Goal: Task Accomplishment & Management: Manage account settings

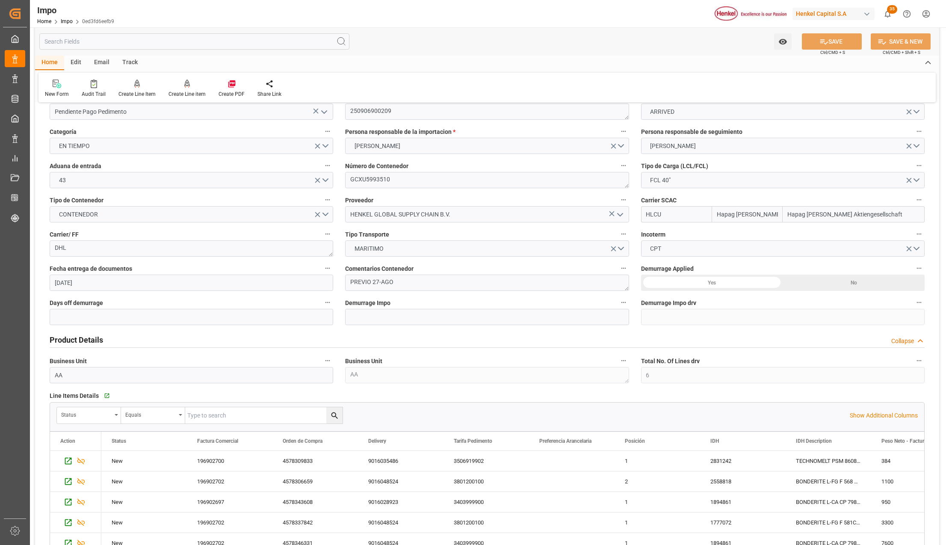
scroll to position [48, 0]
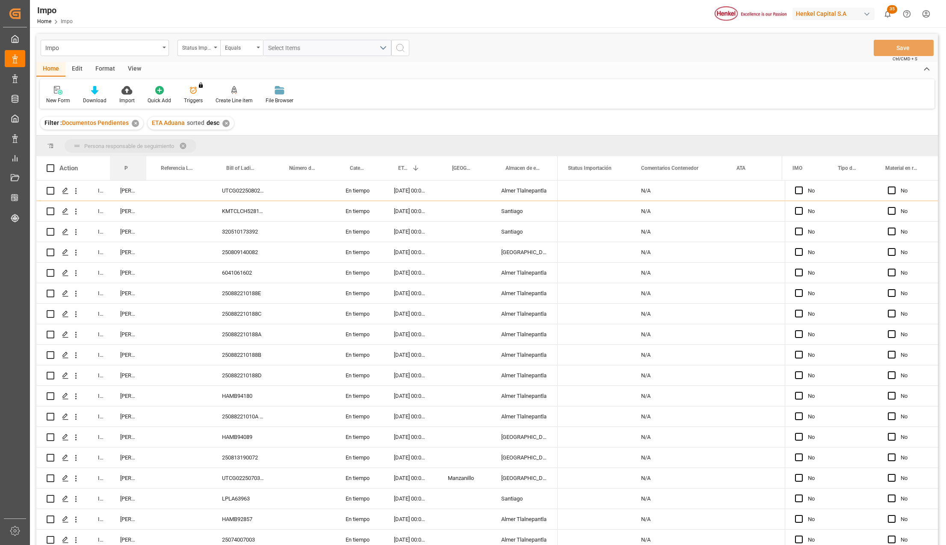
drag, startPoint x: 130, startPoint y: 165, endPoint x: 130, endPoint y: 151, distance: 13.7
drag, startPoint x: 124, startPoint y: 165, endPoint x: 131, endPoint y: 144, distance: 22.2
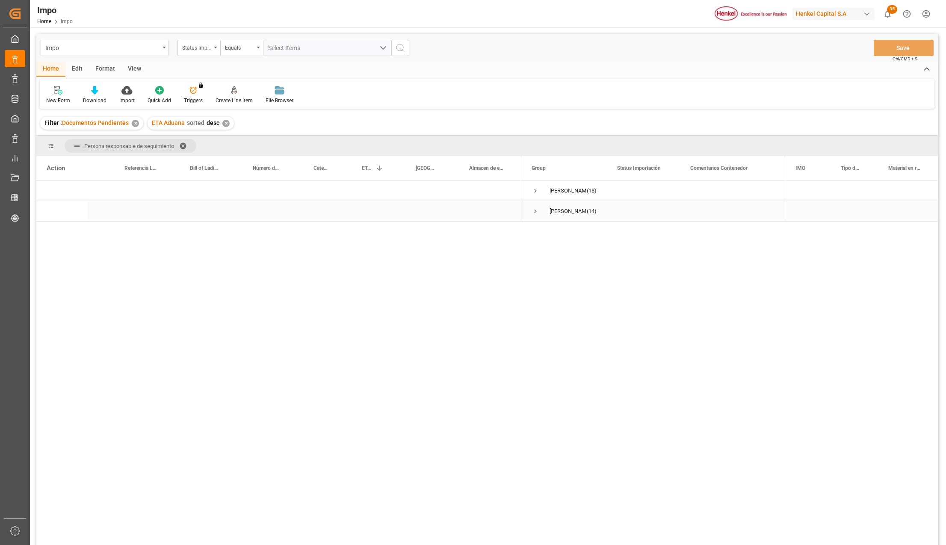
click at [534, 211] on span "Press SPACE to select this row." at bounding box center [536, 211] width 8 height 8
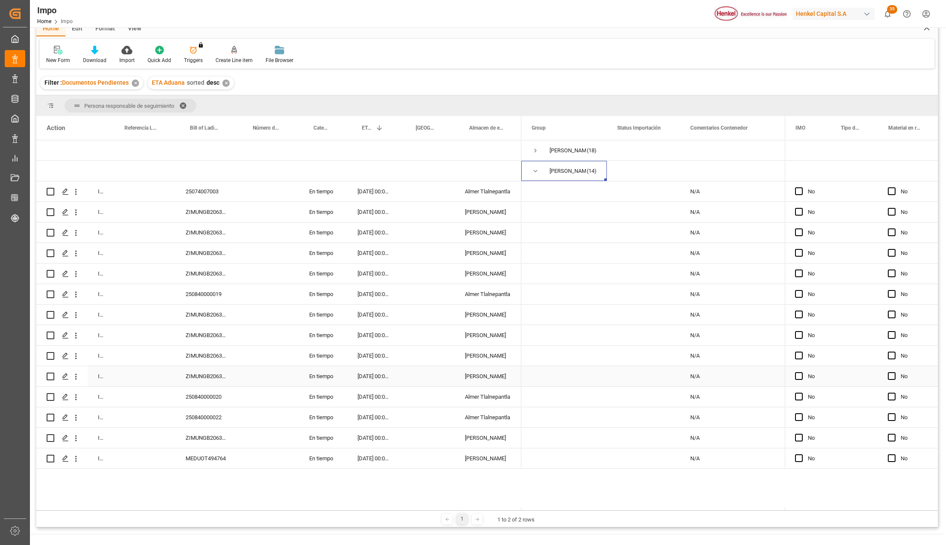
scroll to position [57, 0]
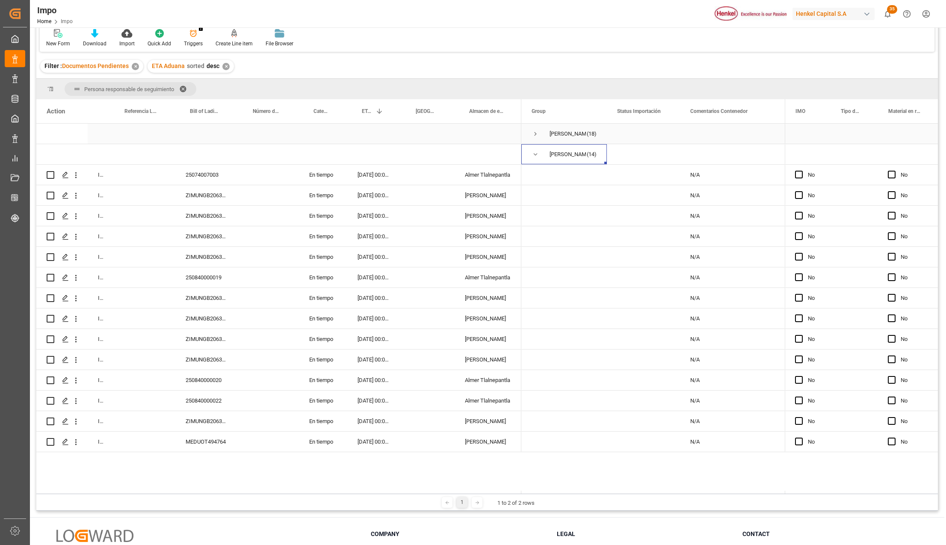
click at [534, 133] on span "Press SPACE to select this row." at bounding box center [536, 134] width 8 height 8
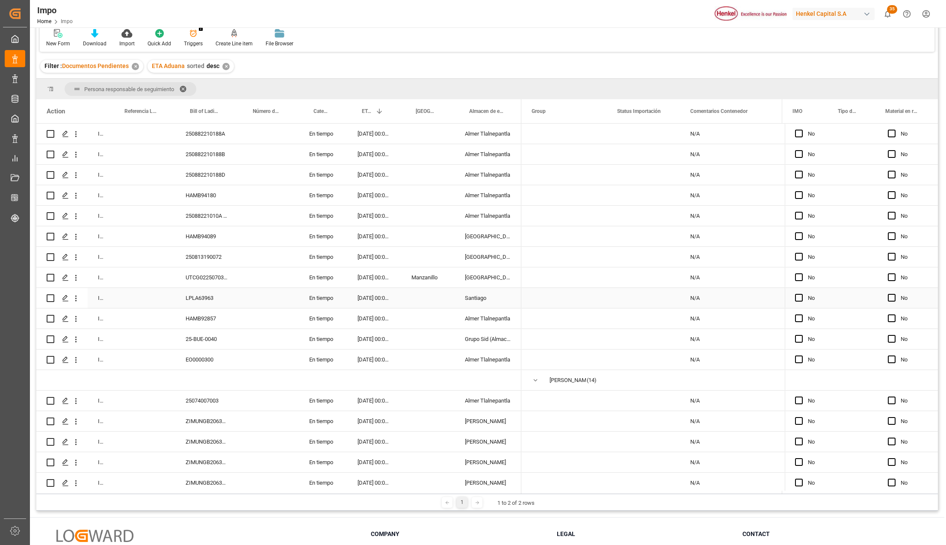
scroll to position [171, 0]
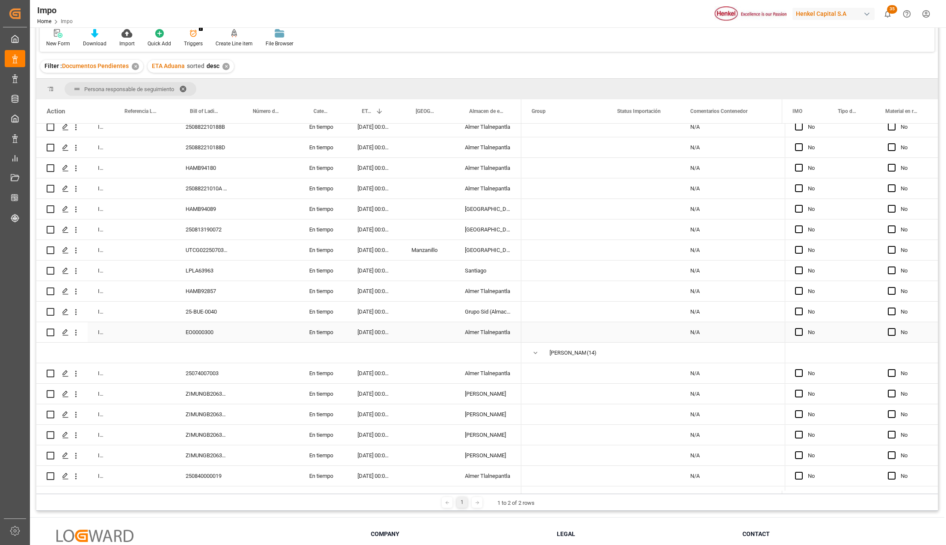
click at [373, 334] on div "[DATE] 00:00:00" at bounding box center [374, 332] width 54 height 20
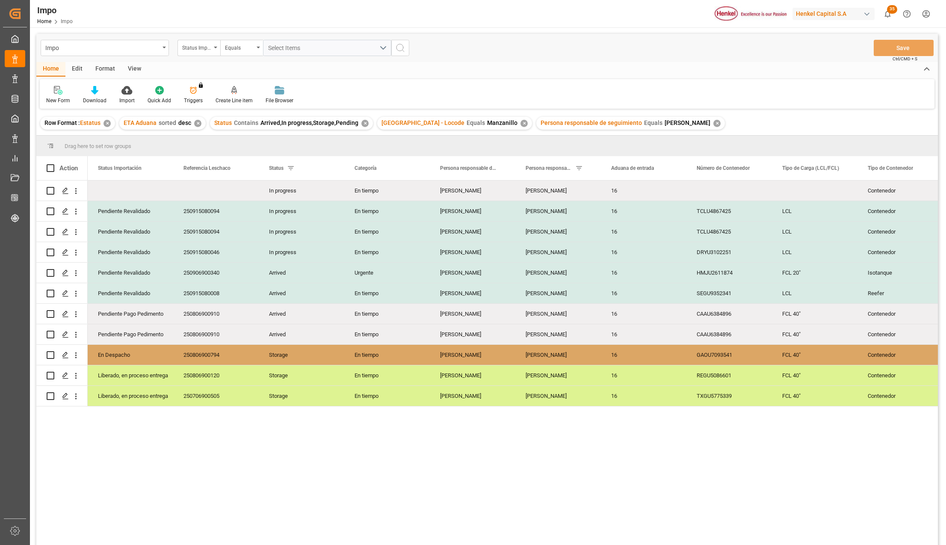
click at [130, 68] on div "View" at bounding box center [134, 69] width 26 height 15
click at [98, 90] on icon at bounding box center [97, 90] width 9 height 9
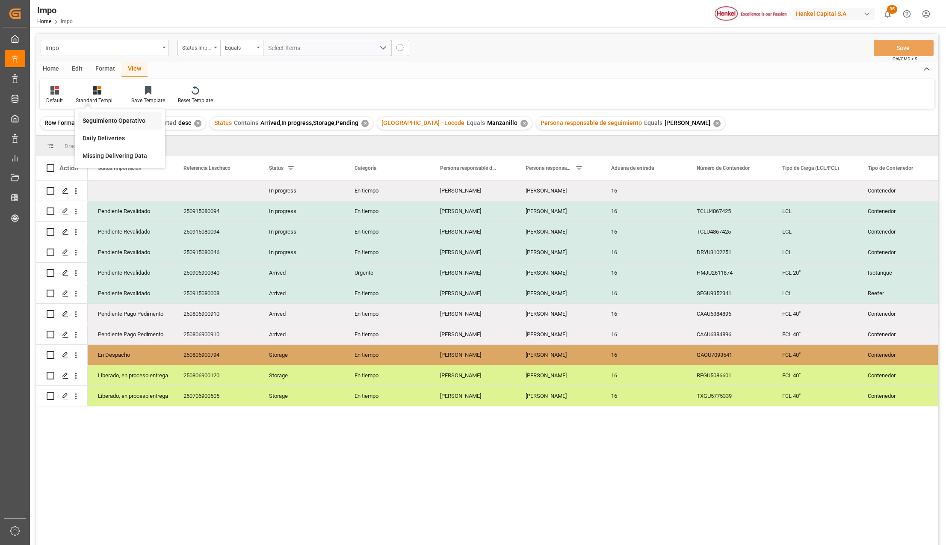
click at [103, 117] on div "Seguimiento Operativo" at bounding box center [120, 120] width 75 height 9
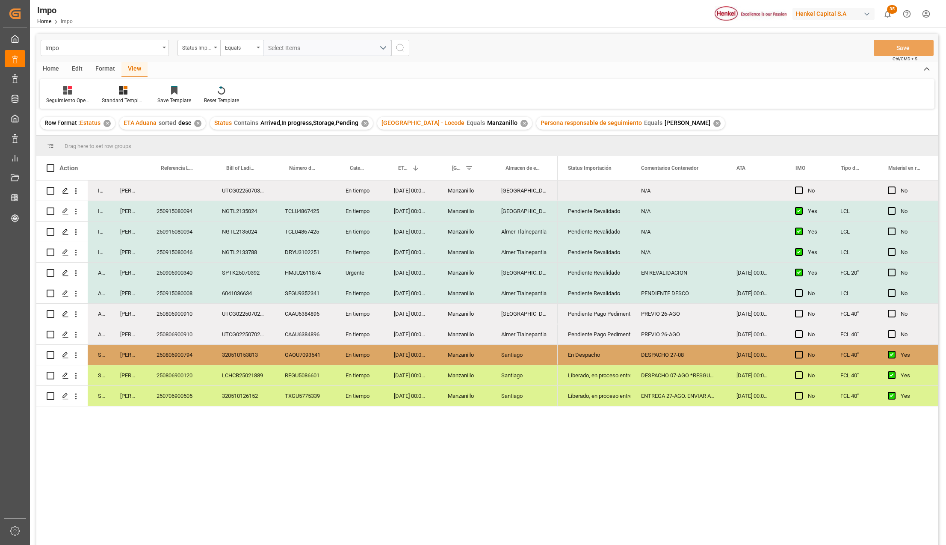
click at [577, 356] on div "En Despacho" at bounding box center [594, 355] width 53 height 20
click at [582, 334] on div "Pendiente Pago Pedimento" at bounding box center [594, 335] width 53 height 20
click at [692, 314] on div "PREVIO 26-AGO" at bounding box center [678, 314] width 95 height 20
type input "DESPACHO 01-SEPT"
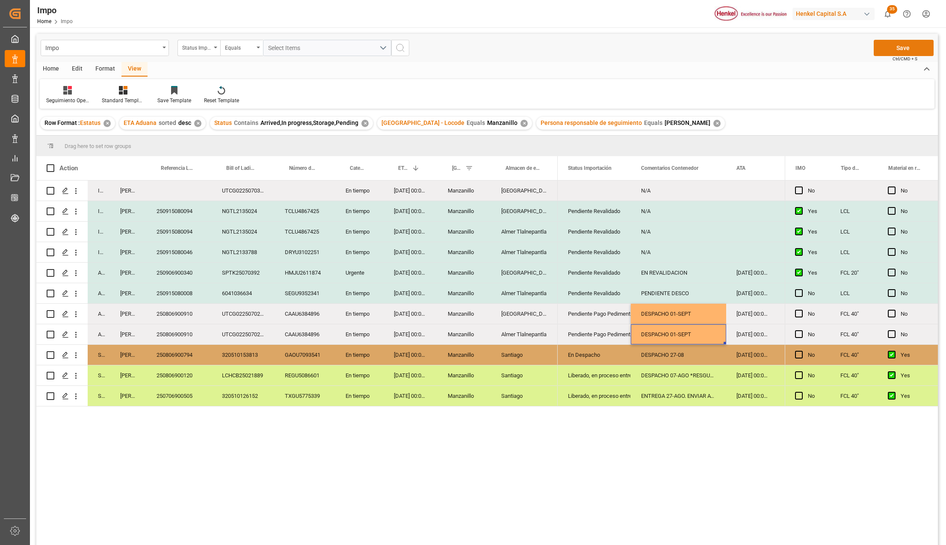
click at [891, 44] on button "Save" at bounding box center [904, 48] width 60 height 16
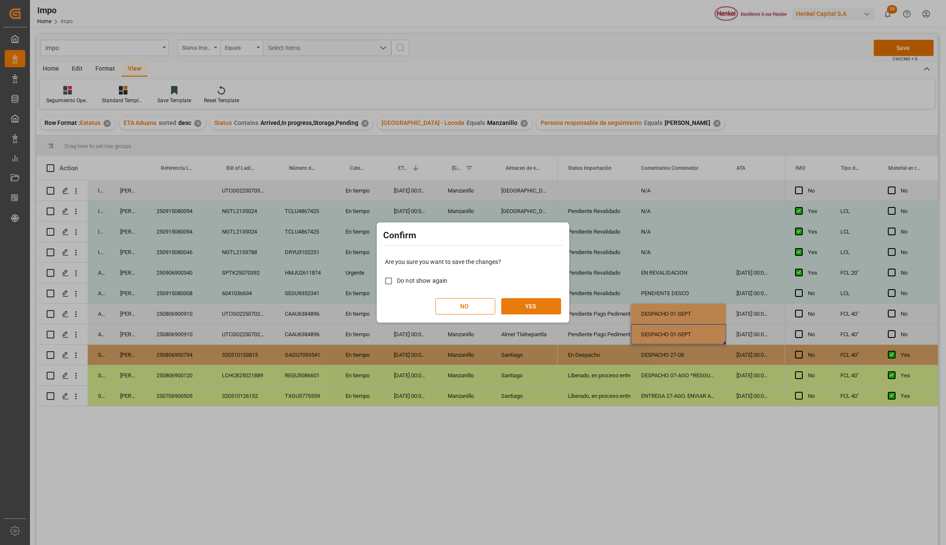
click at [536, 302] on button "YES" at bounding box center [531, 306] width 60 height 16
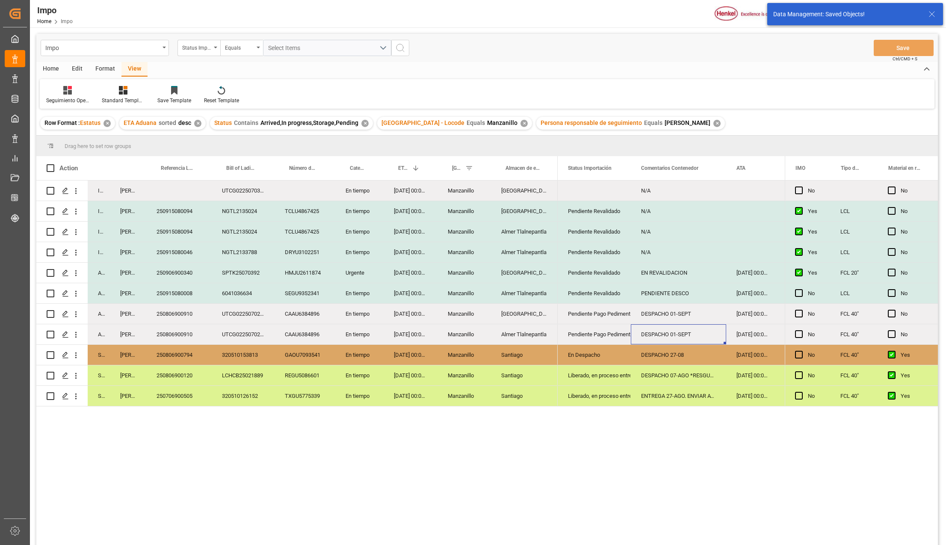
click at [640, 275] on div "EN REVALIDACION" at bounding box center [678, 273] width 95 height 20
click at [565, 275] on div "Pendiente Revalidado" at bounding box center [594, 273] width 73 height 20
click at [248, 269] on div "SPTK25070392" at bounding box center [243, 273] width 63 height 20
click at [190, 270] on div "250906900340" at bounding box center [178, 273] width 65 height 20
click at [396, 269] on div "25-08-2025 00:00:00" at bounding box center [411, 273] width 54 height 20
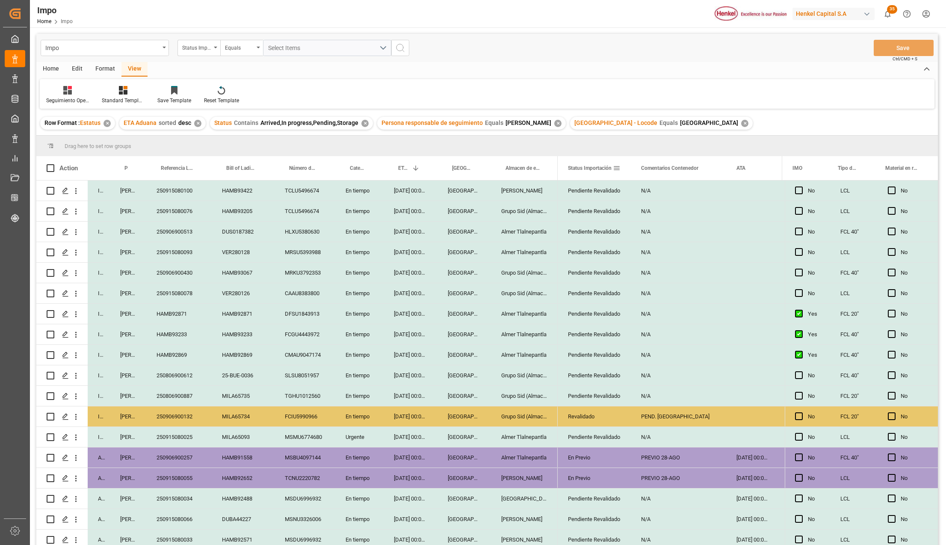
click at [597, 168] on span "Status Importación" at bounding box center [590, 168] width 44 height 6
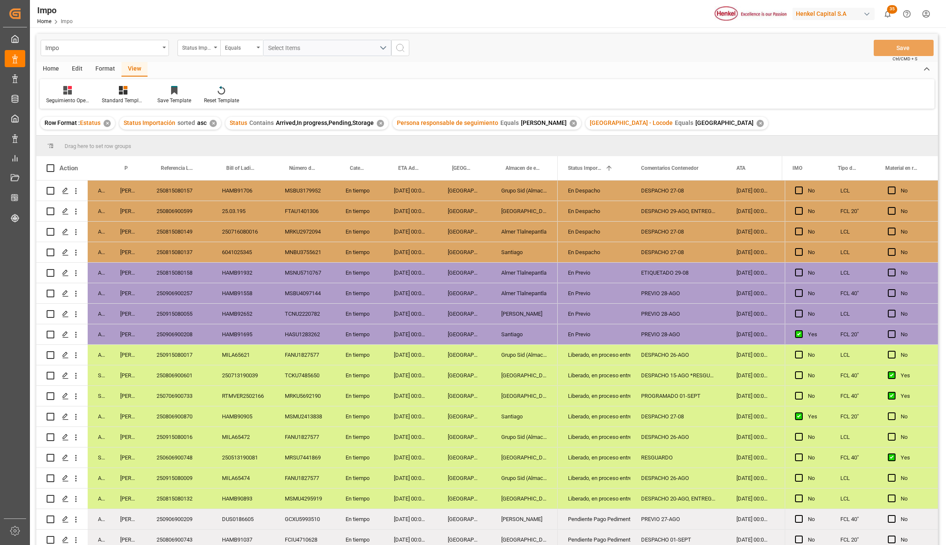
click at [441, 346] on div "Veracruz" at bounding box center [464, 355] width 53 height 20
click at [400, 166] on span "ETA Aduana" at bounding box center [408, 168] width 21 height 6
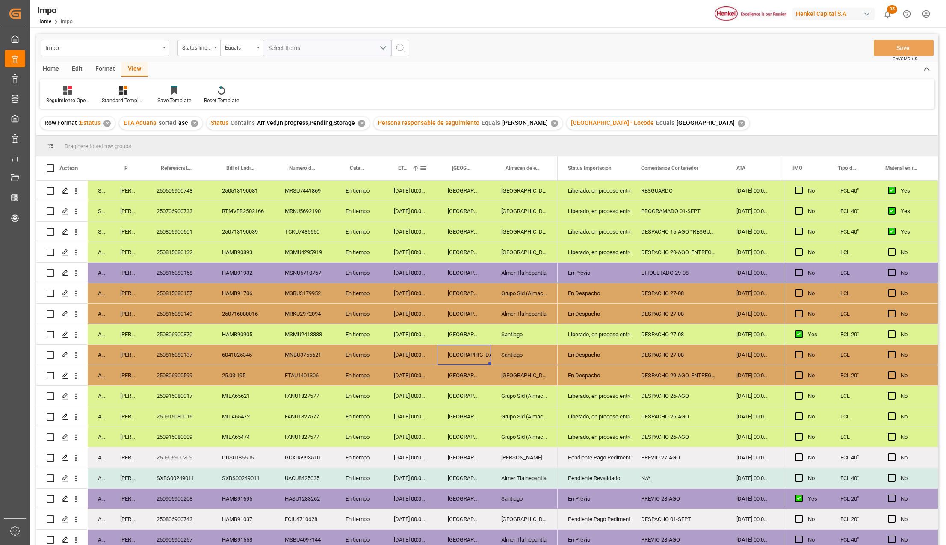
click at [400, 166] on span "ETA Aduana" at bounding box center [403, 168] width 10 height 6
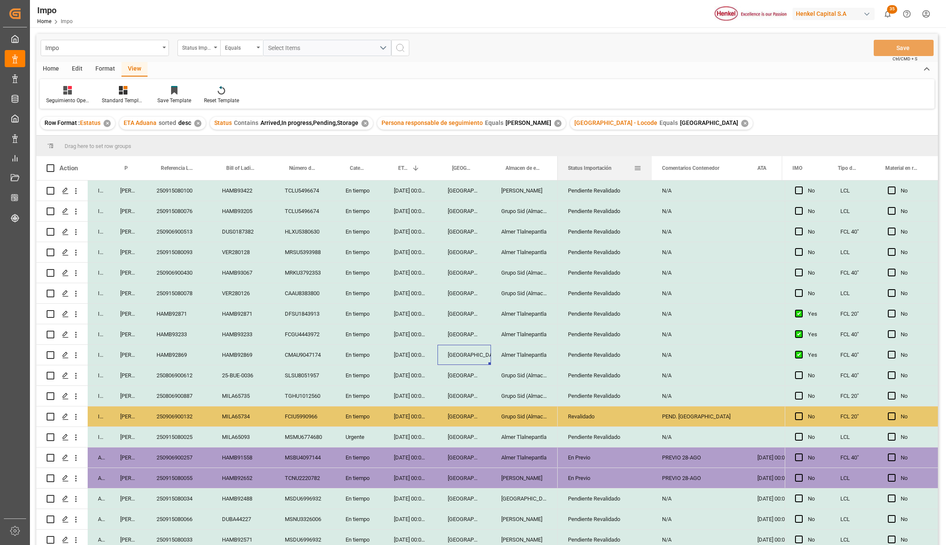
drag, startPoint x: 630, startPoint y: 158, endPoint x: 651, endPoint y: 156, distance: 21.1
click at [651, 156] on div at bounding box center [651, 168] width 3 height 24
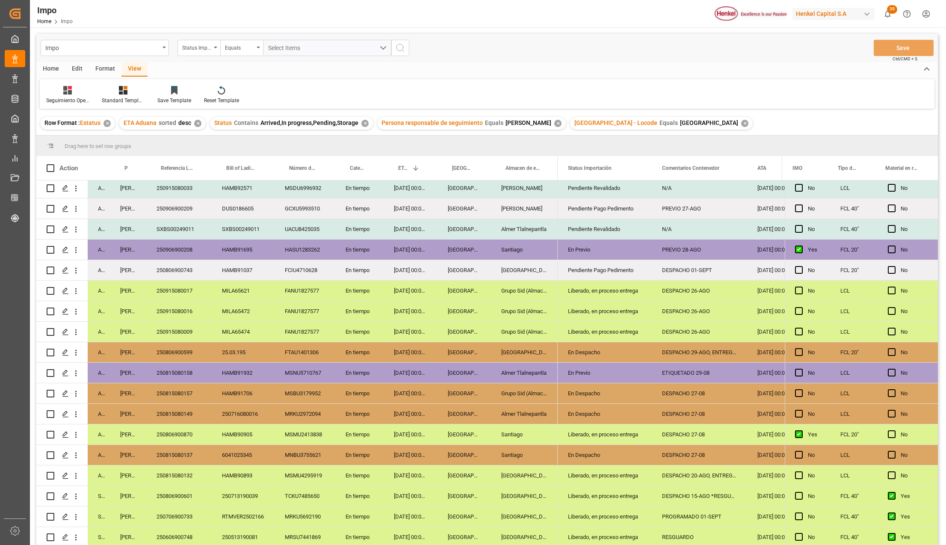
scroll to position [354, 0]
click at [563, 288] on div "Liberado, en proceso entrega" at bounding box center [605, 291] width 94 height 20
click at [570, 302] on div "Liberado, en proceso entrega" at bounding box center [605, 312] width 74 height 20
click at [587, 324] on div "Liberado, en proceso entrega" at bounding box center [605, 332] width 74 height 20
click at [601, 281] on div "Liberado, en proceso entrega" at bounding box center [605, 291] width 74 height 20
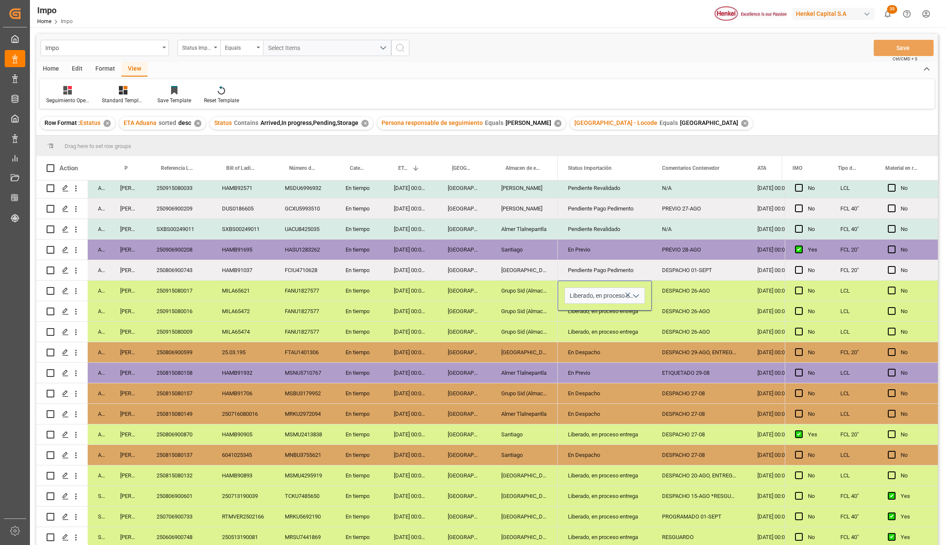
click at [633, 293] on icon "open menu" at bounding box center [636, 296] width 10 height 10
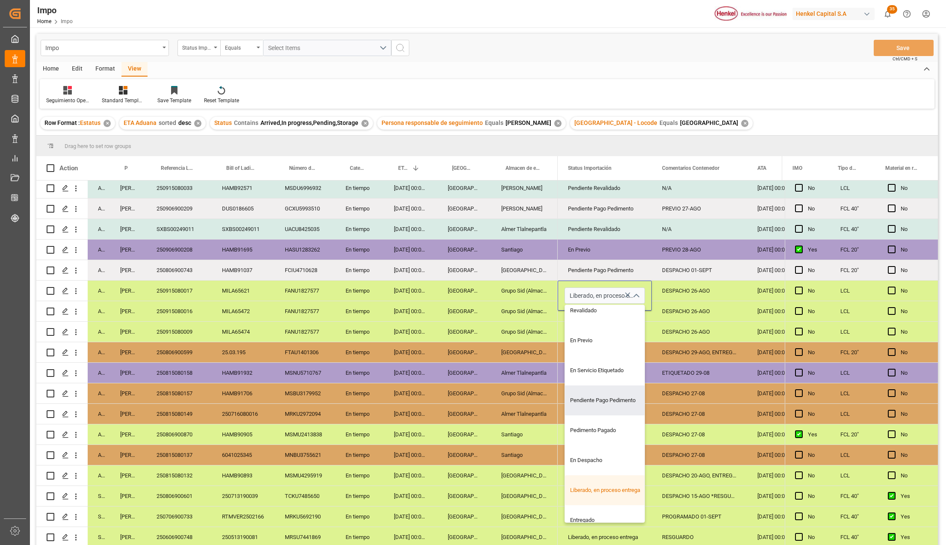
scroll to position [86, 0]
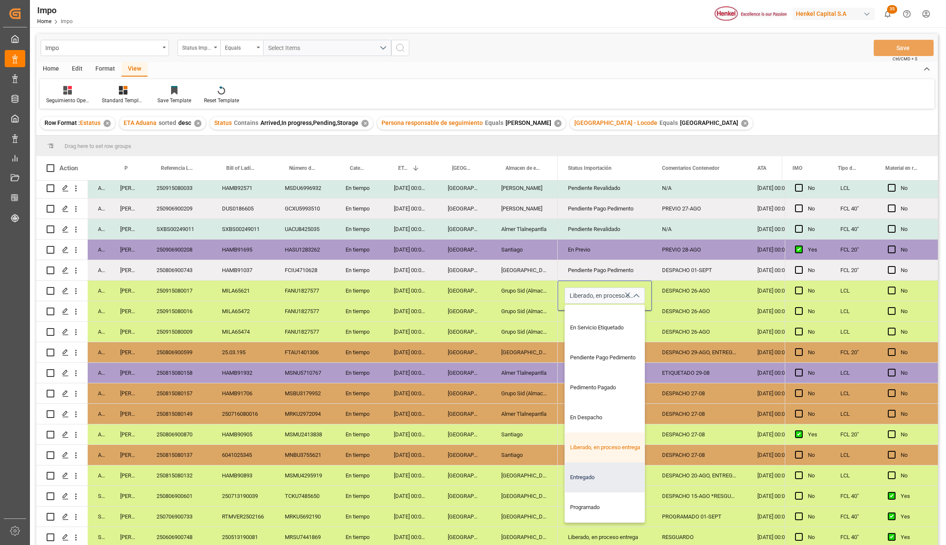
click at [601, 471] on div "Entregado" at bounding box center [605, 477] width 80 height 30
type input "Entregado"
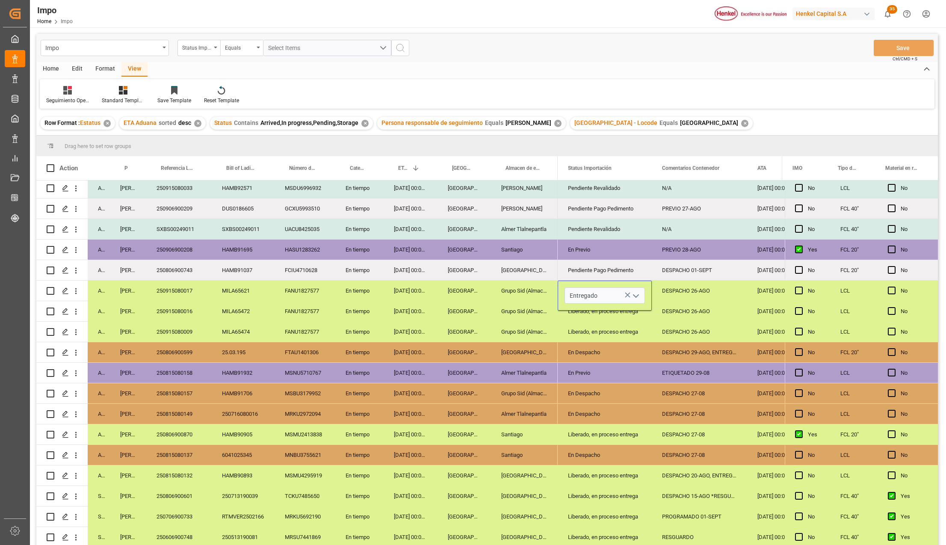
click at [672, 461] on div "DESPACHO 27-08" at bounding box center [699, 455] width 95 height 20
click at [587, 288] on div "Entregado" at bounding box center [605, 291] width 74 height 20
drag, startPoint x: 586, startPoint y: 308, endPoint x: 589, endPoint y: 322, distance: 14.4
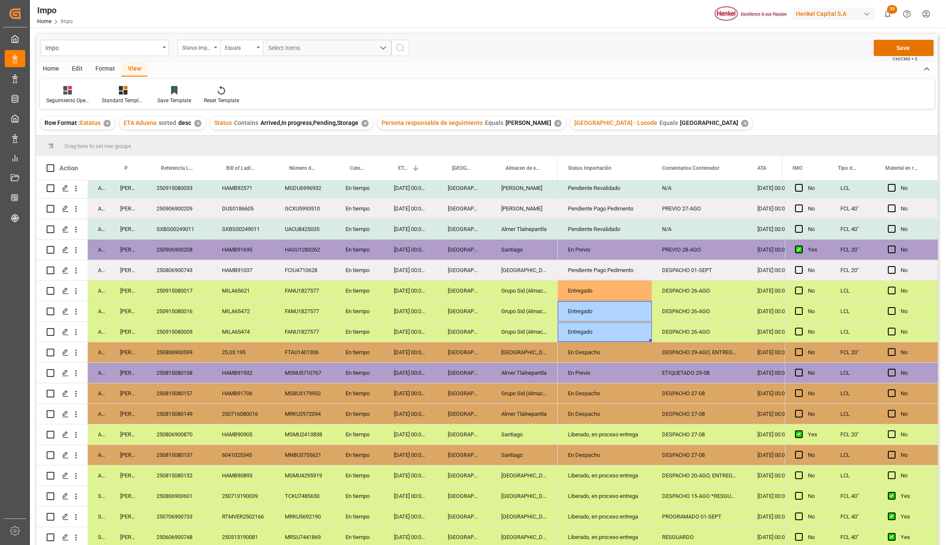
click at [609, 292] on div "Entregado" at bounding box center [605, 291] width 74 height 20
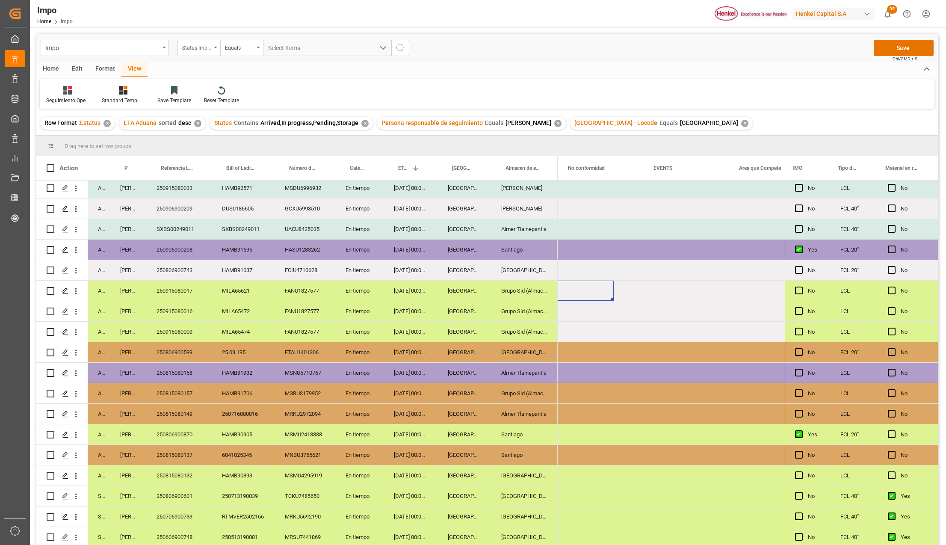
scroll to position [0, 0]
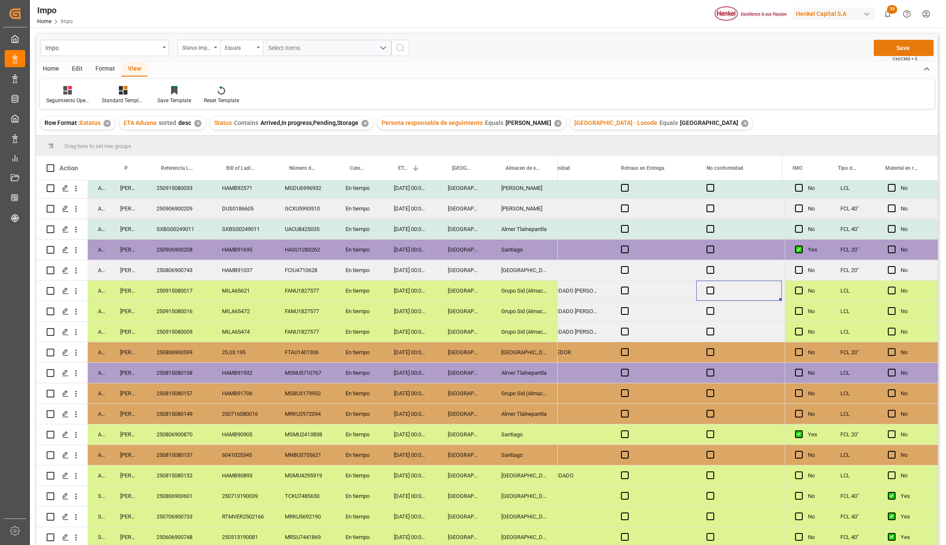
click at [880, 52] on button "Save" at bounding box center [904, 48] width 60 height 16
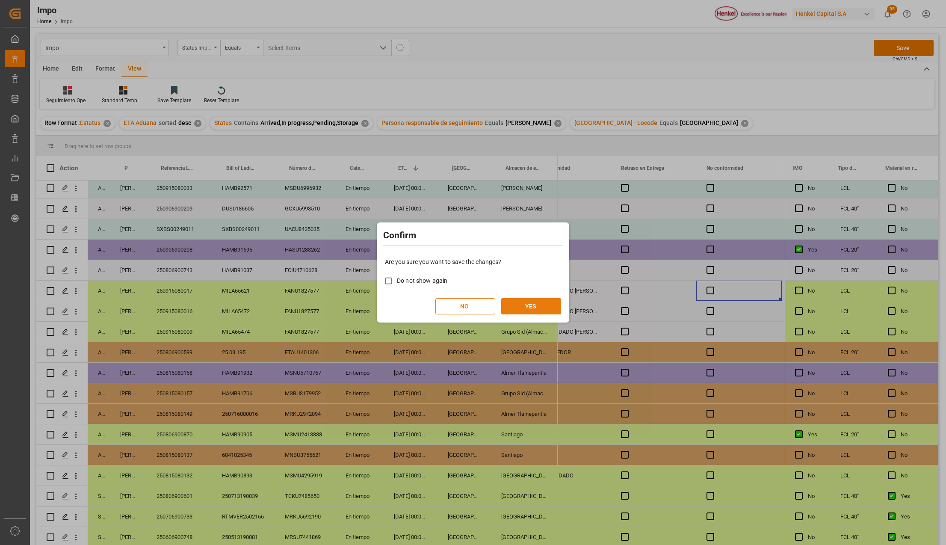
click at [546, 303] on button "YES" at bounding box center [531, 306] width 60 height 16
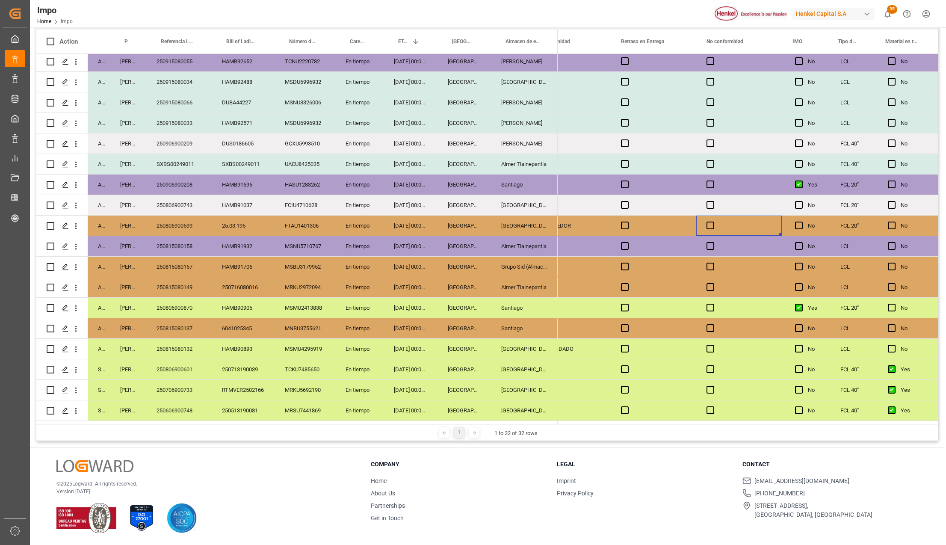
click at [519, 364] on div "[GEOGRAPHIC_DATA]" at bounding box center [524, 369] width 67 height 20
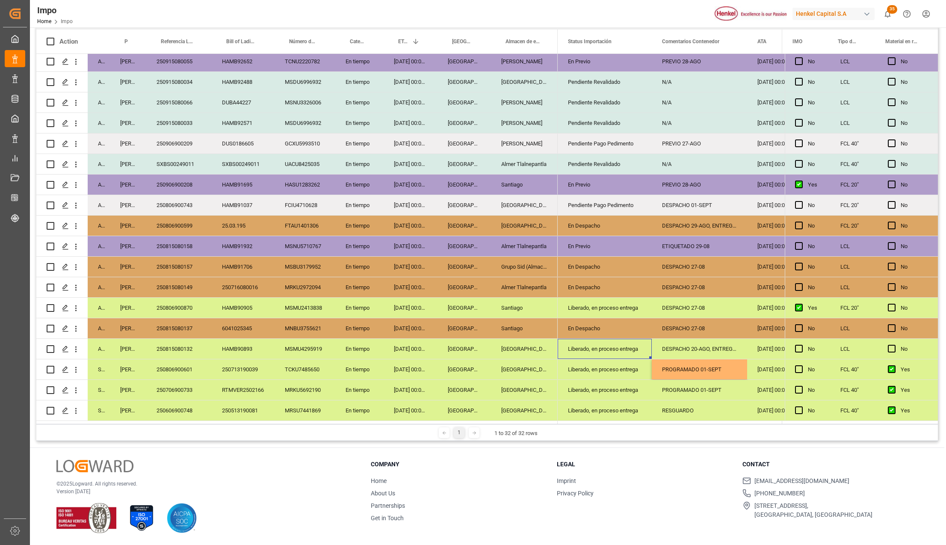
click at [192, 347] on div "250815080132" at bounding box center [178, 349] width 65 height 20
click at [587, 344] on div "Liberado, en proceso entrega" at bounding box center [605, 349] width 74 height 20
click at [632, 352] on icon "open menu" at bounding box center [636, 354] width 10 height 10
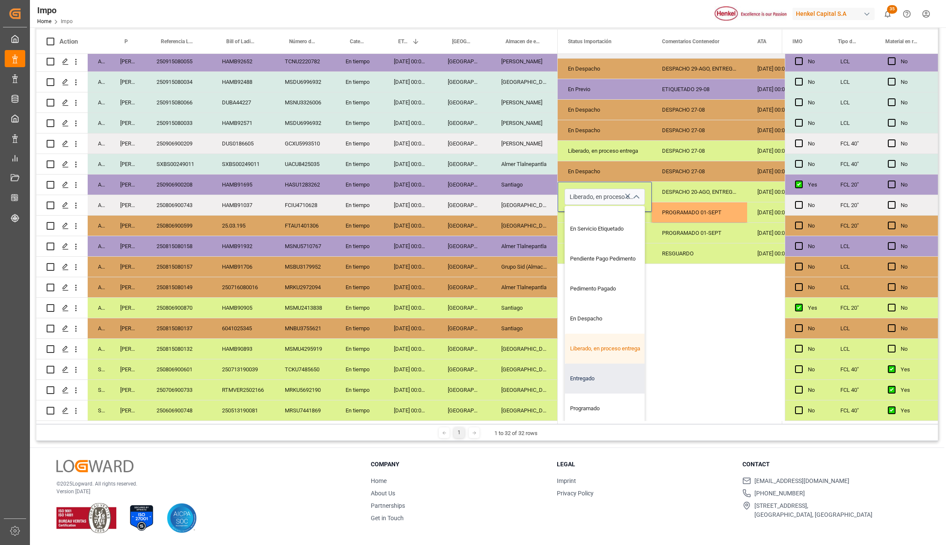
click at [594, 367] on div "Entregado" at bounding box center [605, 379] width 80 height 30
type input "Entregado"
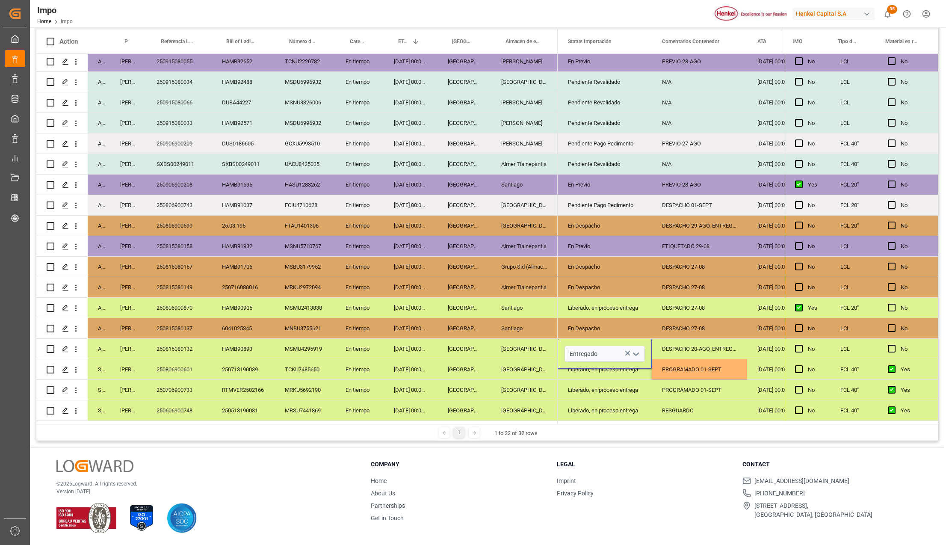
click at [601, 386] on div "Liberado, en proceso entrega" at bounding box center [605, 390] width 74 height 20
click at [676, 344] on div "DESPACHO 20-AGO, ENTREGA 27-AGO" at bounding box center [699, 349] width 95 height 20
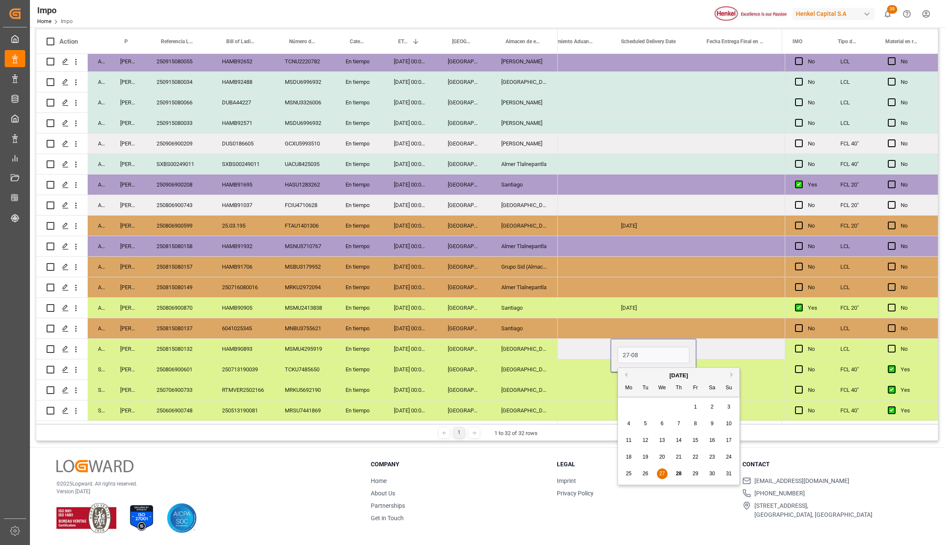
type input "27-08-2025"
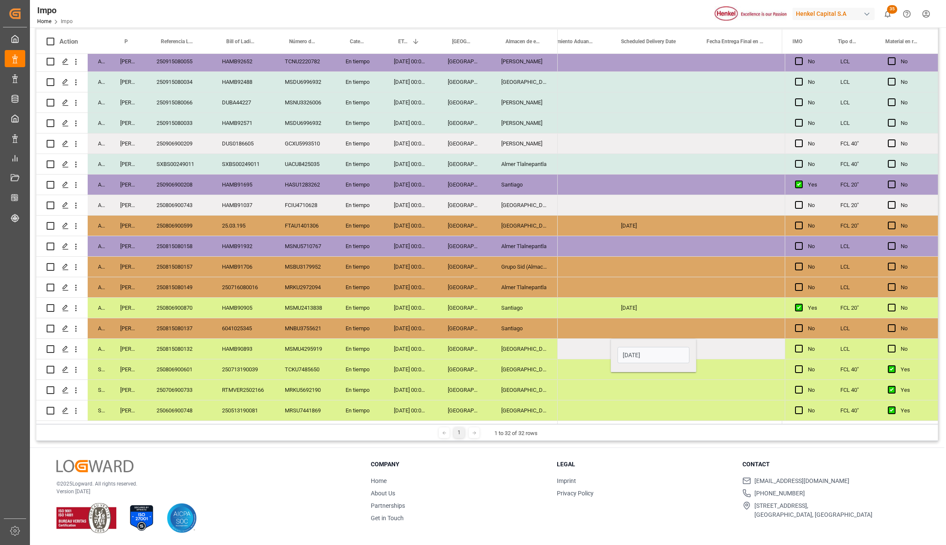
click at [648, 385] on div "Press SPACE to select this row." at bounding box center [654, 390] width 86 height 20
click at [640, 351] on div "27-08-2025" at bounding box center [654, 349] width 86 height 20
click at [710, 346] on div "Press SPACE to select this row." at bounding box center [739, 349] width 86 height 20
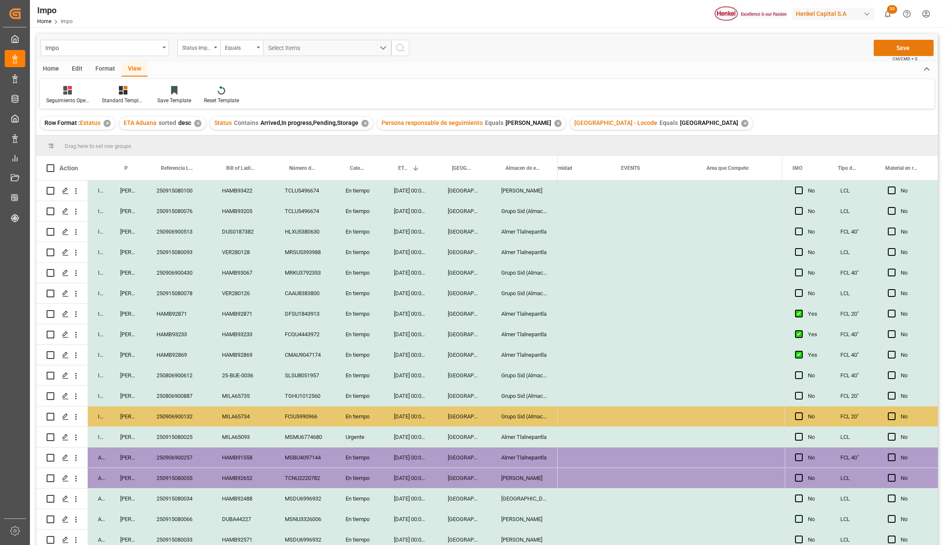
click at [897, 47] on button "Save" at bounding box center [904, 48] width 60 height 16
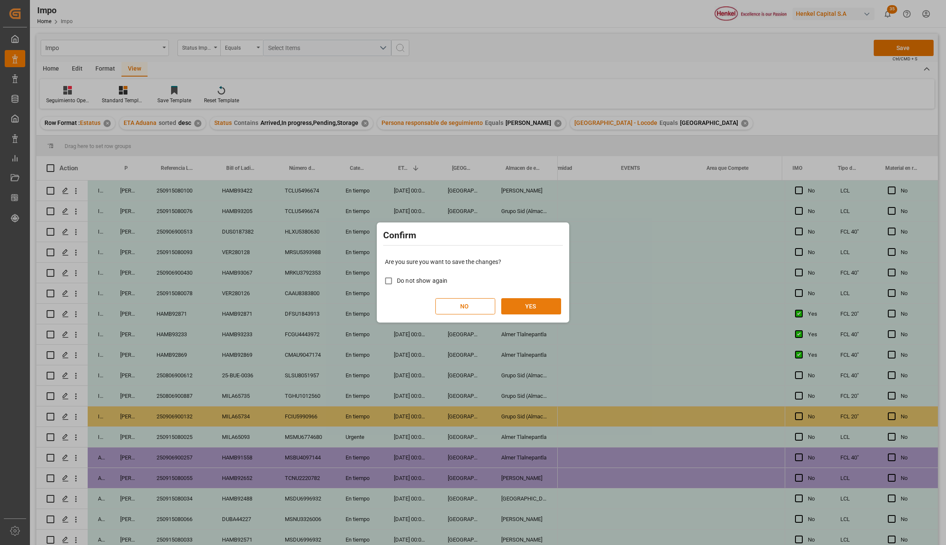
click at [534, 308] on button "YES" at bounding box center [531, 306] width 60 height 16
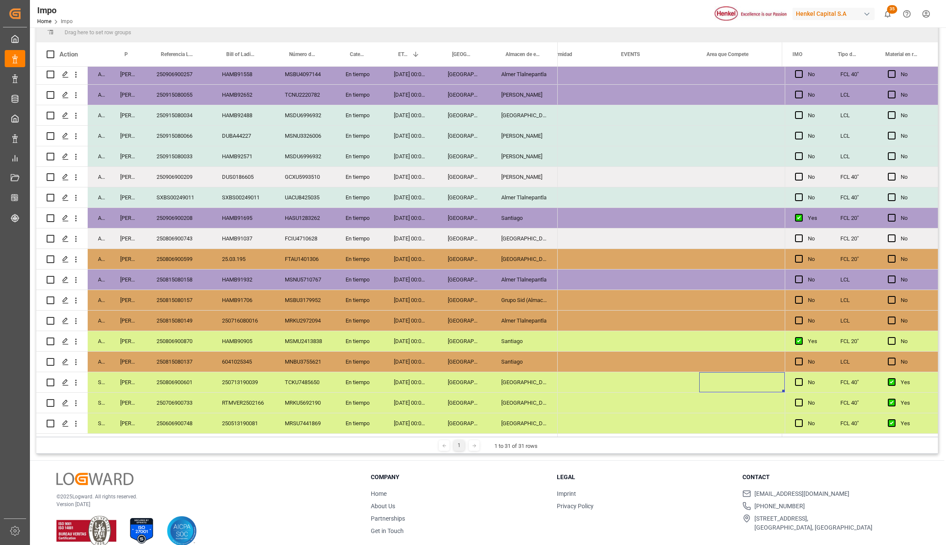
click at [182, 339] on div "250806900870" at bounding box center [178, 341] width 65 height 20
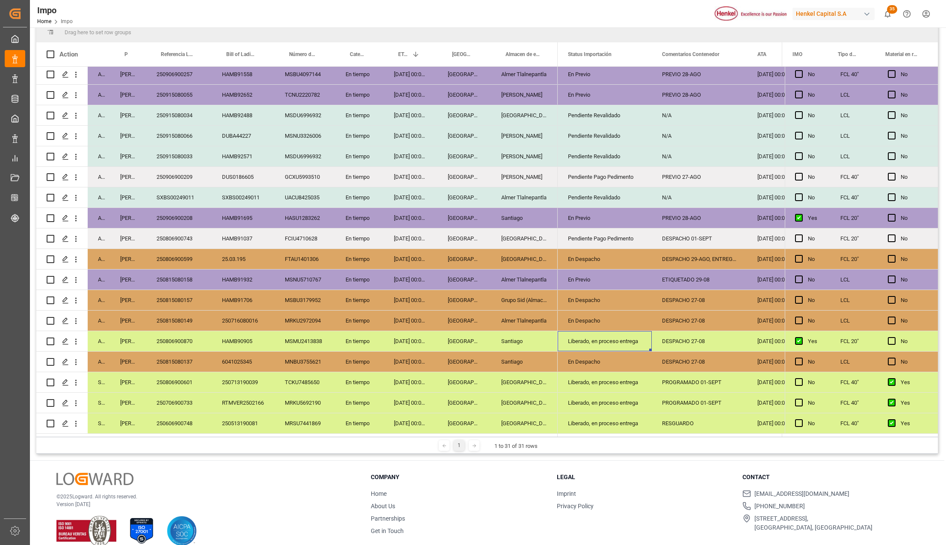
click at [602, 338] on div "Liberado, en proceso entrega" at bounding box center [605, 341] width 74 height 20
click at [639, 342] on icon "open menu" at bounding box center [636, 346] width 10 height 10
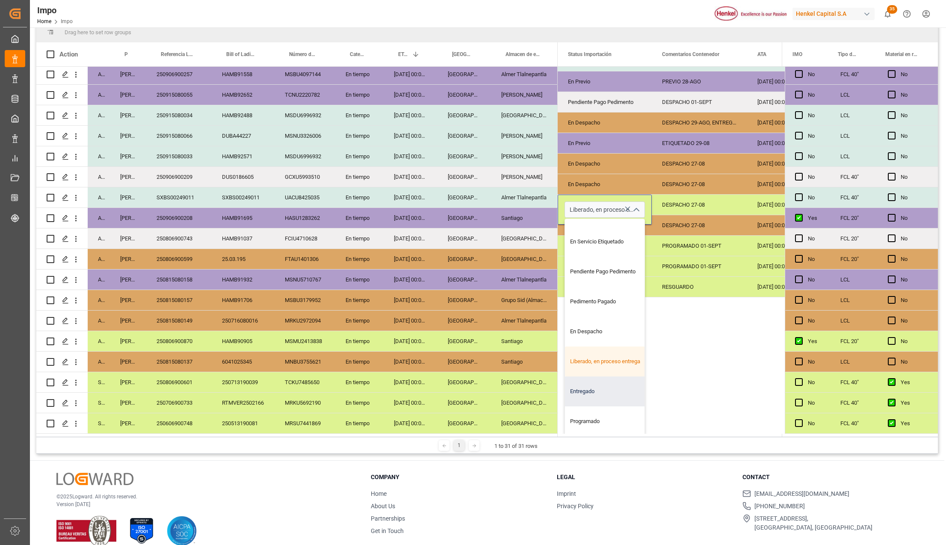
click at [601, 379] on div "Entregado" at bounding box center [605, 391] width 80 height 30
type input "Entregado"
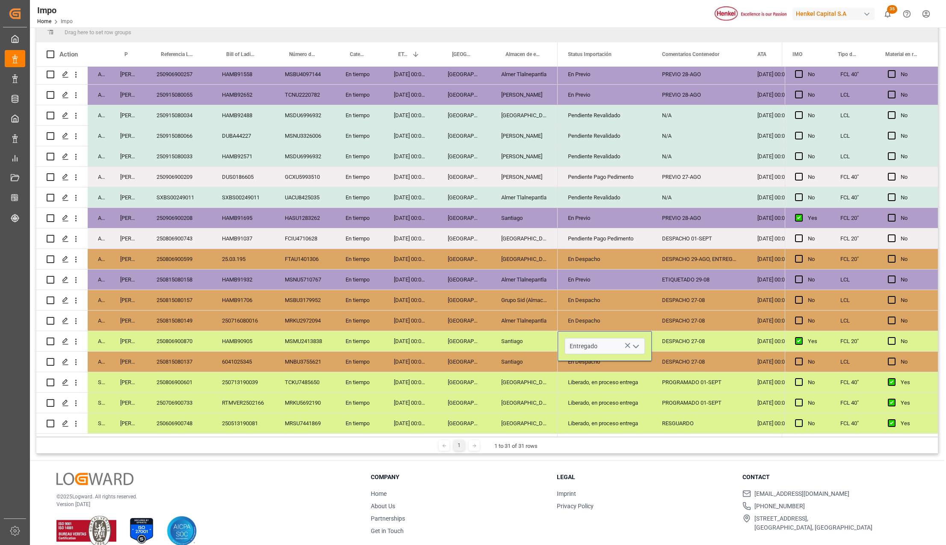
click at [600, 405] on div "Liberado, en proceso entrega" at bounding box center [605, 403] width 74 height 20
click at [676, 335] on div "DESPACHO 27-08" at bounding box center [699, 341] width 95 height 20
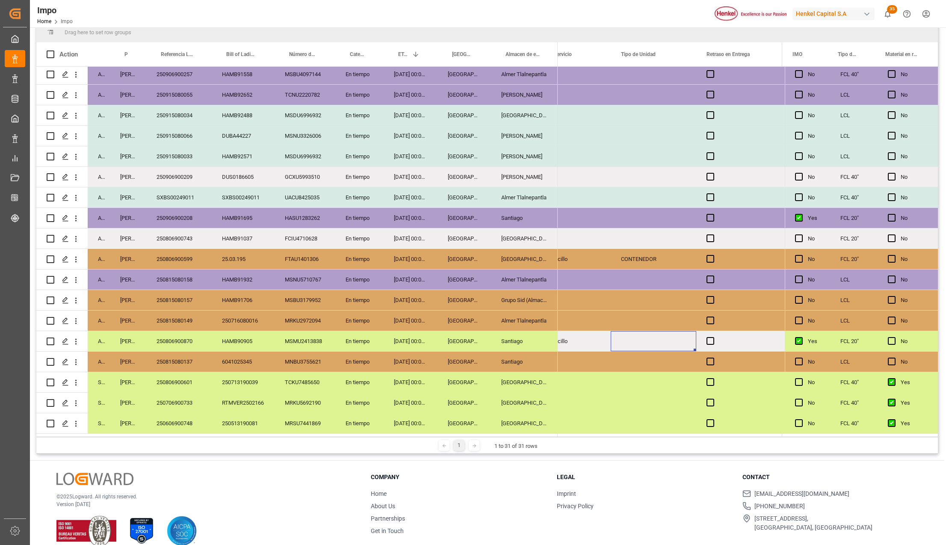
click at [672, 340] on div "Press SPACE to select this row." at bounding box center [654, 341] width 86 height 20
click at [648, 257] on div "CONTENEDOR" at bounding box center [654, 259] width 86 height 20
click at [632, 332] on div "Press SPACE to select this row." at bounding box center [654, 341] width 86 height 20
click at [709, 337] on span "Press SPACE to select this row." at bounding box center [711, 341] width 8 height 8
click at [713, 337] on input "Press SPACE to select this row." at bounding box center [713, 337] width 0 height 0
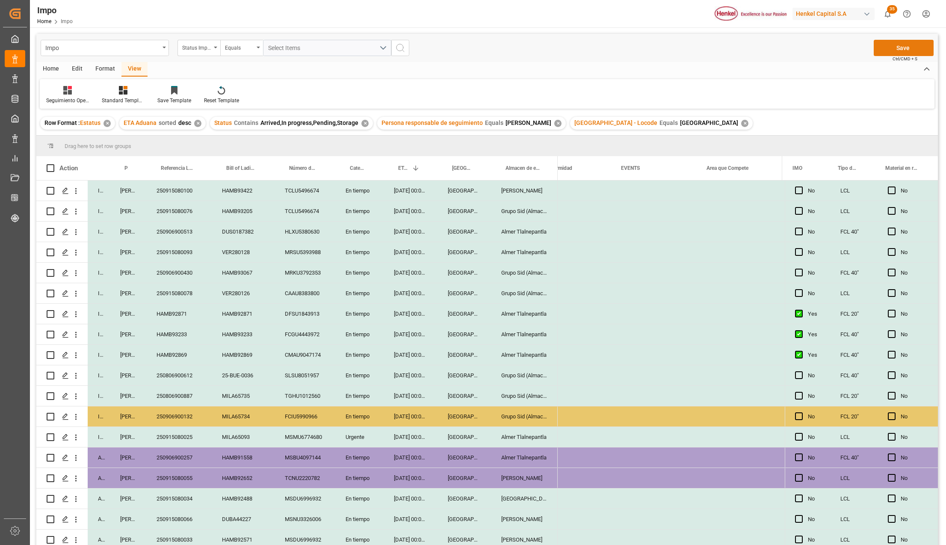
click at [909, 50] on button "Save" at bounding box center [904, 48] width 60 height 16
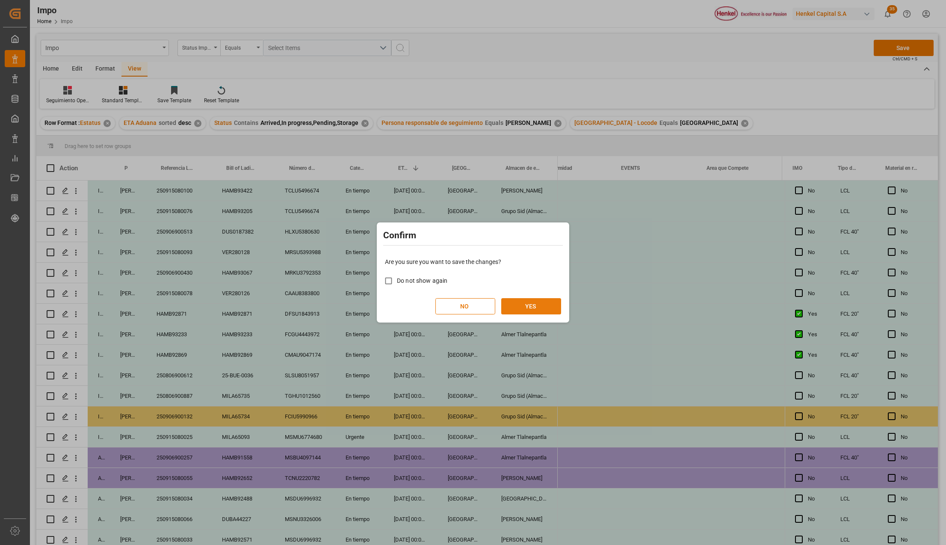
click at [534, 303] on button "YES" at bounding box center [531, 306] width 60 height 16
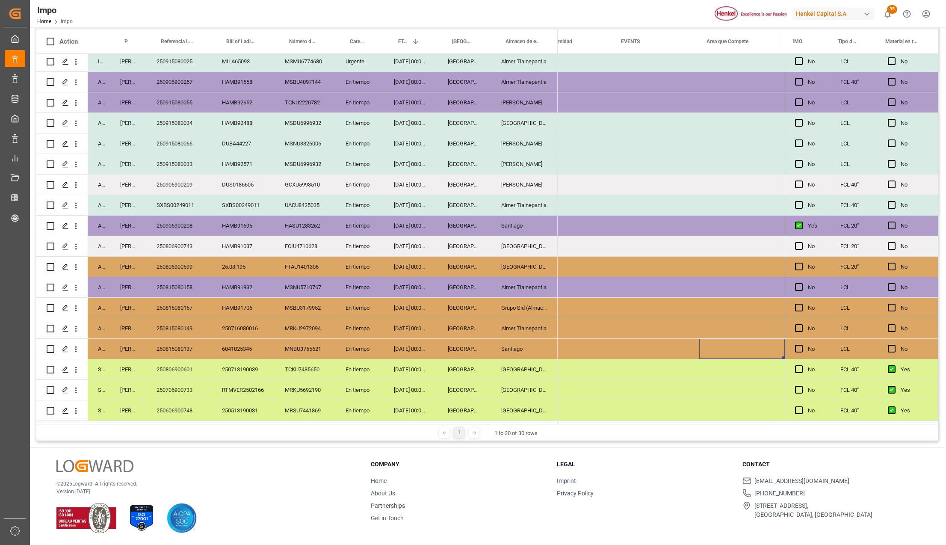
click at [474, 392] on div "Veracruz" at bounding box center [464, 390] width 53 height 20
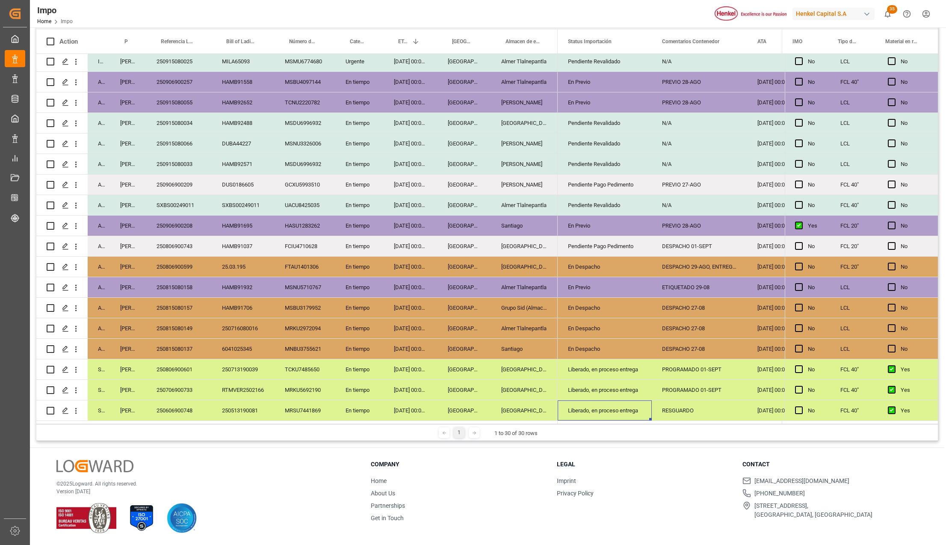
click at [179, 408] on div "250606900748" at bounding box center [178, 410] width 65 height 20
click at [660, 408] on div "RESGUARDO" at bounding box center [699, 410] width 95 height 20
click at [637, 408] on div "Liberado, en proceso entrega" at bounding box center [605, 411] width 74 height 20
click at [637, 404] on icon "open menu" at bounding box center [636, 406] width 10 height 10
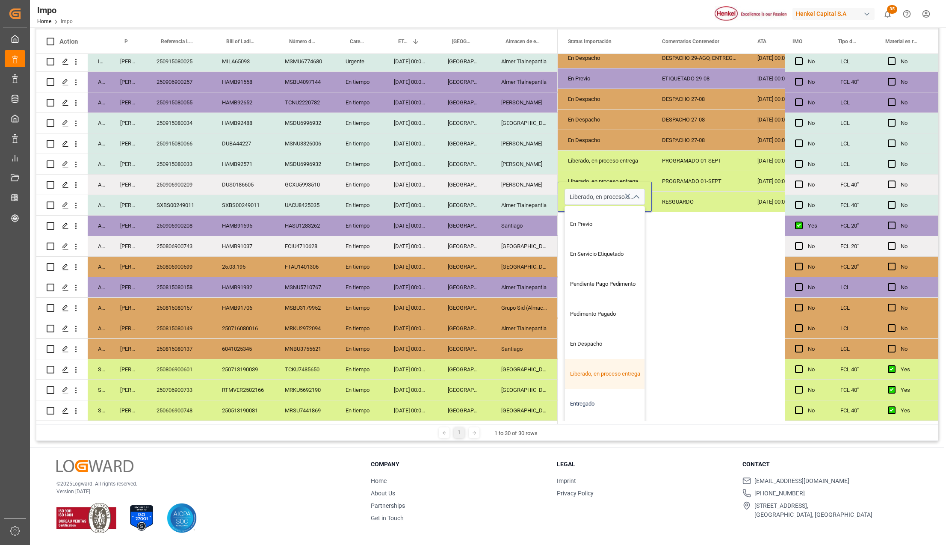
scroll to position [86, 0]
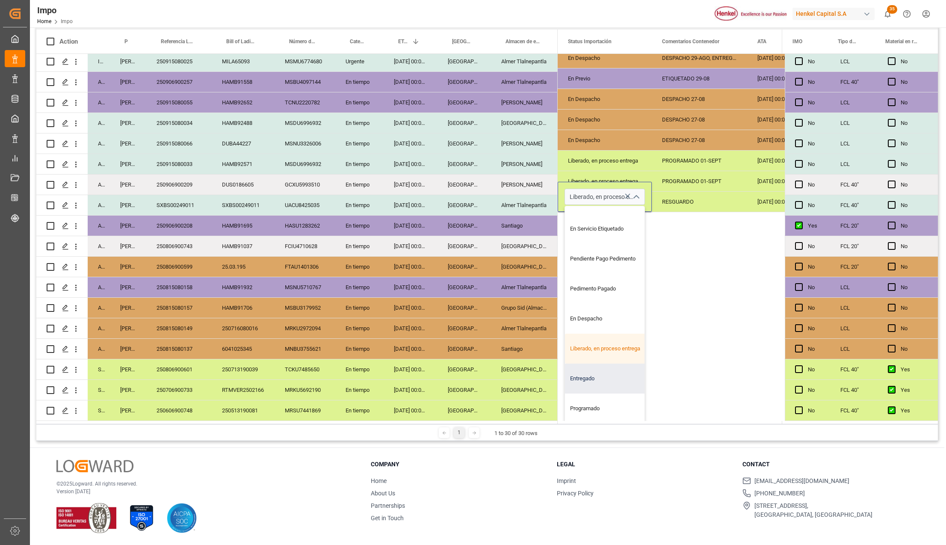
click at [601, 370] on div "Entregado" at bounding box center [605, 379] width 80 height 30
type input "Entregado"
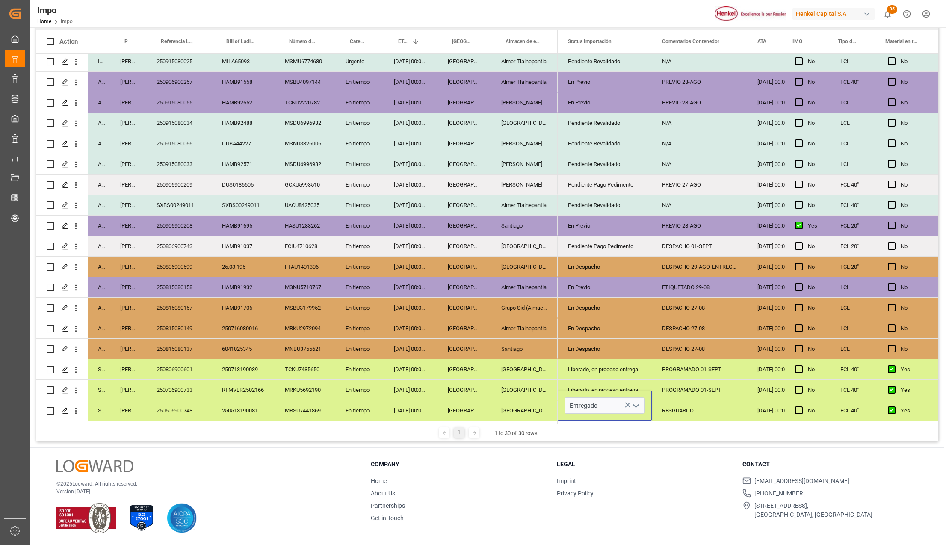
scroll to position [0, 0]
click at [529, 405] on div "[GEOGRAPHIC_DATA]" at bounding box center [524, 410] width 67 height 20
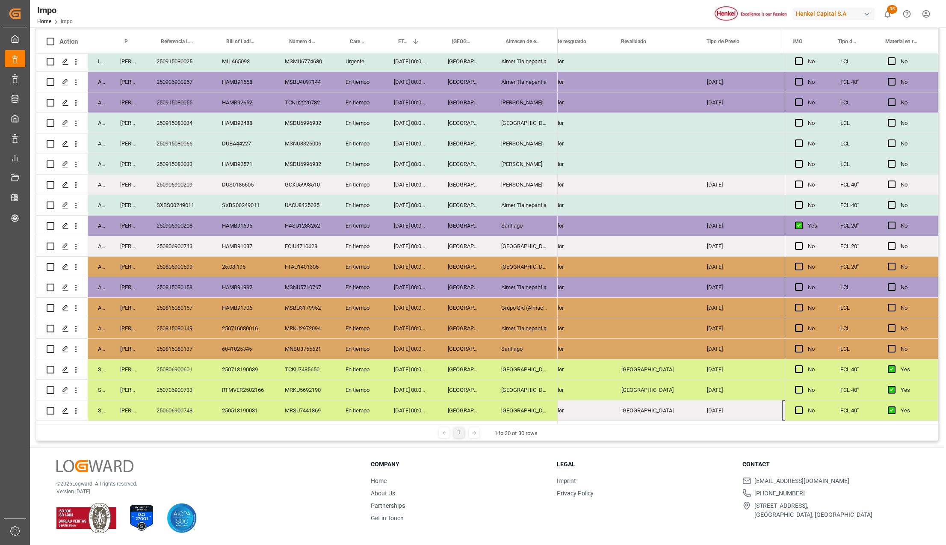
scroll to position [0, 1640]
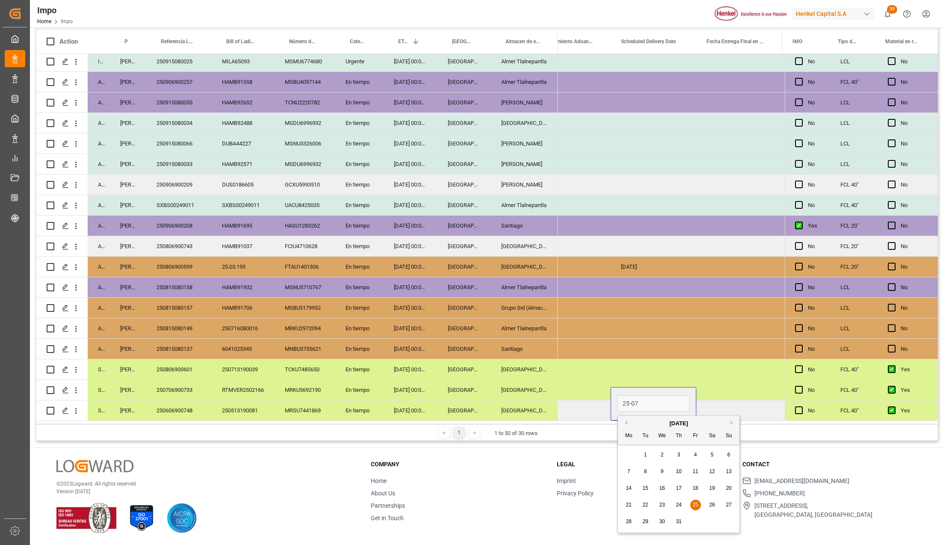
type input "25-07-2025"
click at [672, 373] on div "Press SPACE to select this row." at bounding box center [654, 369] width 86 height 20
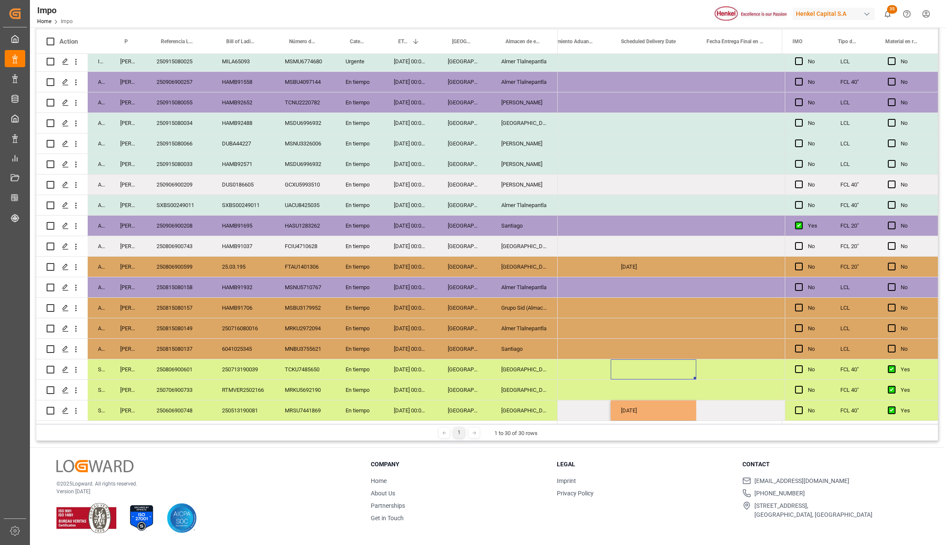
click at [653, 403] on div "25-07-2025" at bounding box center [654, 410] width 86 height 20
click at [749, 409] on div "Press SPACE to select this row." at bounding box center [739, 410] width 86 height 20
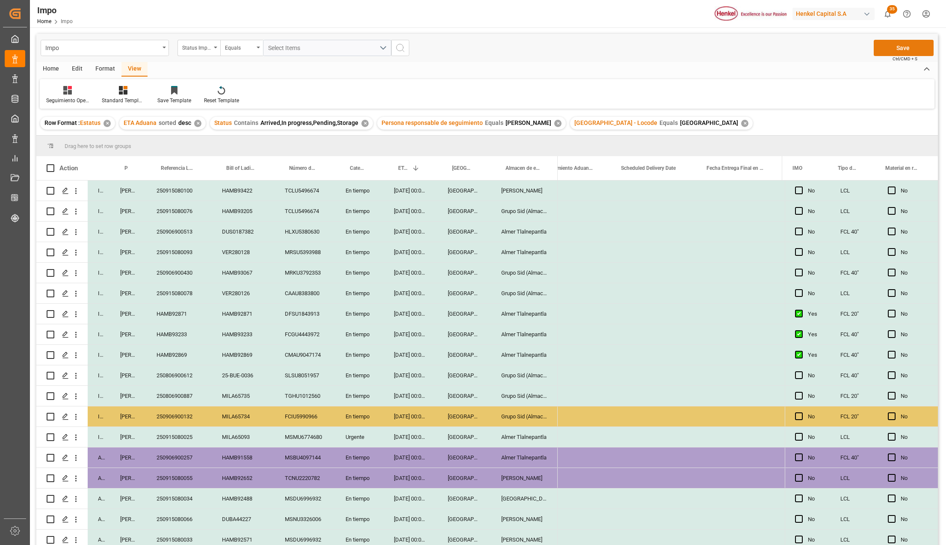
click at [904, 50] on button "Save" at bounding box center [904, 48] width 60 height 16
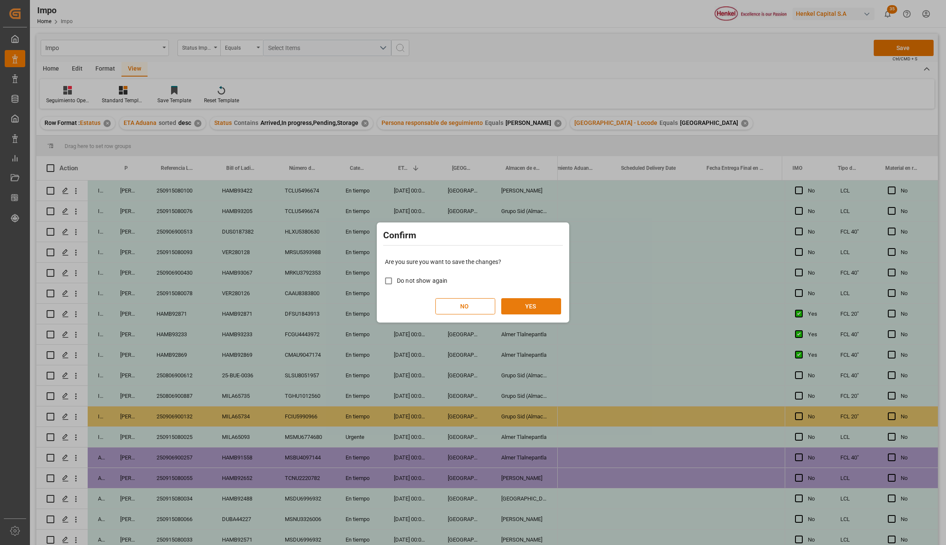
click at [542, 300] on button "YES" at bounding box center [531, 306] width 60 height 16
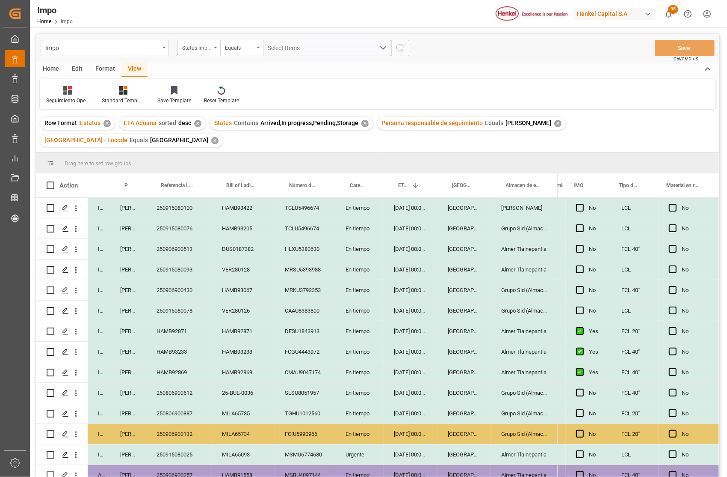
scroll to position [0, 2459]
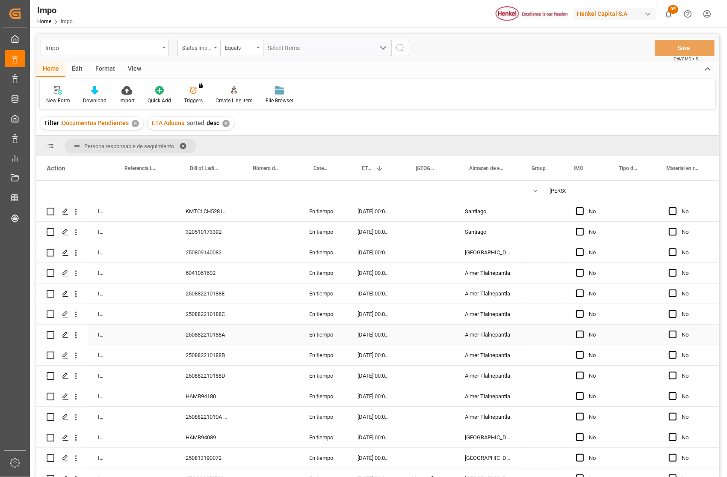
click at [228, 243] on div "250809140082" at bounding box center [206, 252] width 63 height 20
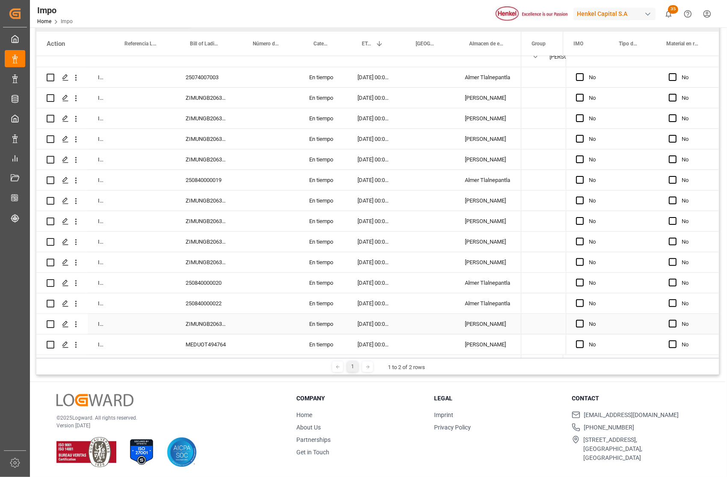
scroll to position [127, 0]
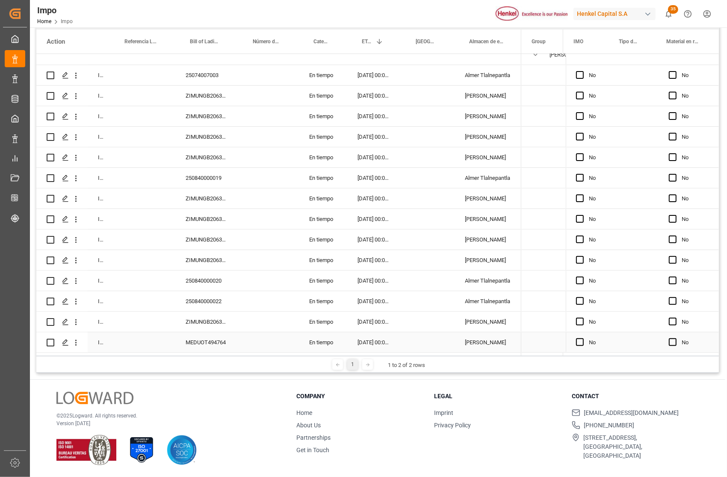
click at [364, 334] on div "[DATE] 00:00:00" at bounding box center [374, 342] width 54 height 20
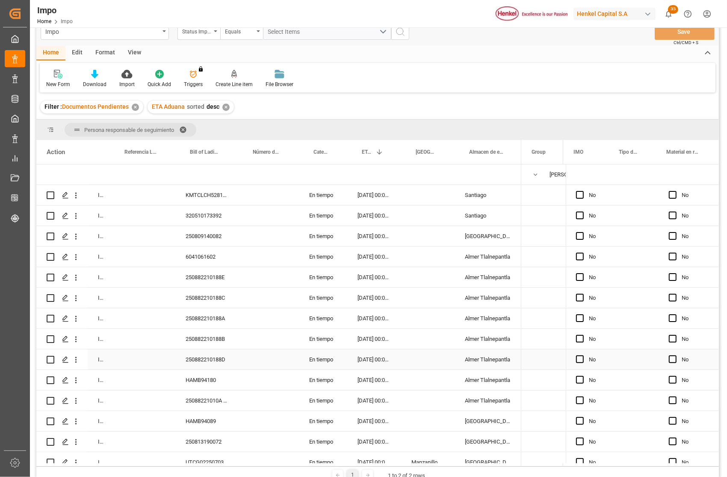
scroll to position [0, 0]
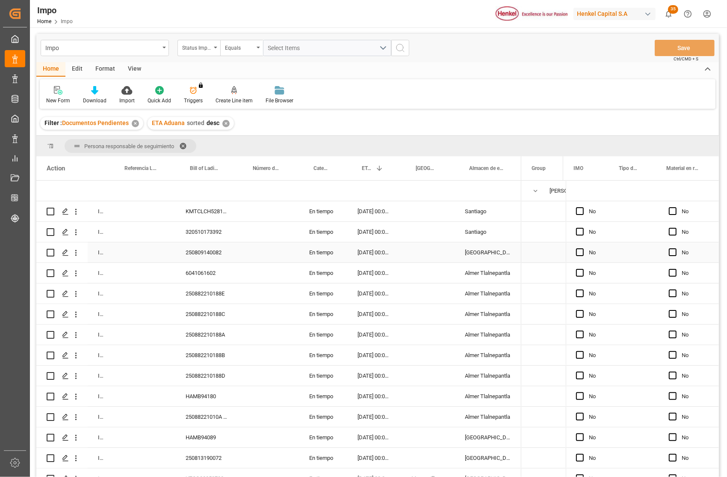
click at [413, 269] on div "Press SPACE to select this row." at bounding box center [427, 273] width 53 height 20
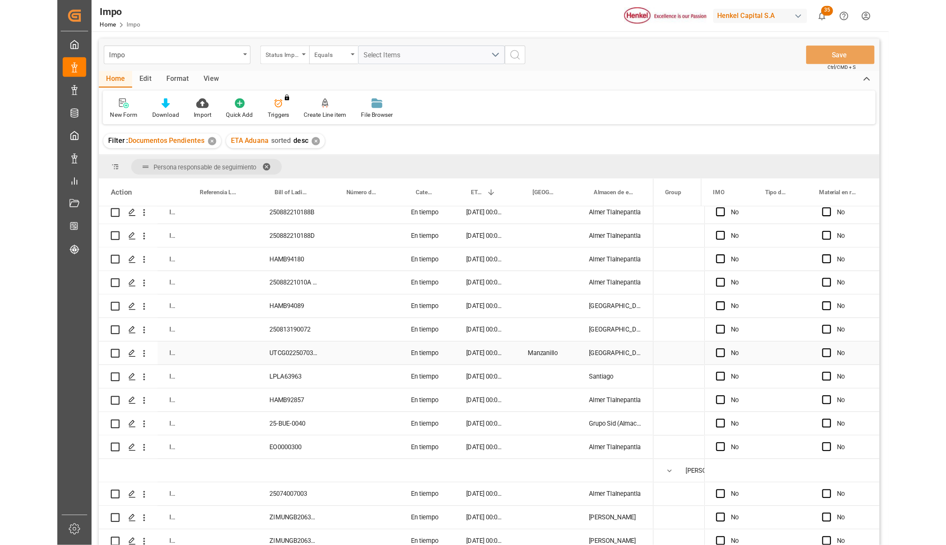
scroll to position [171, 0]
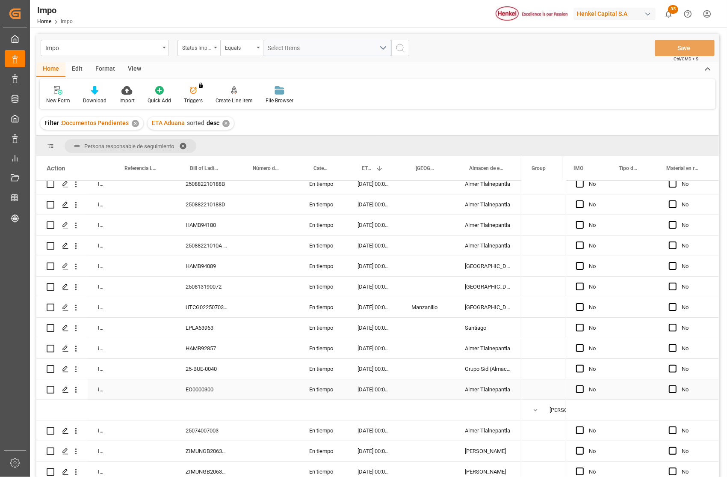
click at [185, 384] on div "EO0000300" at bounding box center [206, 389] width 63 height 20
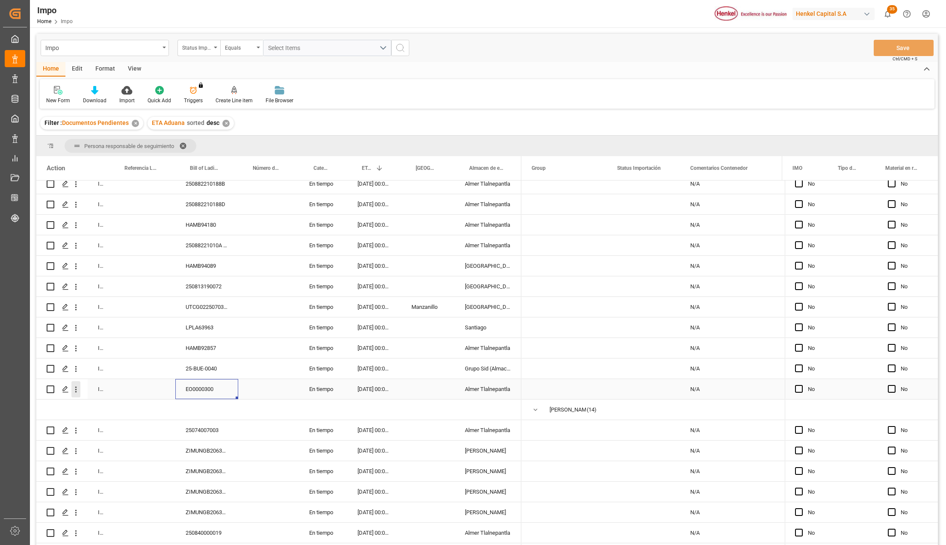
click at [77, 385] on icon "open menu" at bounding box center [75, 389] width 9 height 9
click at [91, 406] on span "Press SPACE to select this row." at bounding box center [85, 407] width 15 height 9
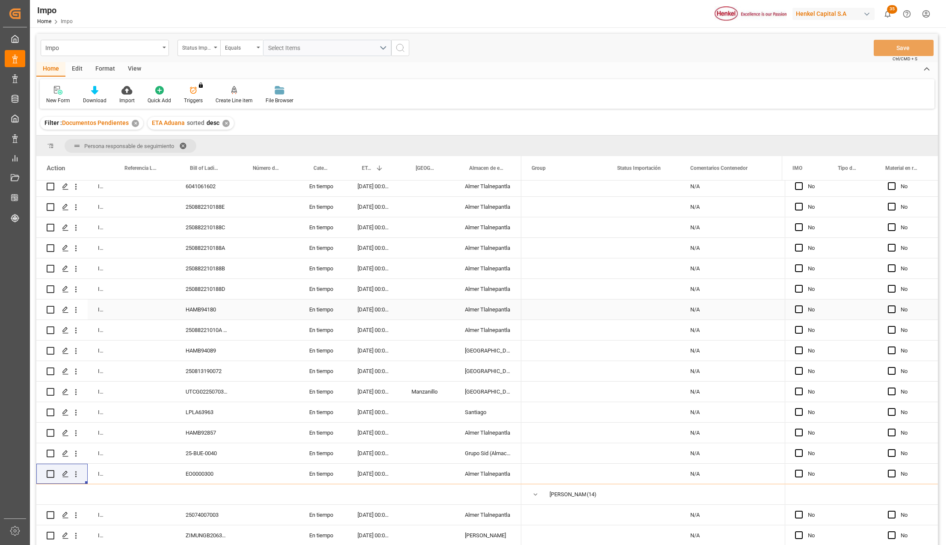
scroll to position [0, 0]
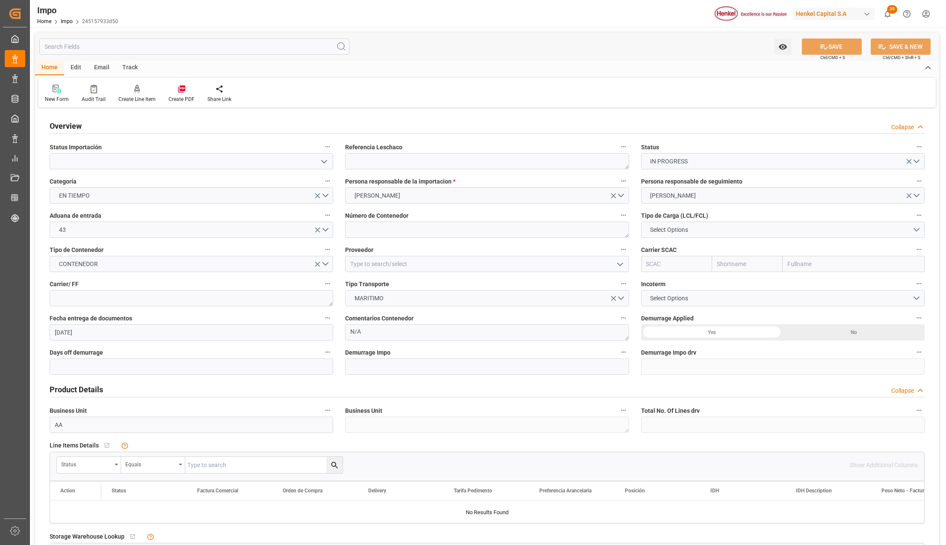
type input "[DATE]"
click at [328, 160] on icon "open menu" at bounding box center [324, 162] width 10 height 10
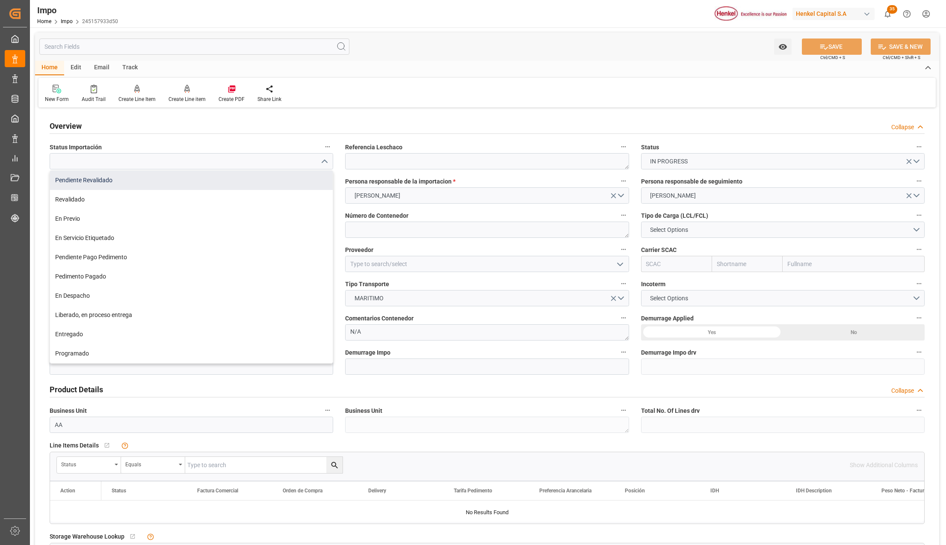
click at [136, 181] on div "Pendiente Revalidado" at bounding box center [191, 180] width 283 height 19
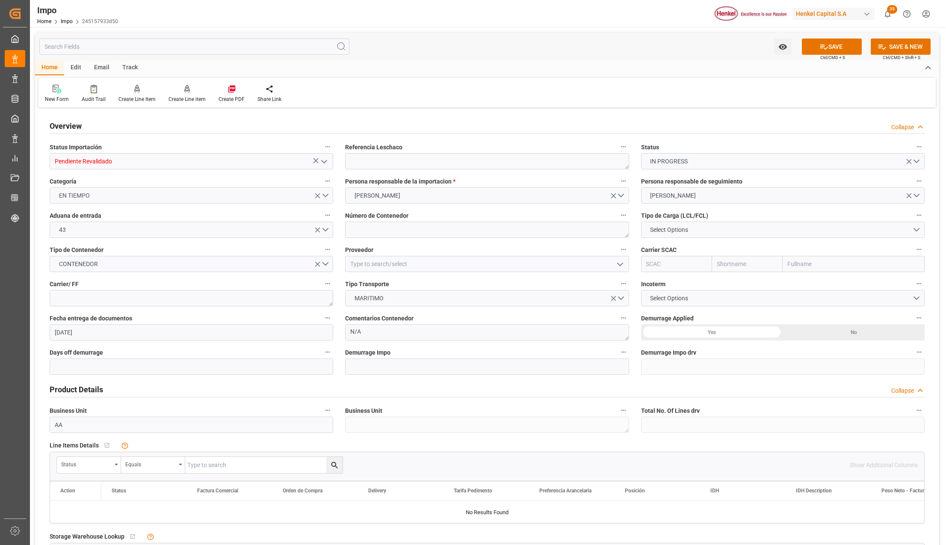
type input "Pendiente Revalidado"
click at [396, 163] on textarea at bounding box center [487, 161] width 284 height 16
paste textarea "EO0000300"
drag, startPoint x: 385, startPoint y: 161, endPoint x: 349, endPoint y: 161, distance: 35.9
click at [349, 161] on textarea "EO0000300" at bounding box center [487, 161] width 284 height 16
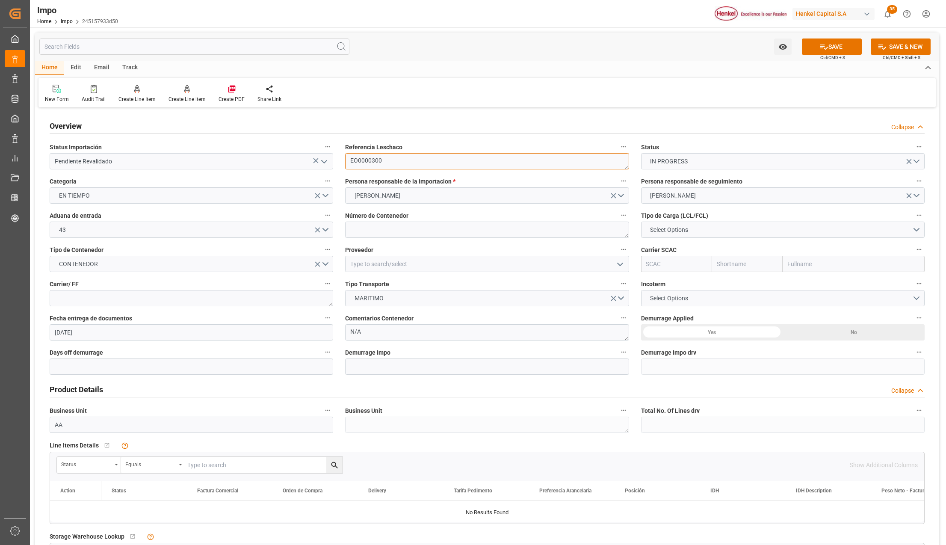
type textarea "EO0000300"
click at [366, 231] on textarea at bounding box center [487, 230] width 284 height 16
paste textarea "EO0000300"
type textarea "EO0000300"
click at [664, 228] on span "Select Options" at bounding box center [669, 229] width 47 height 9
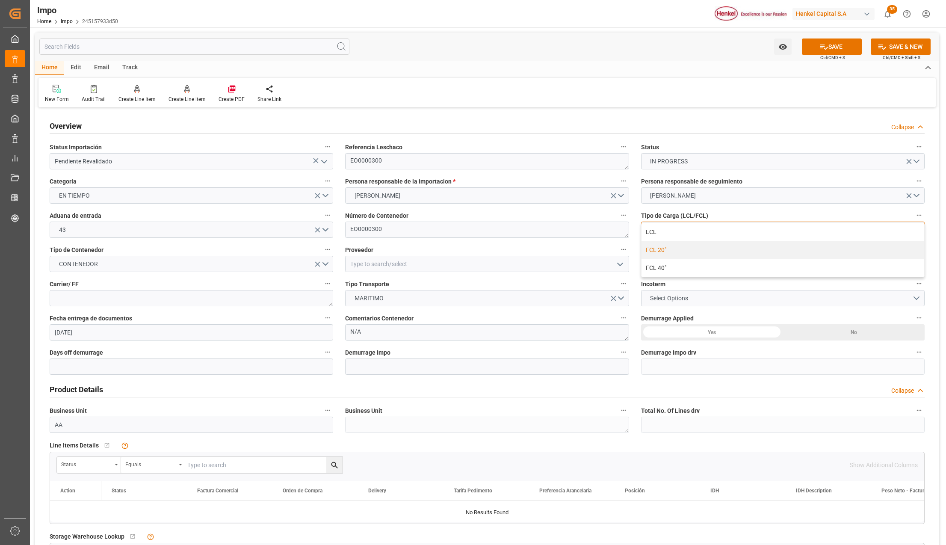
click at [664, 246] on div "LCL FCL 20" FCL 40"" at bounding box center [783, 250] width 283 height 54
click at [666, 267] on div "FCL 40"" at bounding box center [783, 268] width 283 height 18
click at [327, 260] on button "CONTENEDOR" at bounding box center [192, 264] width 284 height 16
click at [77, 299] on div "REEFER" at bounding box center [191, 302] width 283 height 18
click at [421, 259] on input at bounding box center [487, 264] width 284 height 16
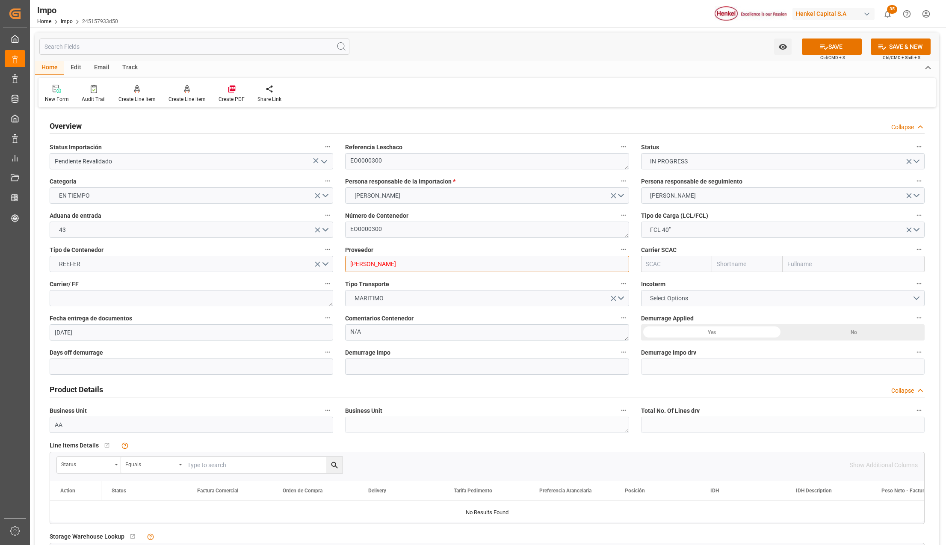
type input "HENKEL PERI"
click at [404, 263] on input at bounding box center [487, 264] width 284 height 16
type input "P"
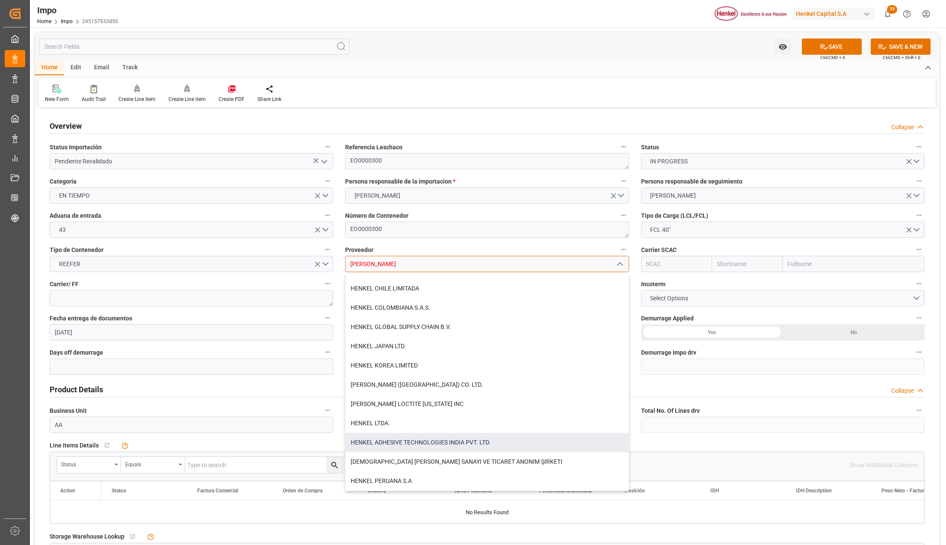
scroll to position [57, 0]
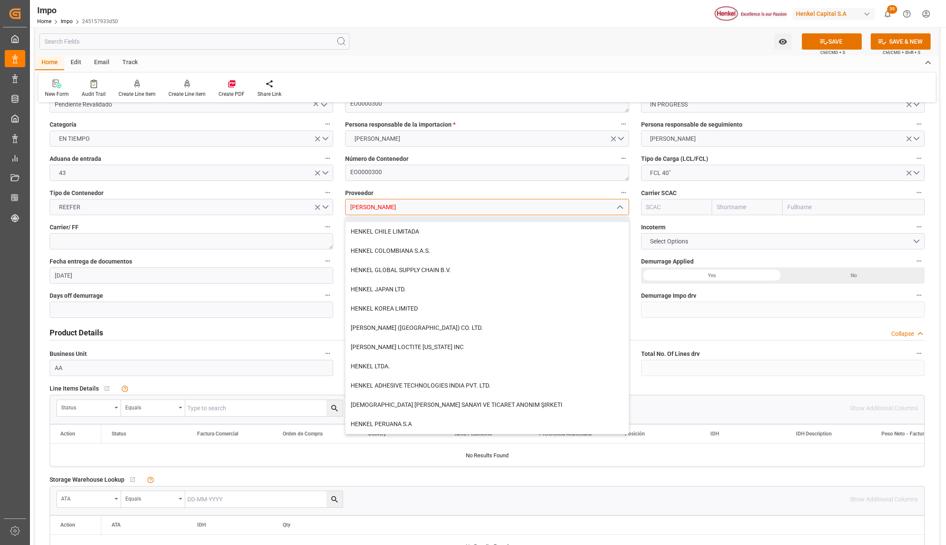
click at [379, 210] on input "HENKEL" at bounding box center [487, 207] width 284 height 16
drag, startPoint x: 380, startPoint y: 209, endPoint x: 353, endPoint y: 204, distance: 27.4
click at [353, 204] on input "HENKEL" at bounding box center [487, 207] width 284 height 16
type input "HENKEL"
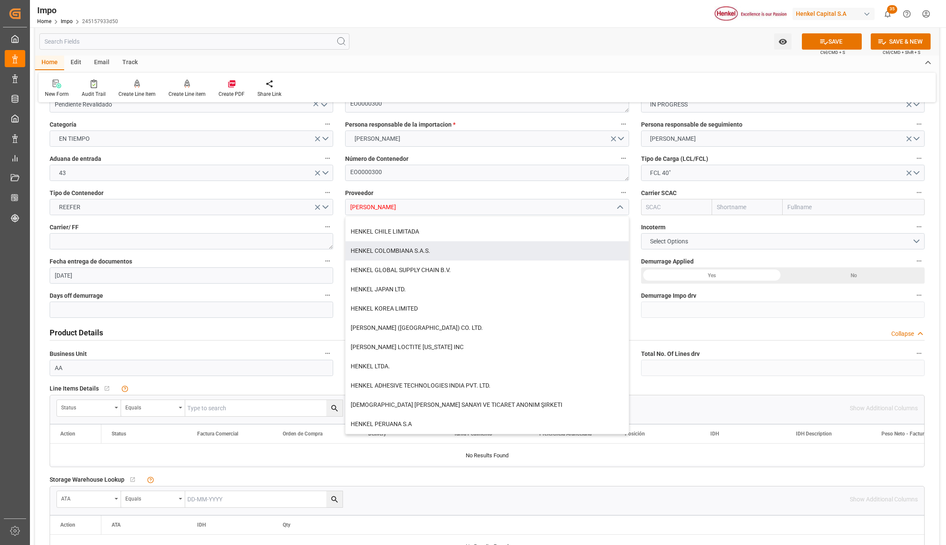
click at [711, 330] on div "Product Details Collapse" at bounding box center [487, 332] width 875 height 16
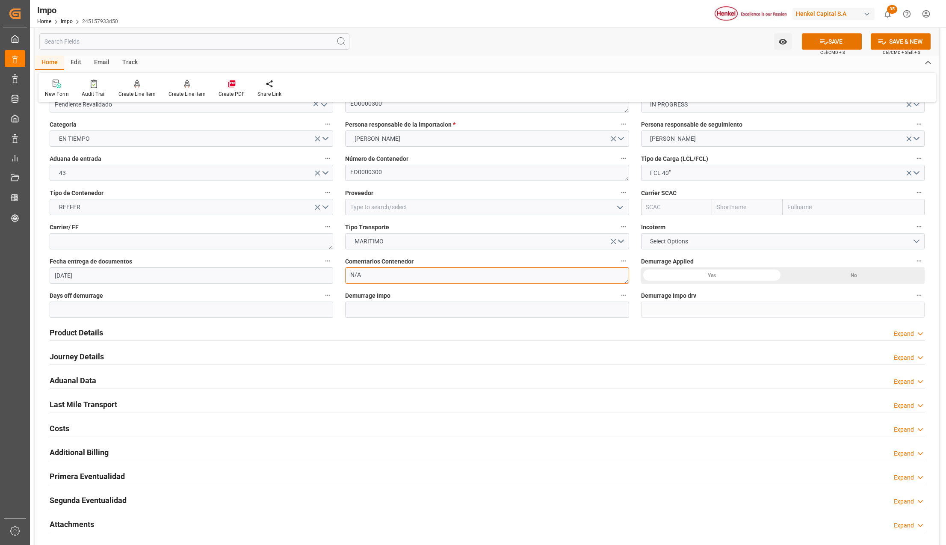
click at [370, 274] on textarea "N/A" at bounding box center [487, 275] width 284 height 16
type textarea "c"
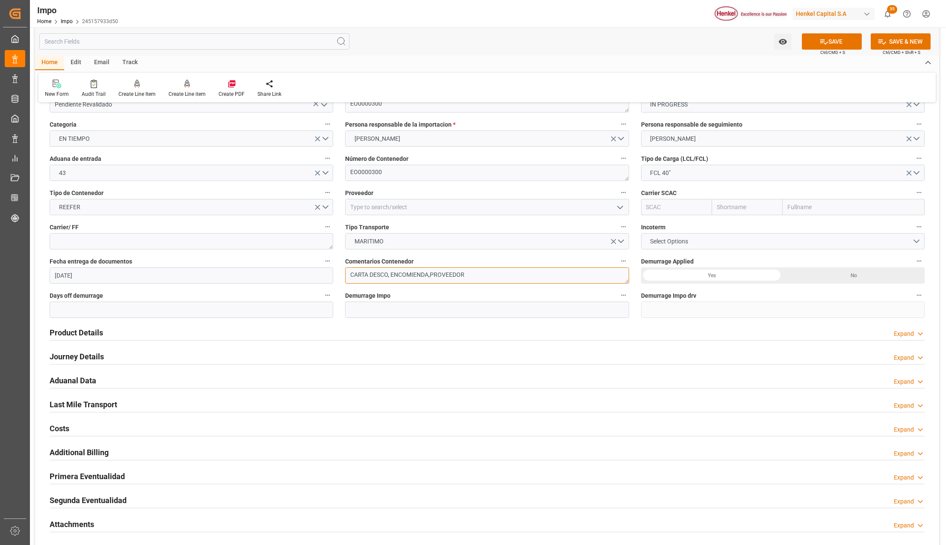
type textarea "CARTA DESCO, ENCOMIENDA,PROVEEDOR"
click at [660, 235] on button "Select Options" at bounding box center [783, 241] width 284 height 16
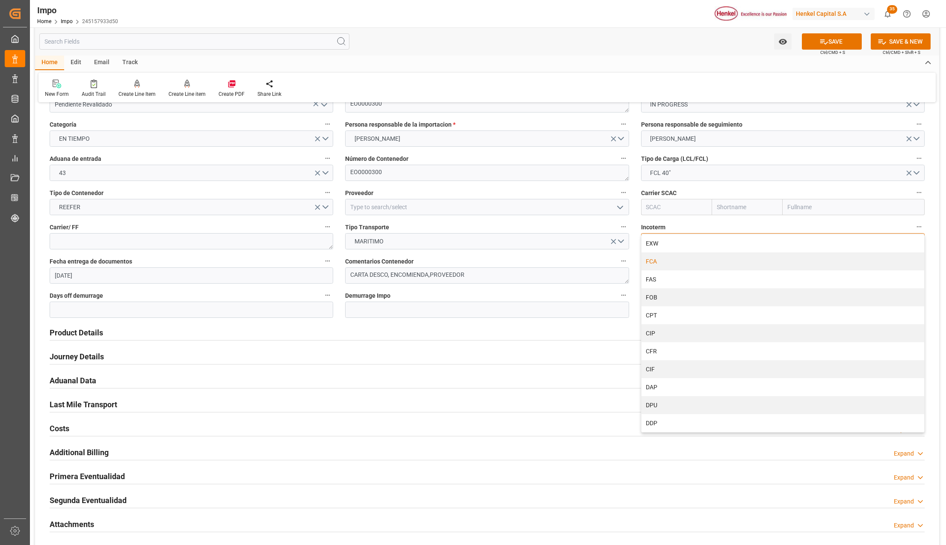
click at [661, 261] on div "FCA" at bounding box center [783, 261] width 283 height 18
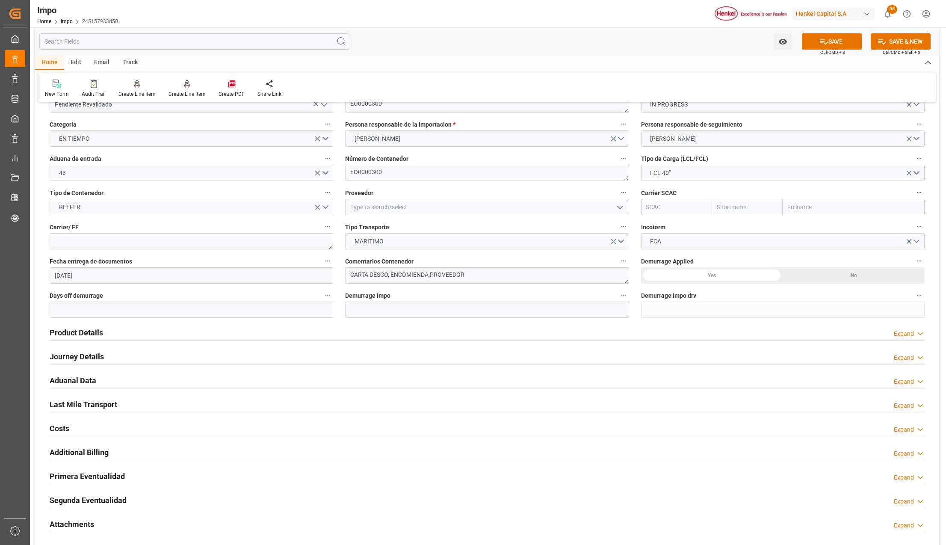
click at [692, 280] on div "Yes" at bounding box center [712, 275] width 142 height 16
click at [86, 332] on h2 "Product Details" at bounding box center [76, 333] width 53 height 12
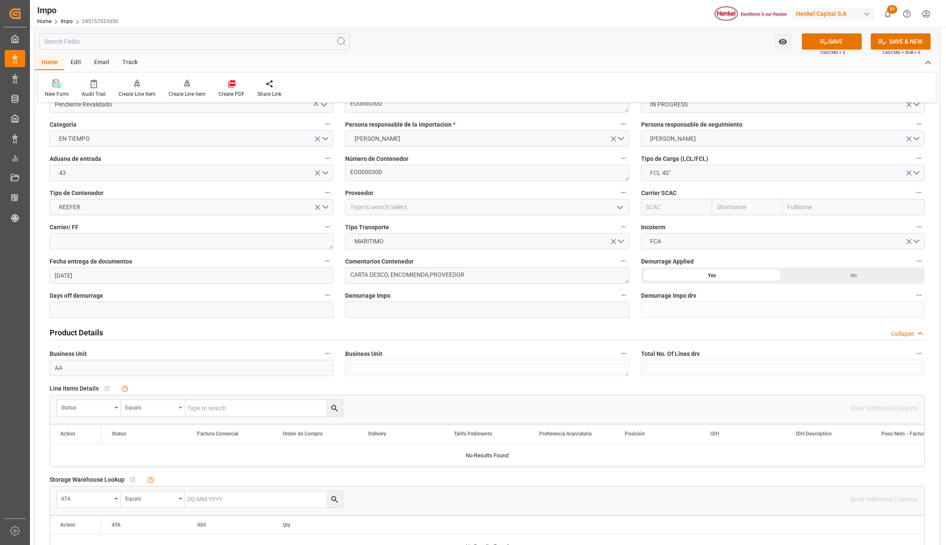
scroll to position [0, 0]
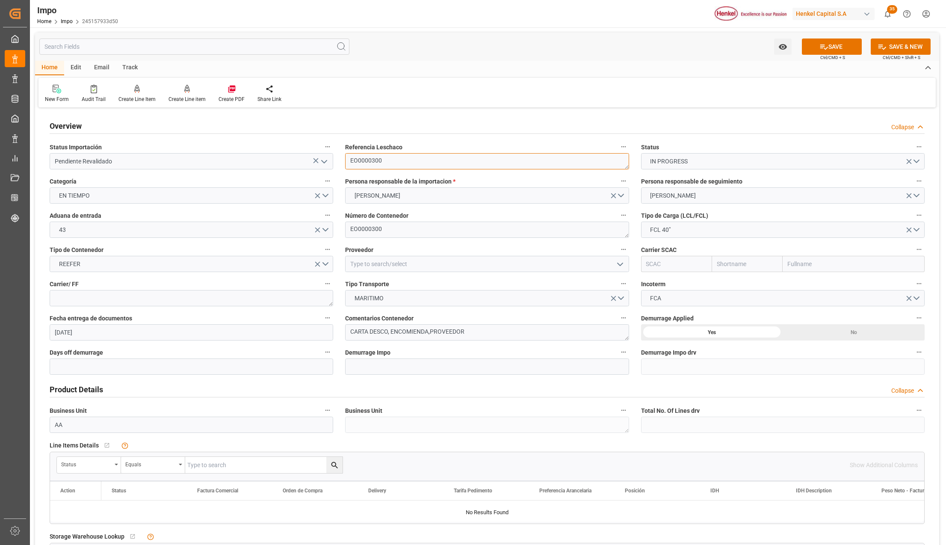
click at [360, 160] on textarea "EO0000300" at bounding box center [487, 161] width 284 height 16
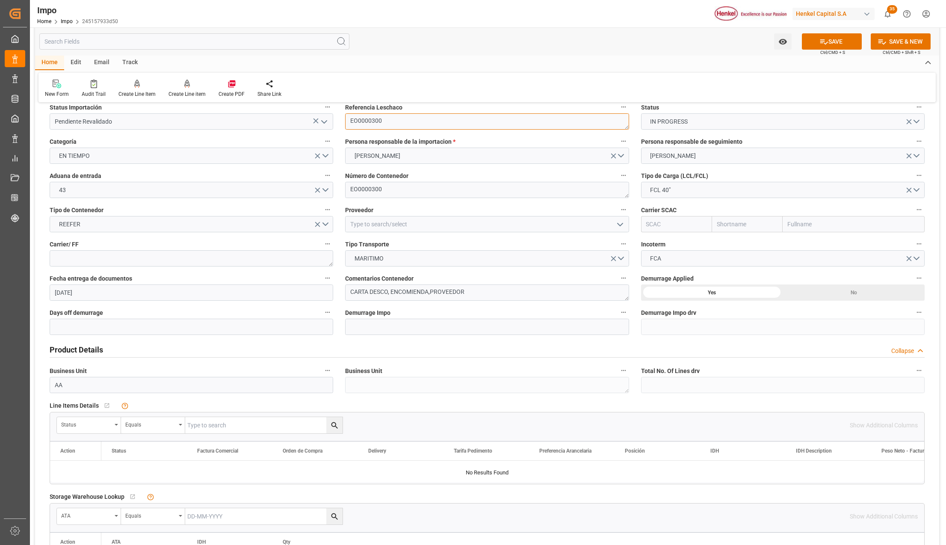
scroll to position [57, 0]
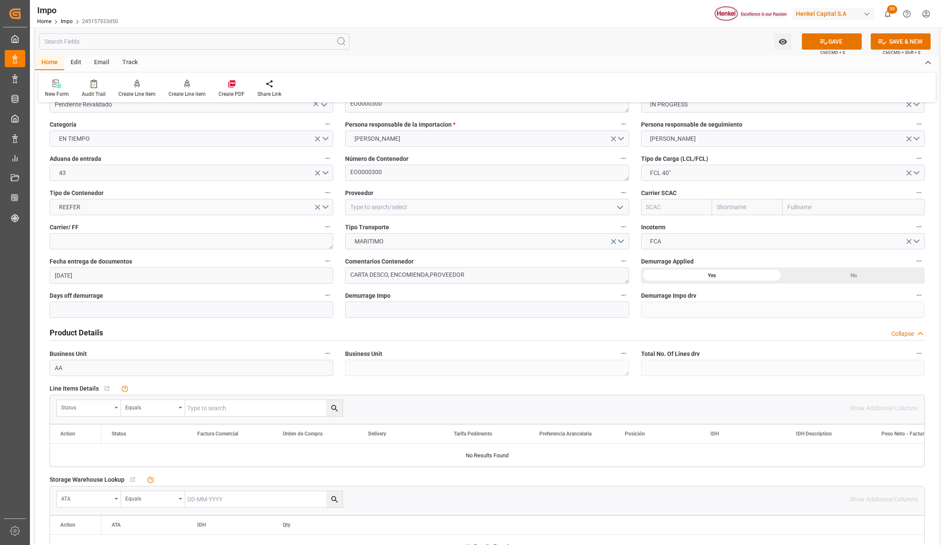
click at [115, 408] on icon "open menu" at bounding box center [116, 408] width 3 height 2
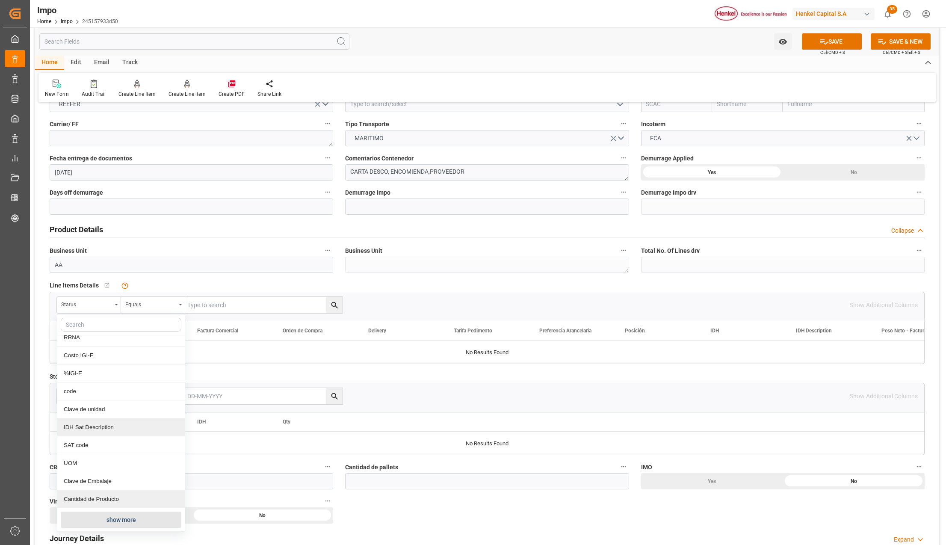
scroll to position [228, 0]
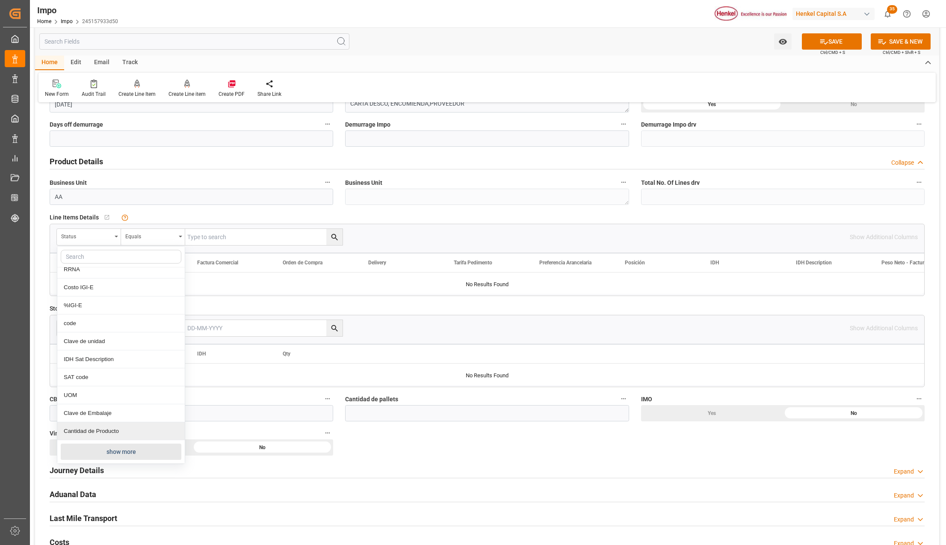
click at [110, 455] on button "show more" at bounding box center [121, 452] width 121 height 16
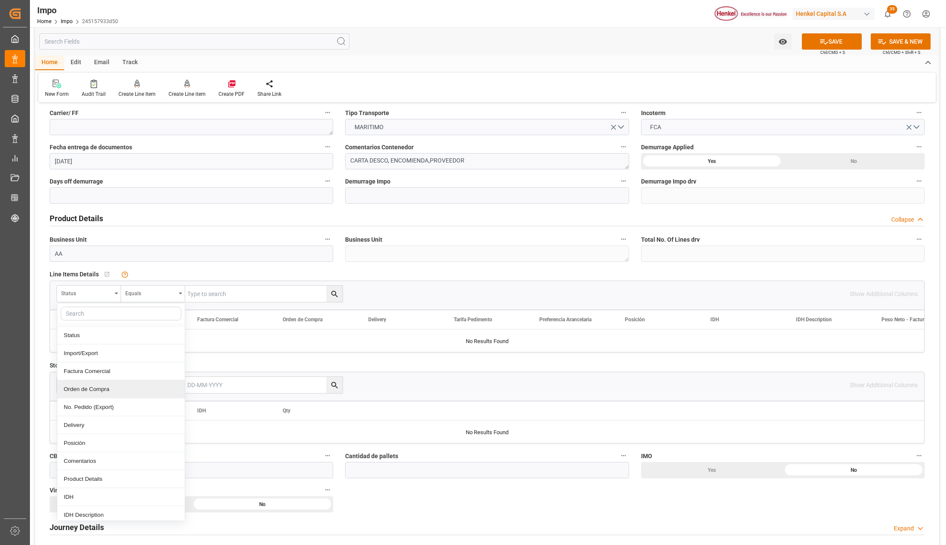
scroll to position [114, 0]
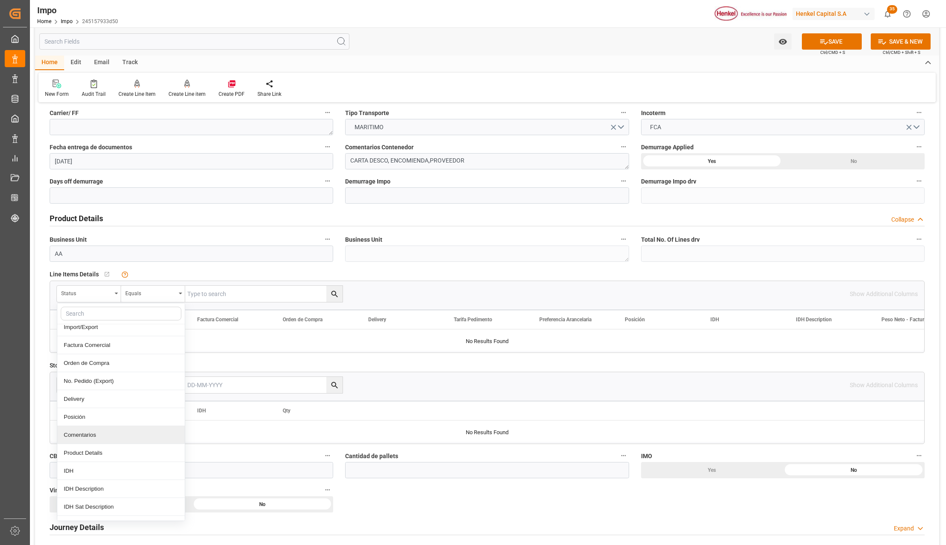
click at [100, 438] on div "Comentarios" at bounding box center [120, 435] width 127 height 18
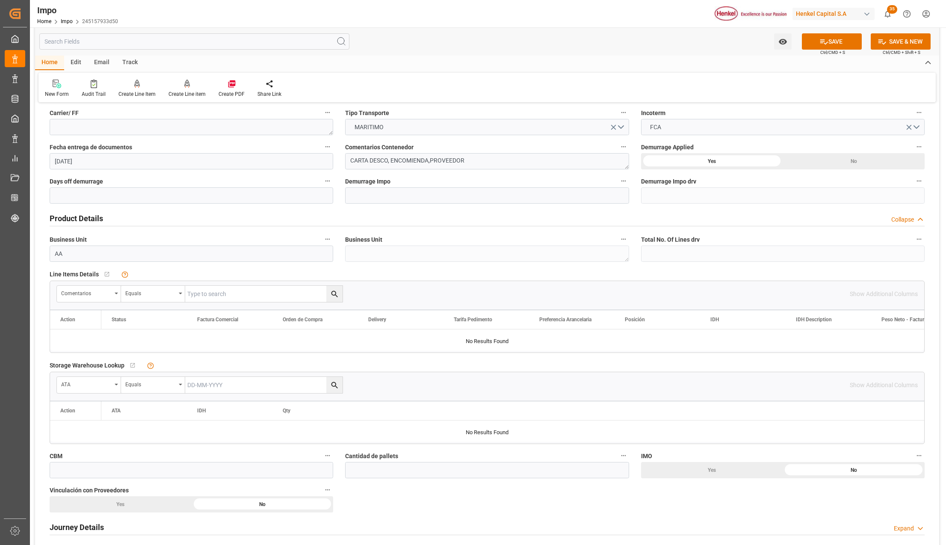
click at [200, 291] on input "text" at bounding box center [263, 294] width 157 height 16
paste input "EO0000300"
type input "EO0000300"
click at [337, 291] on icon "search button" at bounding box center [334, 294] width 9 height 9
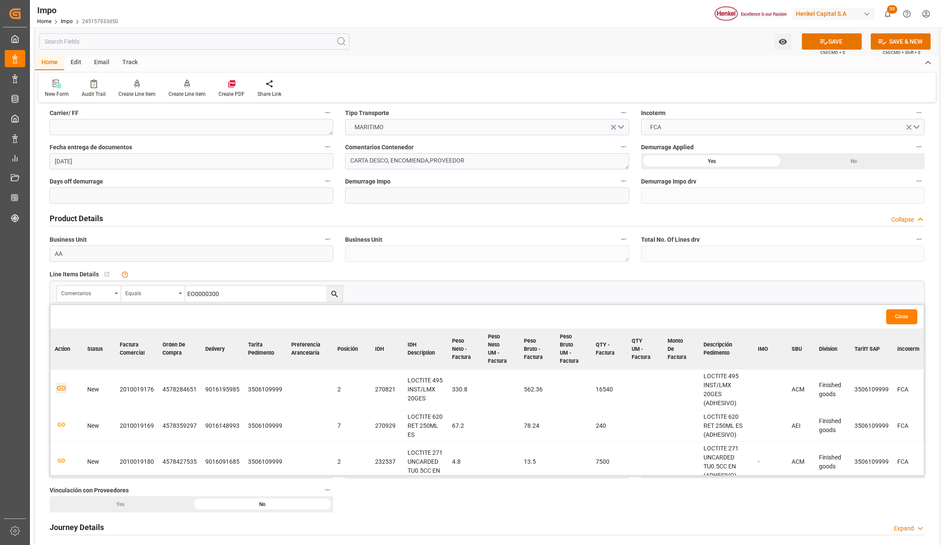
click at [60, 388] on icon "button" at bounding box center [61, 388] width 11 height 11
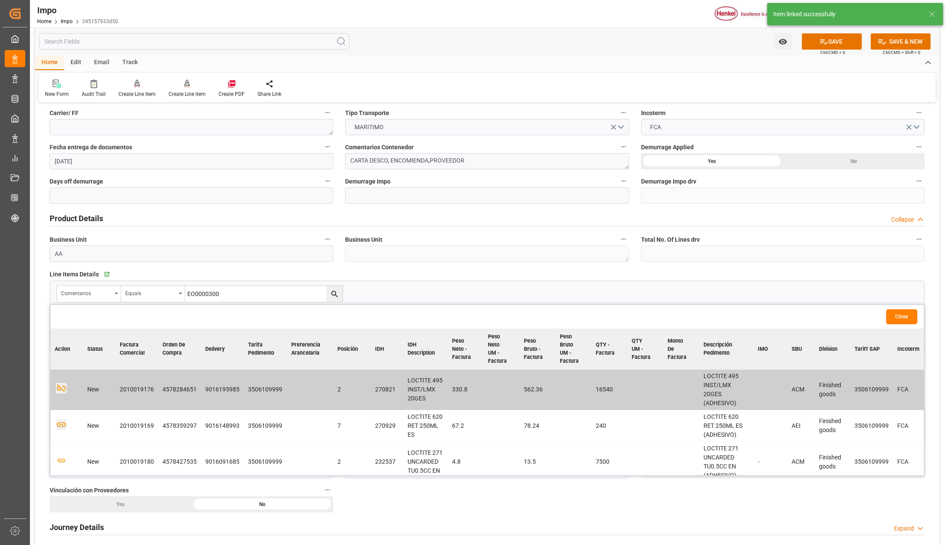
click at [60, 425] on icon "button" at bounding box center [61, 424] width 11 height 11
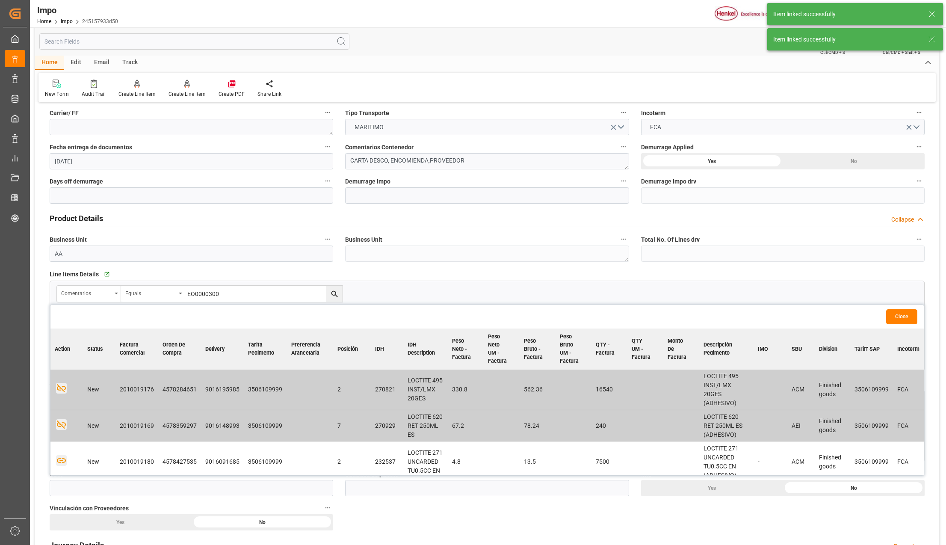
click at [61, 459] on icon "button" at bounding box center [61, 461] width 9 height 5
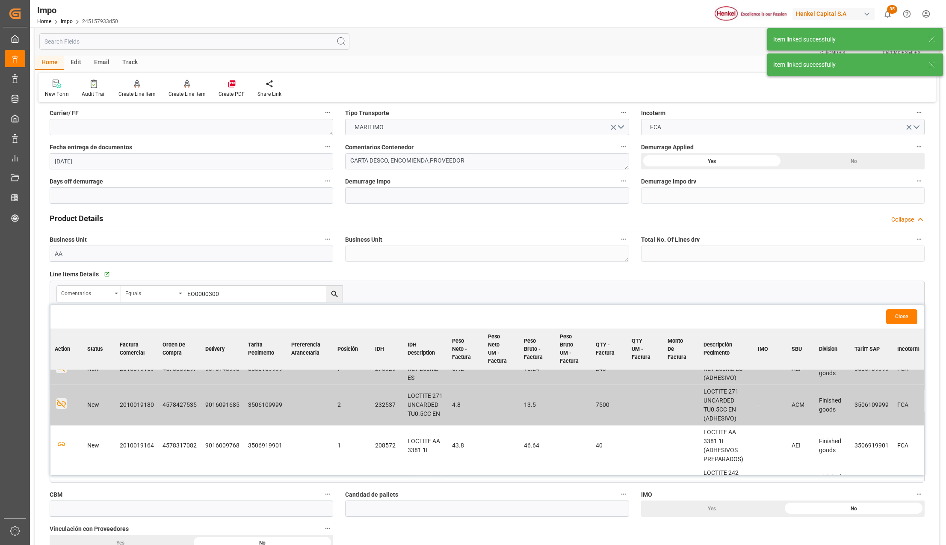
scroll to position [48, 0]
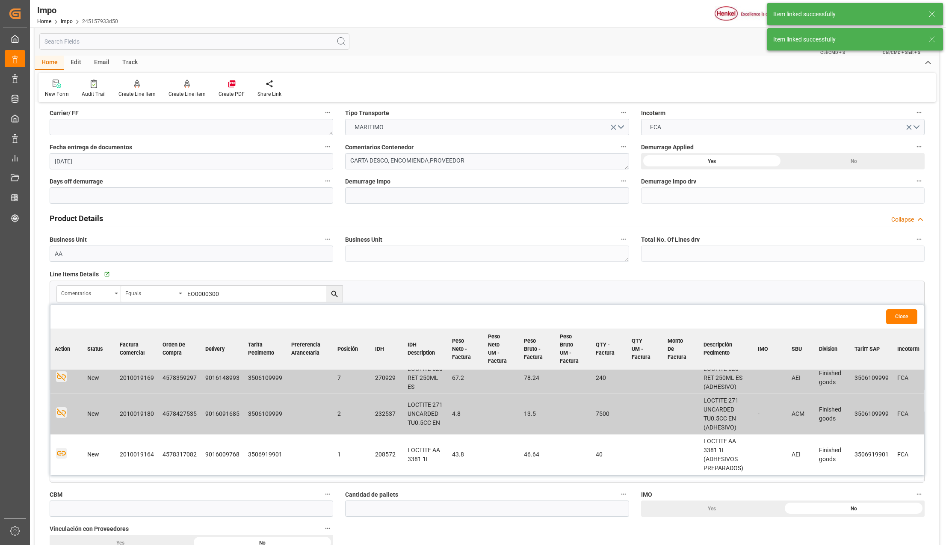
click at [62, 455] on icon "button" at bounding box center [61, 453] width 11 height 11
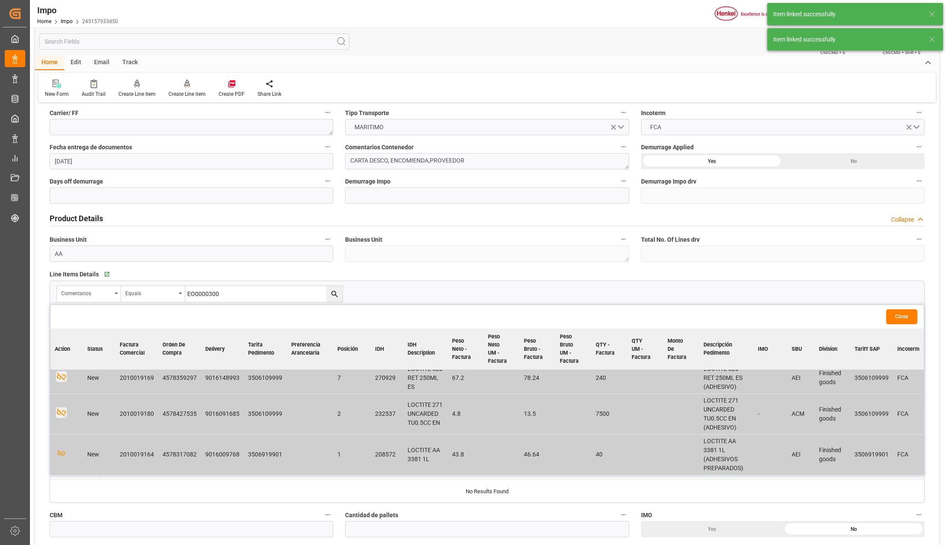
scroll to position [105, 0]
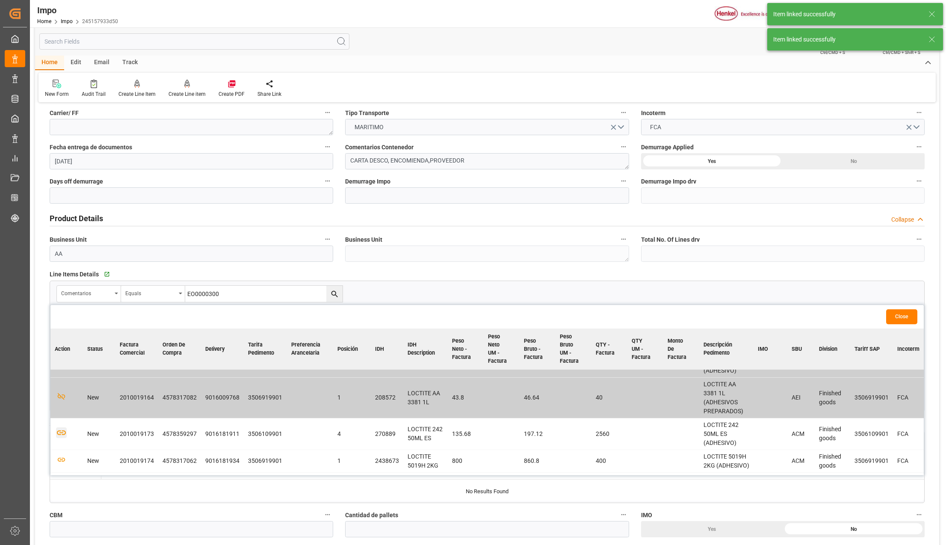
click at [62, 434] on icon "button" at bounding box center [61, 432] width 11 height 11
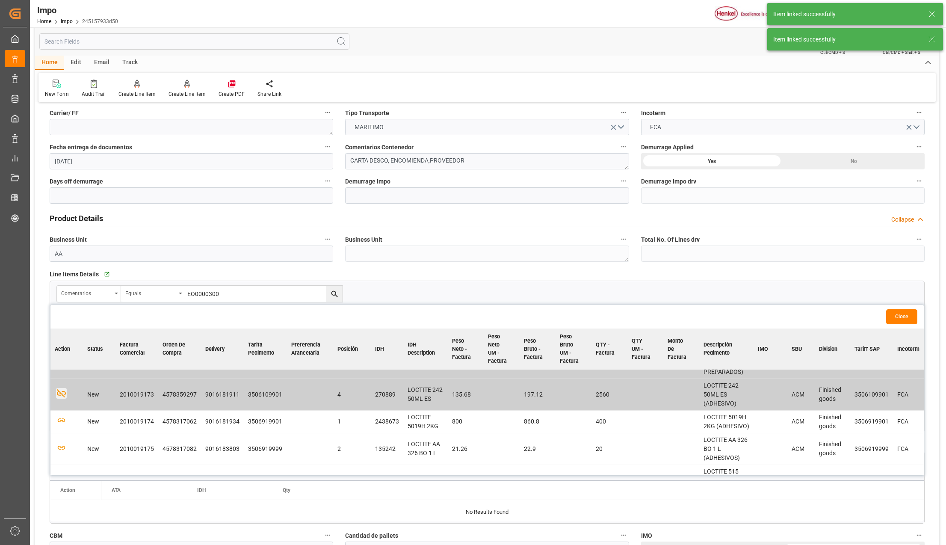
scroll to position [162, 0]
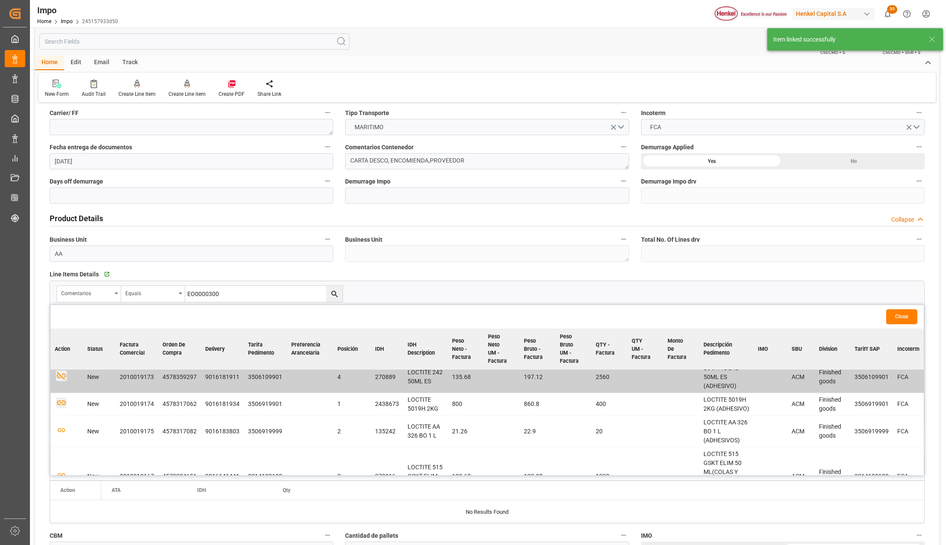
click at [62, 408] on icon "button" at bounding box center [61, 402] width 11 height 11
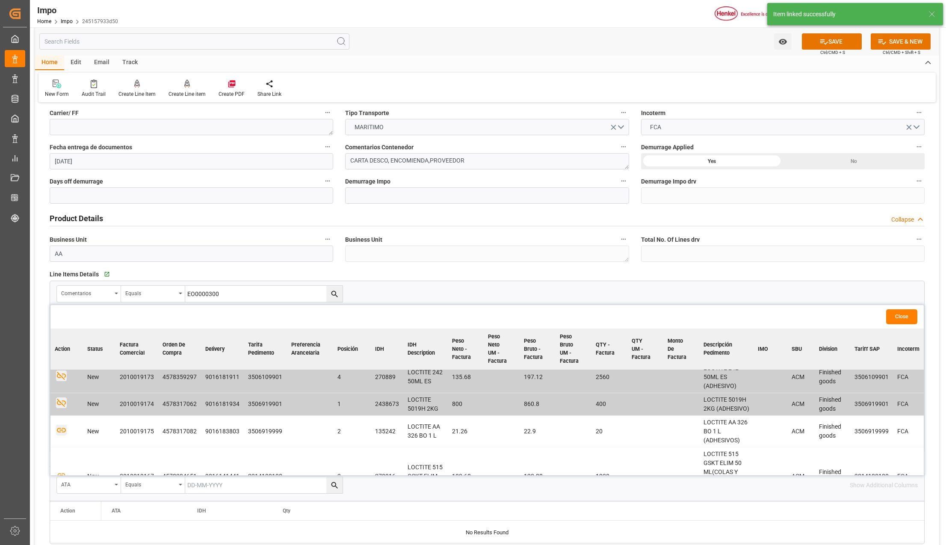
click at [60, 435] on icon "button" at bounding box center [61, 430] width 11 height 11
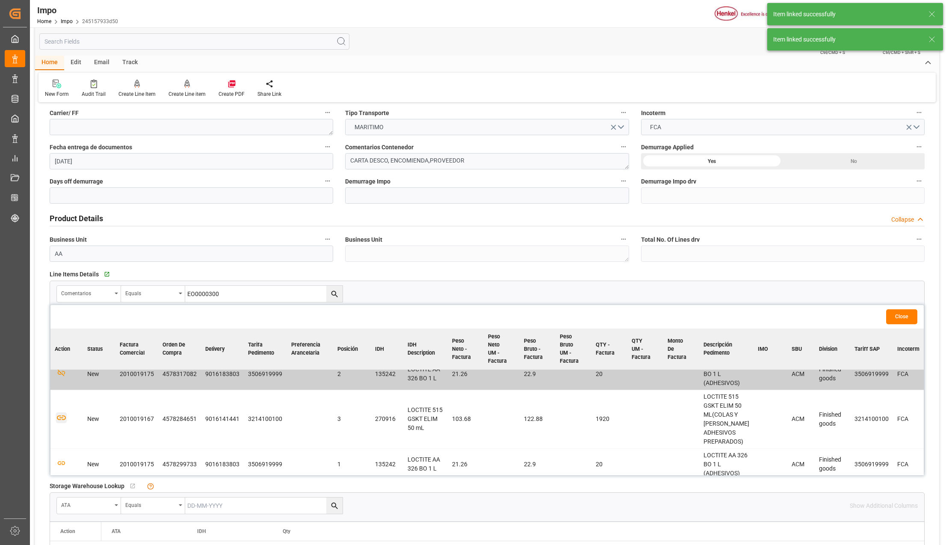
click at [62, 423] on icon "button" at bounding box center [61, 417] width 11 height 11
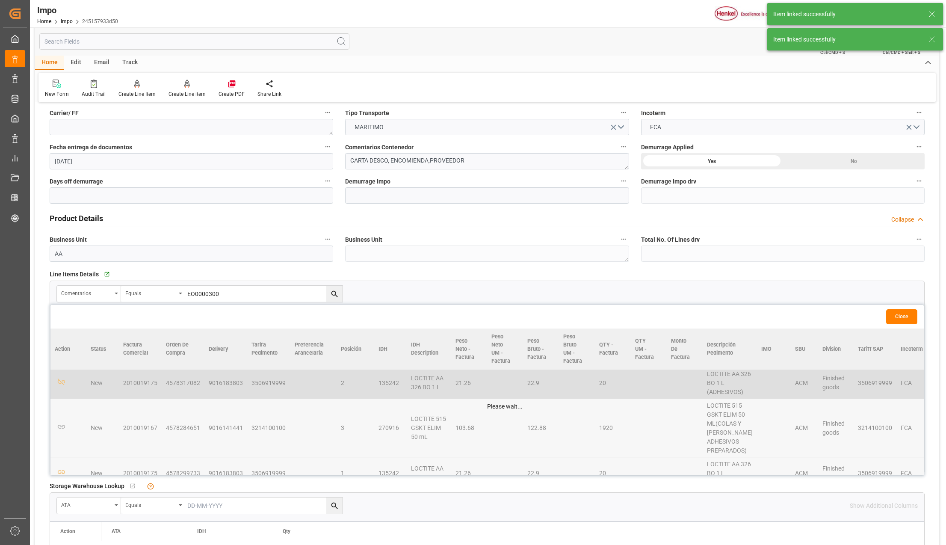
scroll to position [228, 0]
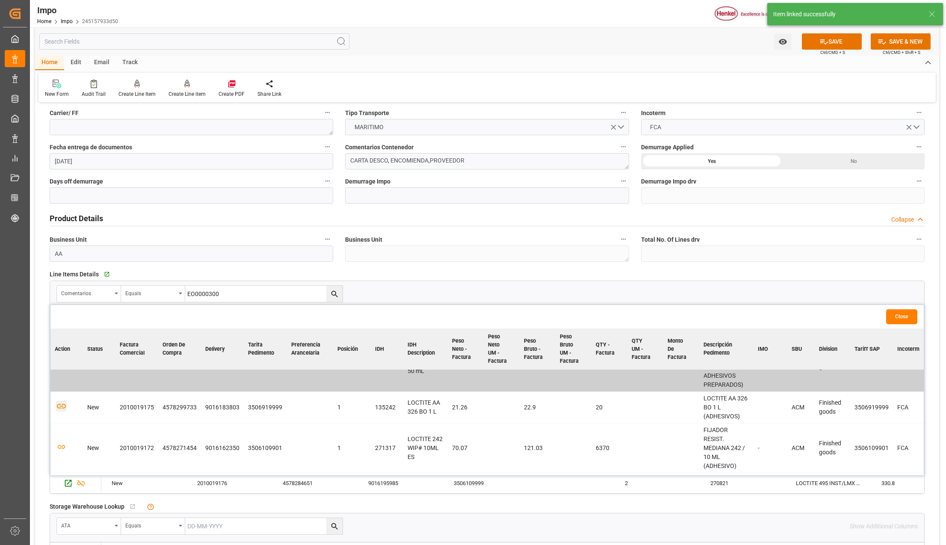
click at [64, 408] on icon "button" at bounding box center [61, 406] width 9 height 5
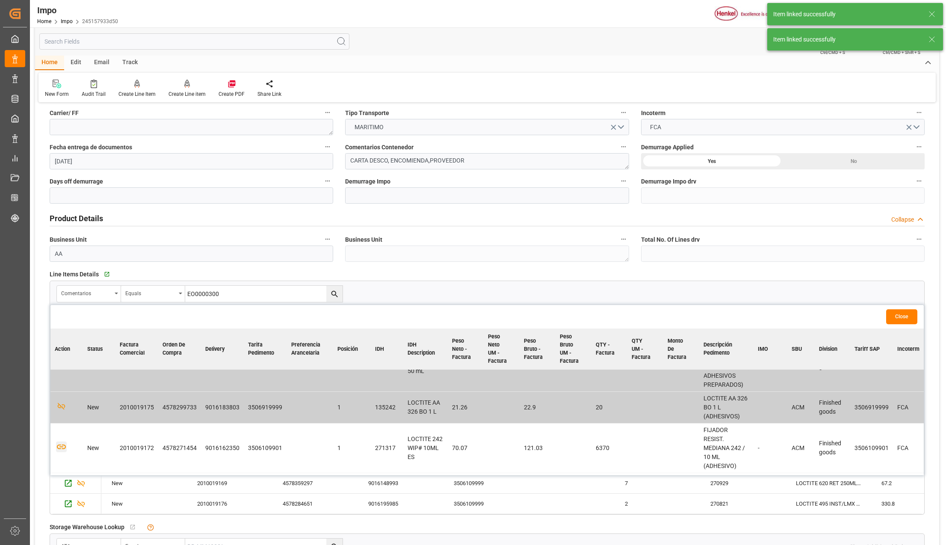
click at [61, 452] on icon "button" at bounding box center [61, 446] width 11 height 11
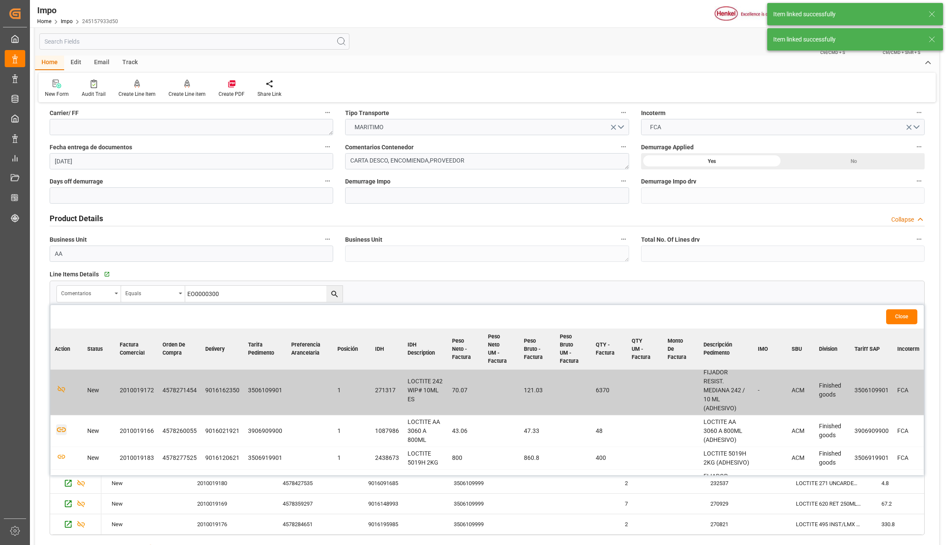
click at [62, 435] on icon "button" at bounding box center [61, 429] width 11 height 11
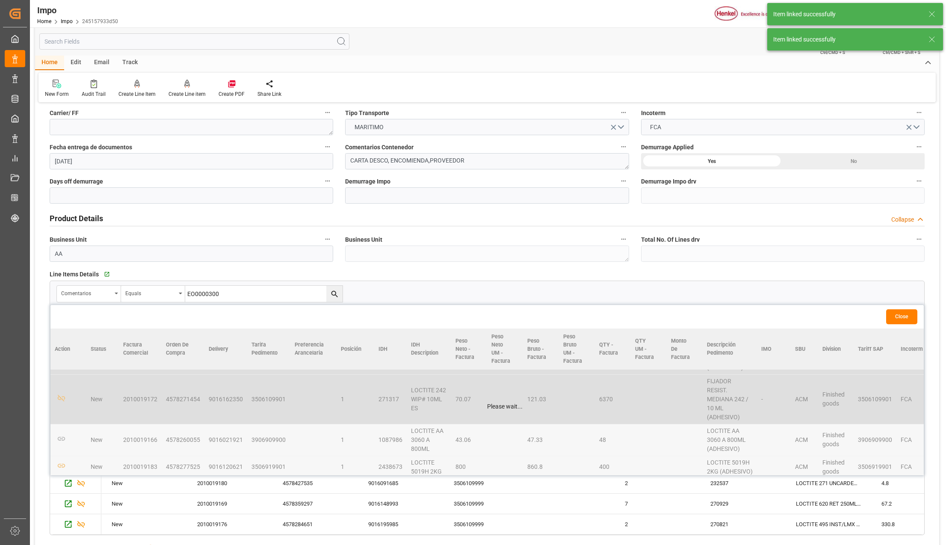
scroll to position [342, 0]
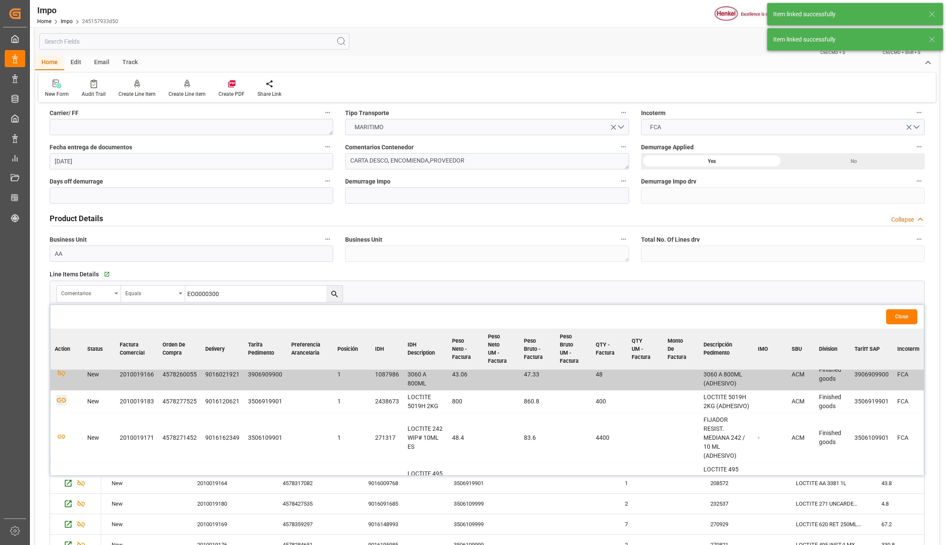
click at [62, 405] on icon "button" at bounding box center [61, 400] width 11 height 11
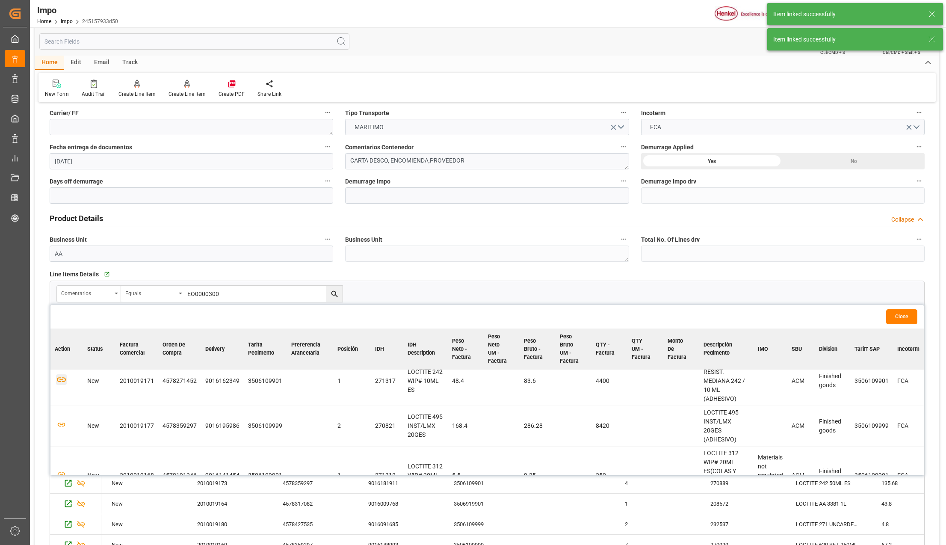
click at [62, 385] on icon "button" at bounding box center [61, 379] width 11 height 11
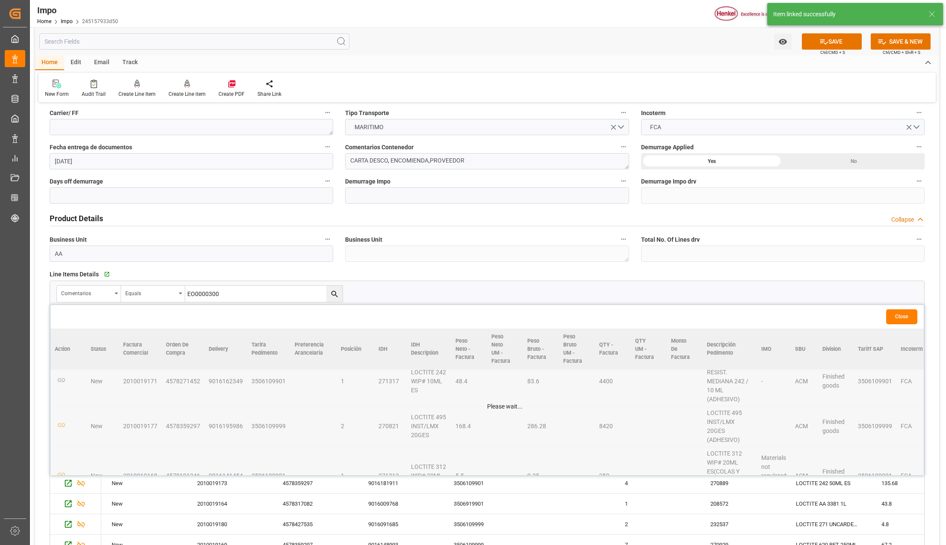
scroll to position [447, 0]
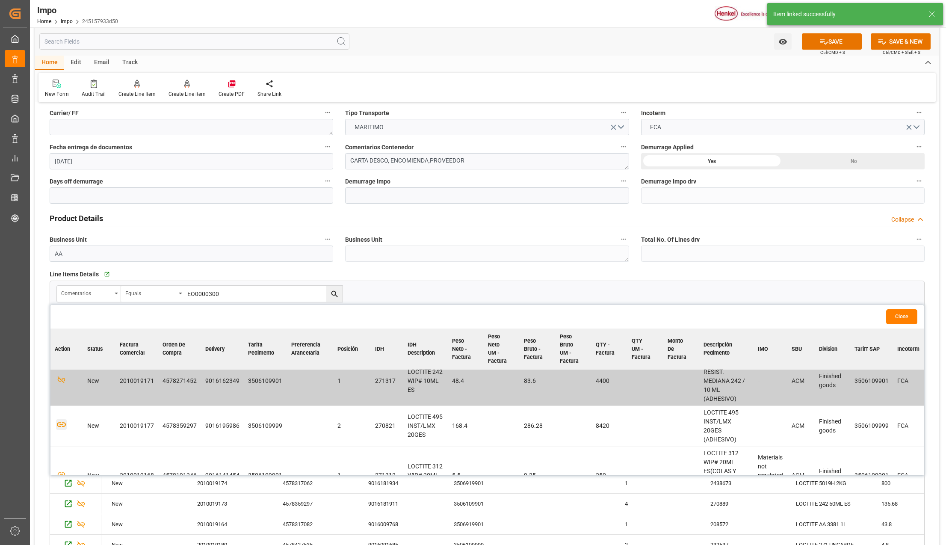
click at [61, 427] on icon "button" at bounding box center [61, 425] width 9 height 5
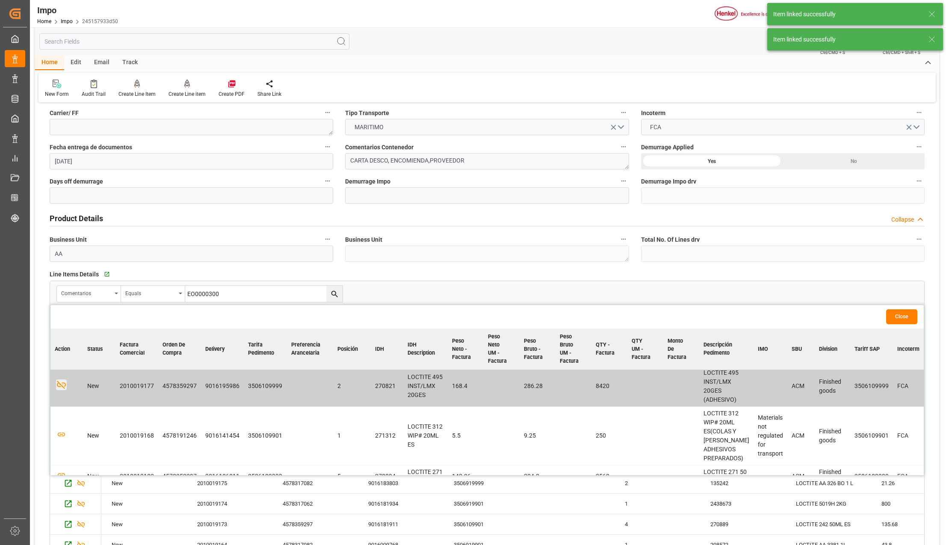
scroll to position [504, 0]
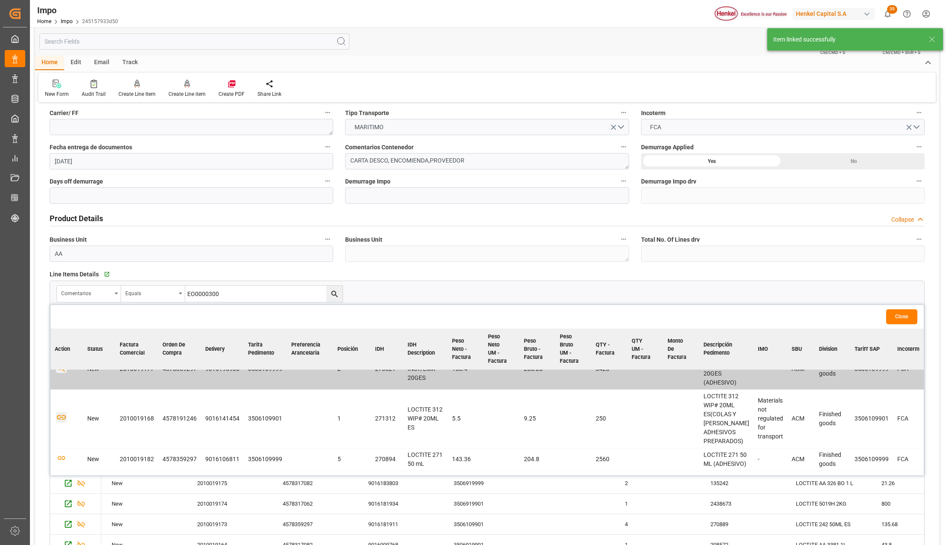
click at [60, 420] on icon "button" at bounding box center [61, 417] width 9 height 5
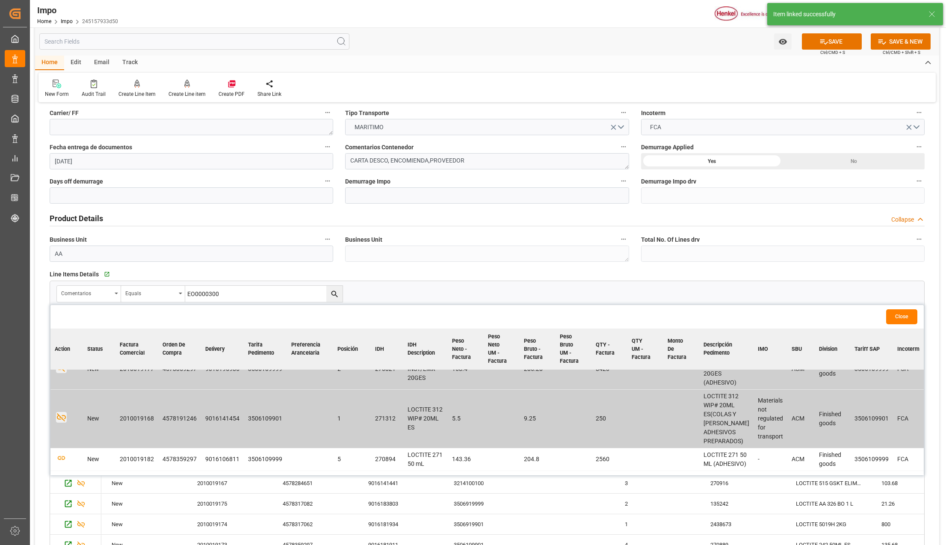
scroll to position [561, 0]
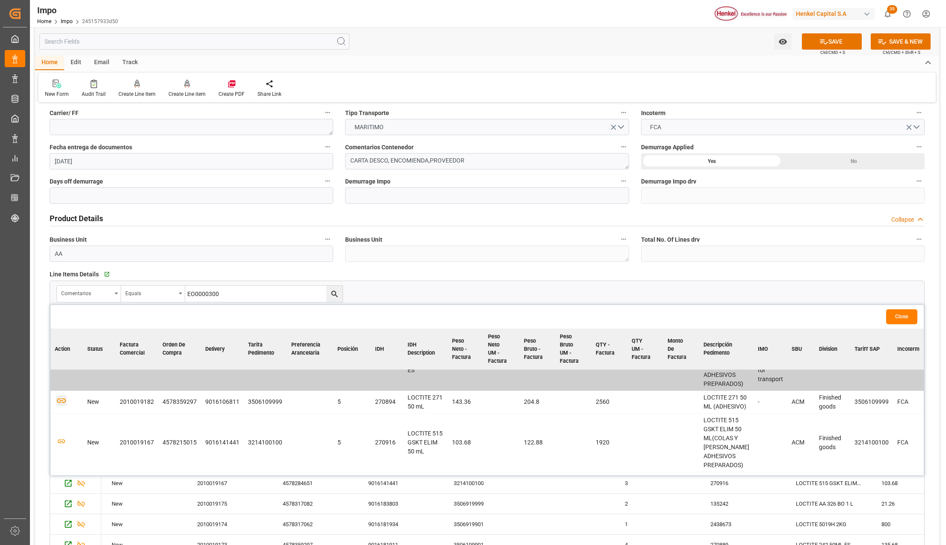
drag, startPoint x: 61, startPoint y: 427, endPoint x: 67, endPoint y: 432, distance: 8.2
click at [61, 406] on icon "button" at bounding box center [61, 400] width 11 height 11
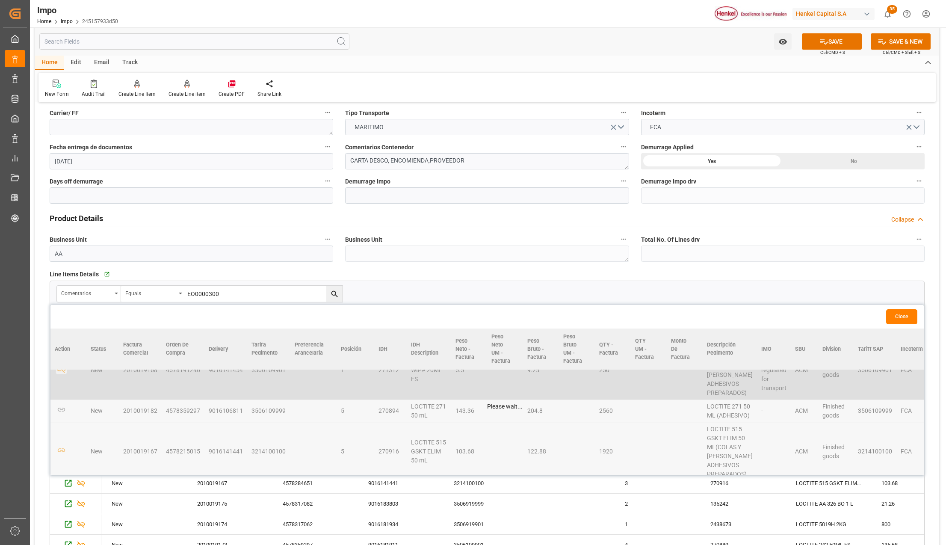
scroll to position [570, 0]
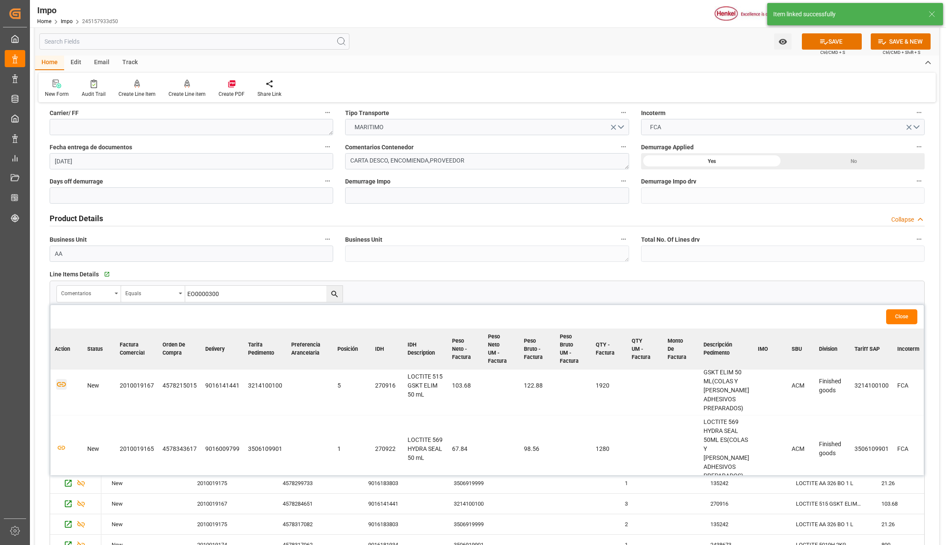
click at [65, 390] on icon "button" at bounding box center [61, 384] width 11 height 11
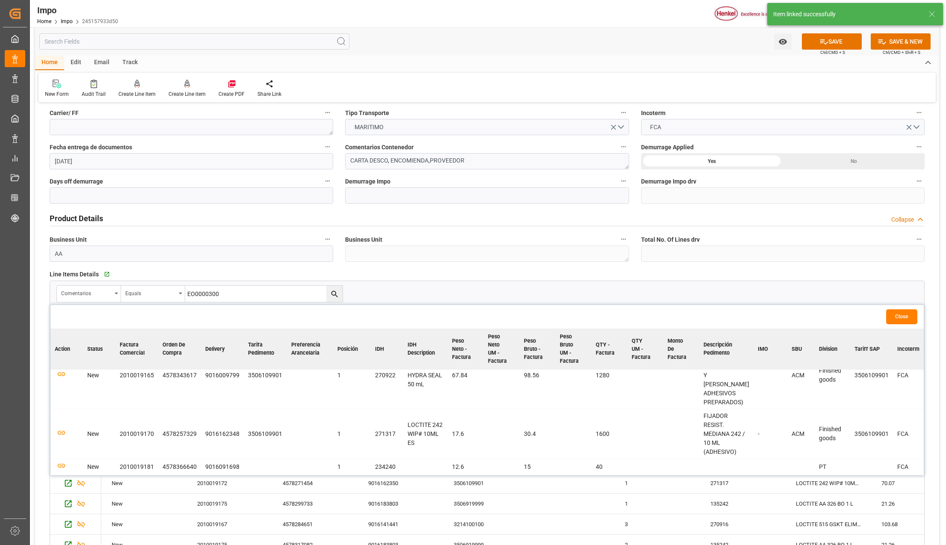
scroll to position [724, 0]
click at [59, 372] on icon "button" at bounding box center [61, 374] width 11 height 11
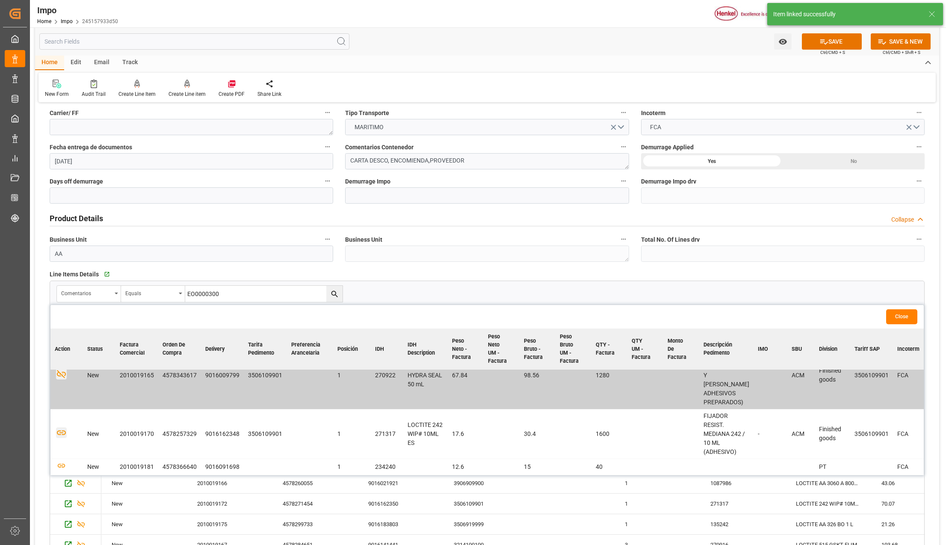
click at [61, 432] on icon "button" at bounding box center [61, 432] width 9 height 5
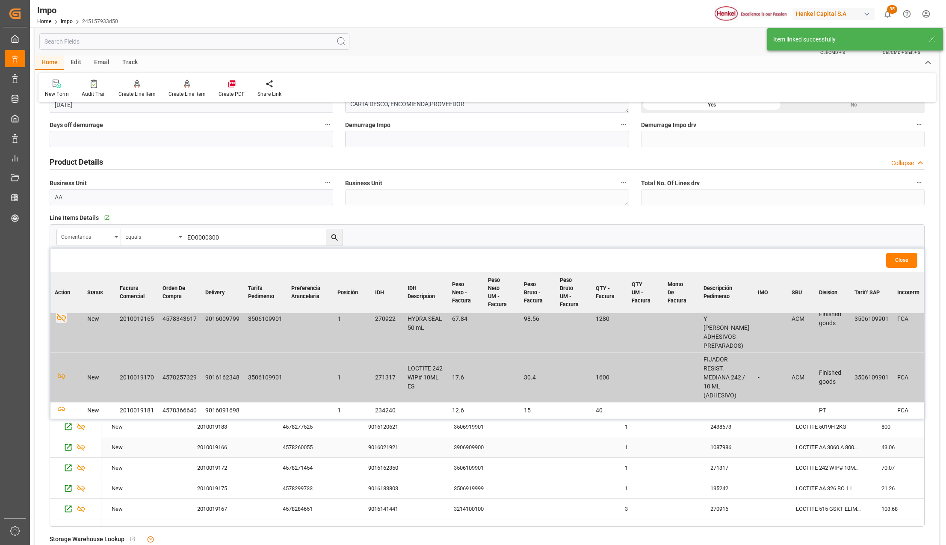
scroll to position [228, 0]
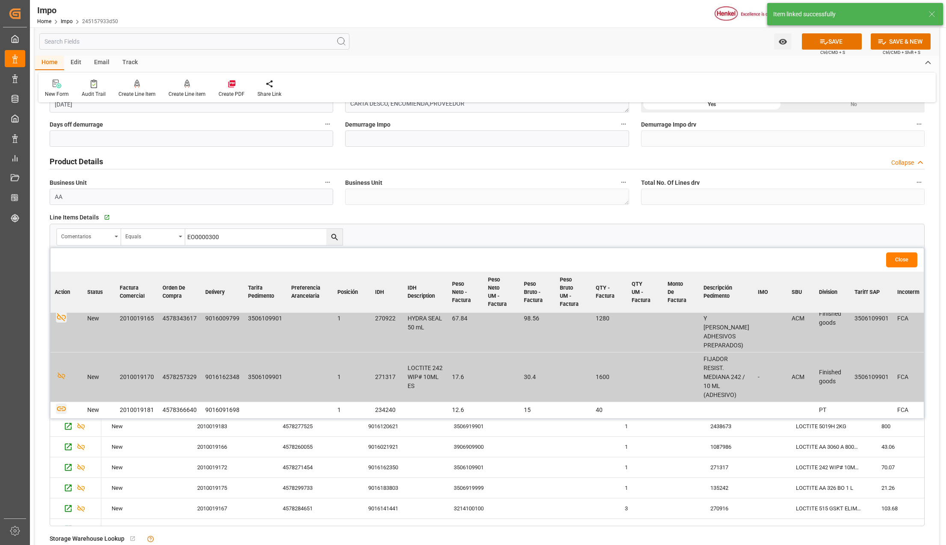
click at [60, 405] on icon "button" at bounding box center [61, 408] width 11 height 11
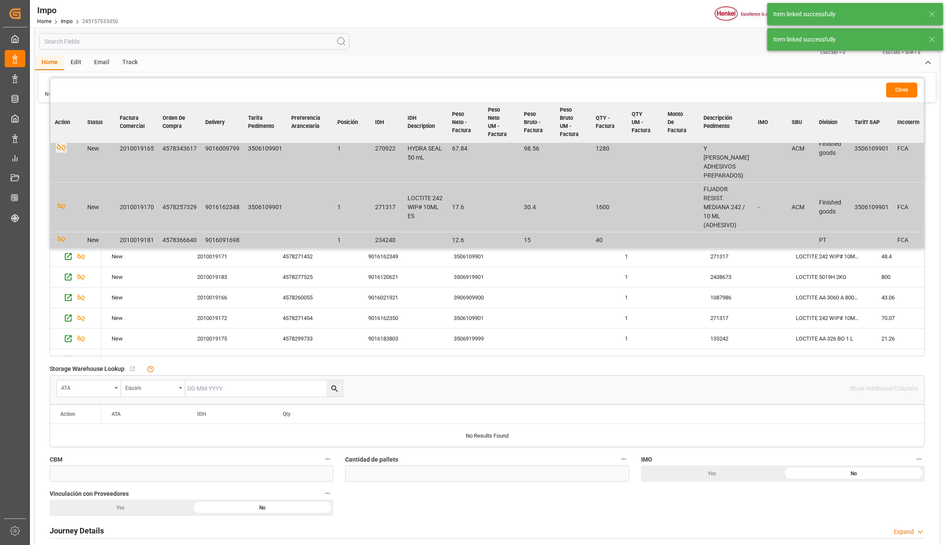
scroll to position [399, 0]
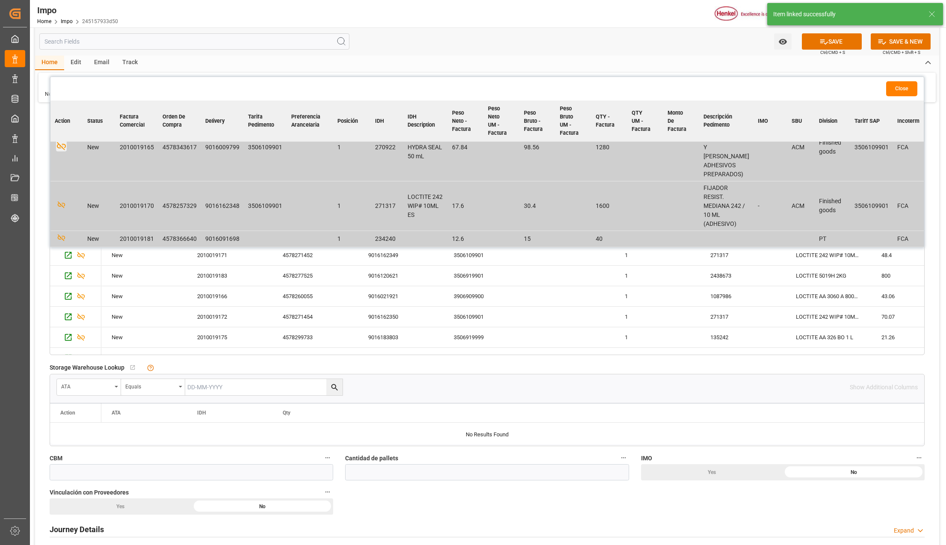
click at [898, 87] on button "Close" at bounding box center [901, 88] width 31 height 15
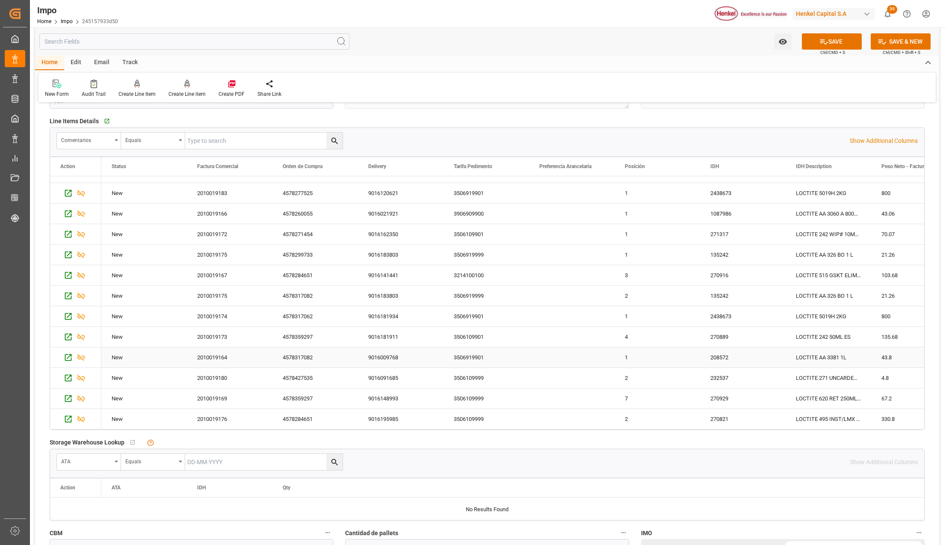
scroll to position [342, 0]
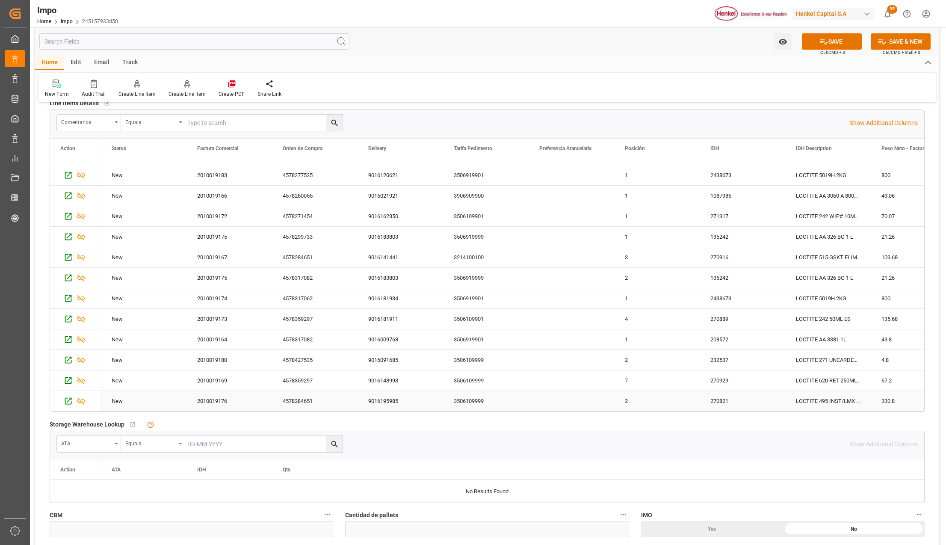
click at [474, 397] on div "3506109999" at bounding box center [487, 401] width 86 height 20
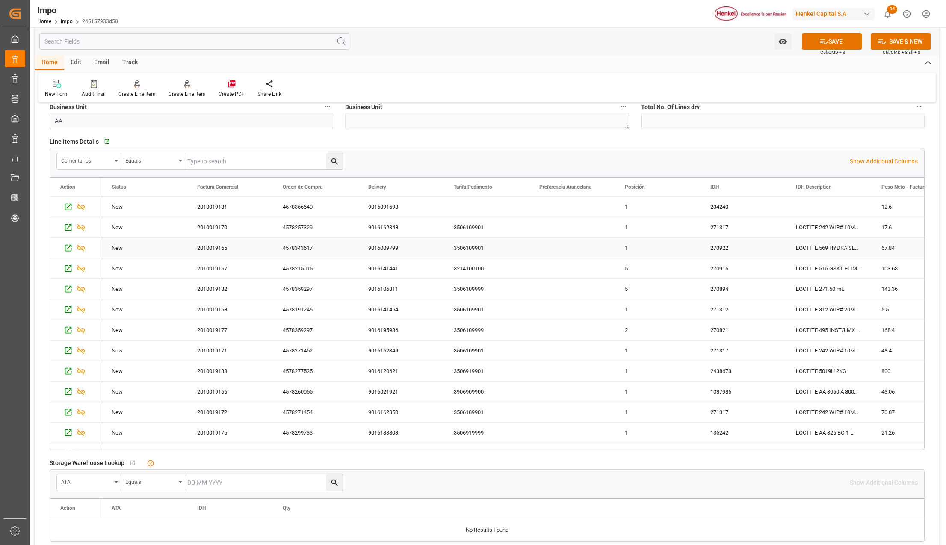
scroll to position [285, 0]
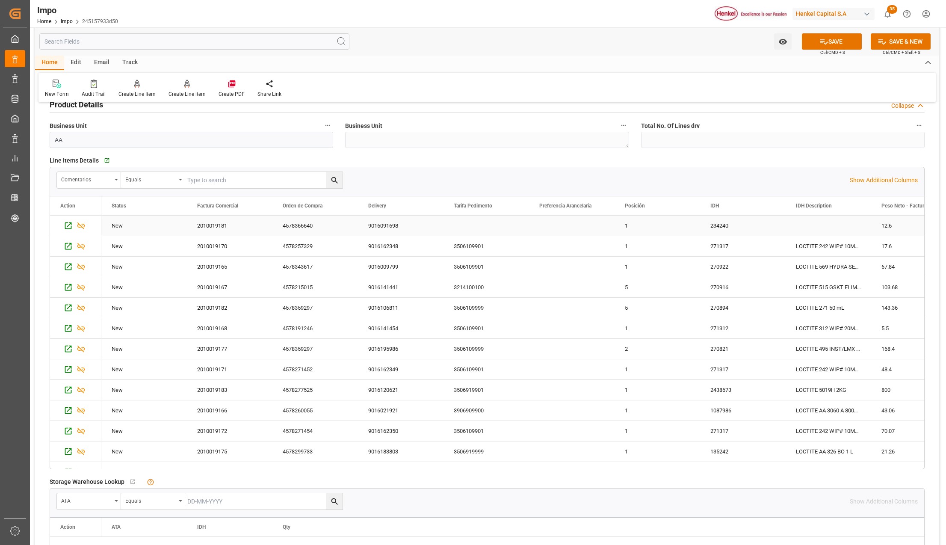
click at [471, 225] on div "Press SPACE to select this row." at bounding box center [487, 226] width 86 height 20
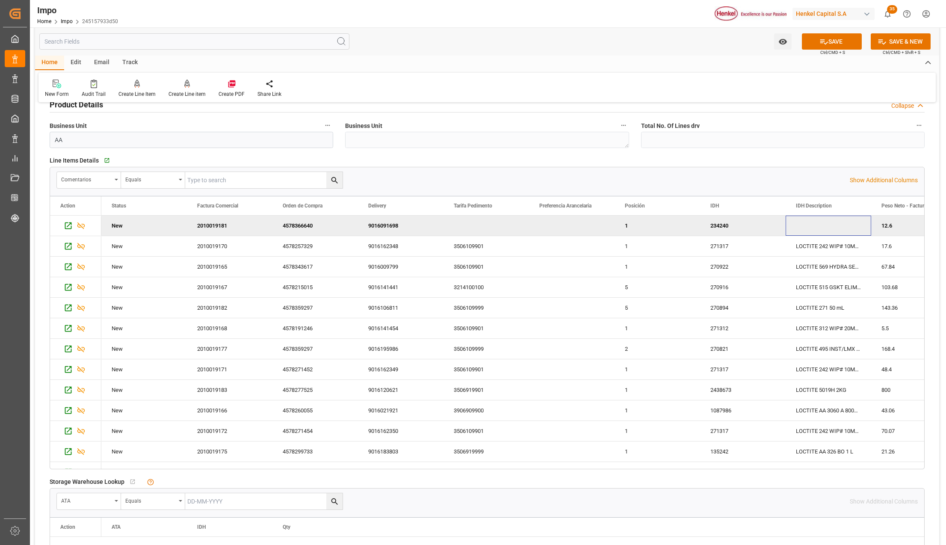
click at [833, 230] on div "Press SPACE to deselect this row." at bounding box center [829, 226] width 86 height 20
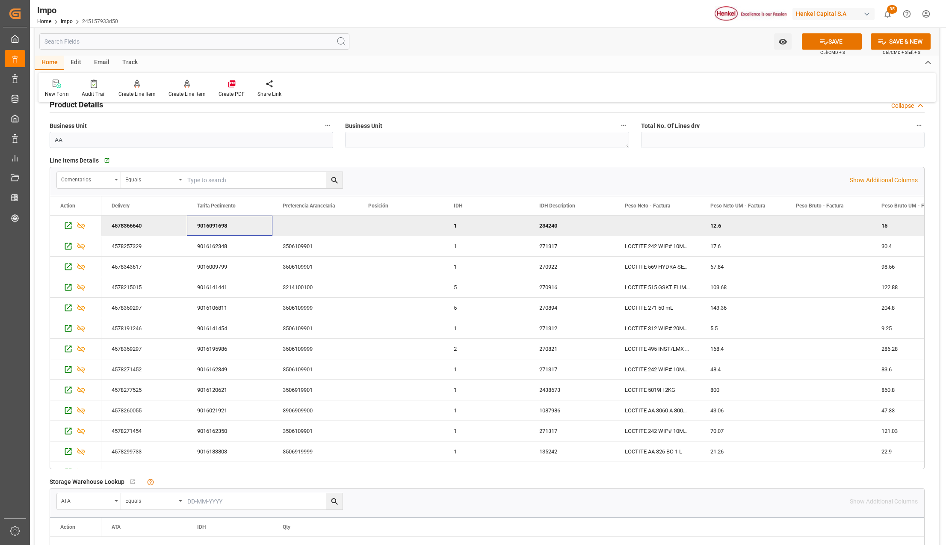
scroll to position [0, 0]
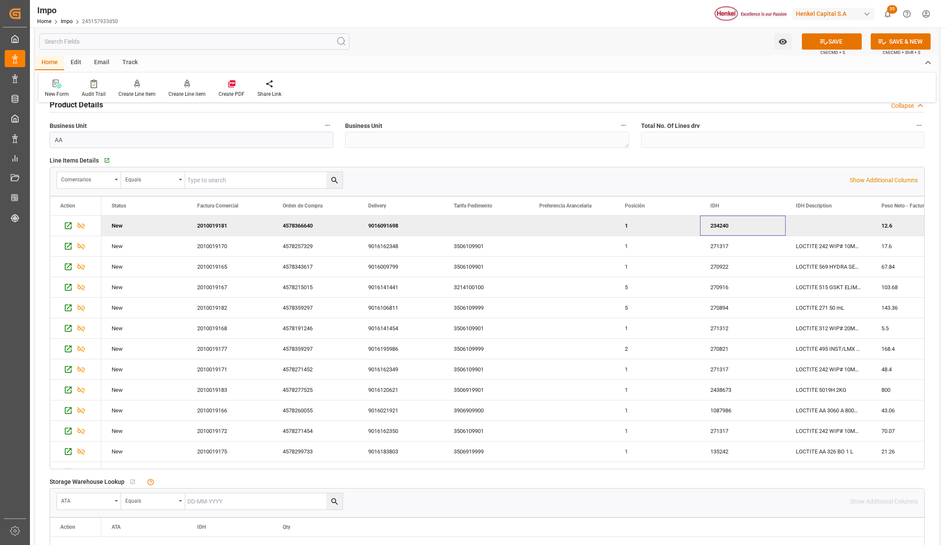
click at [740, 223] on div "234240" at bounding box center [743, 226] width 86 height 20
click at [732, 228] on div "234240" at bounding box center [743, 226] width 86 height 20
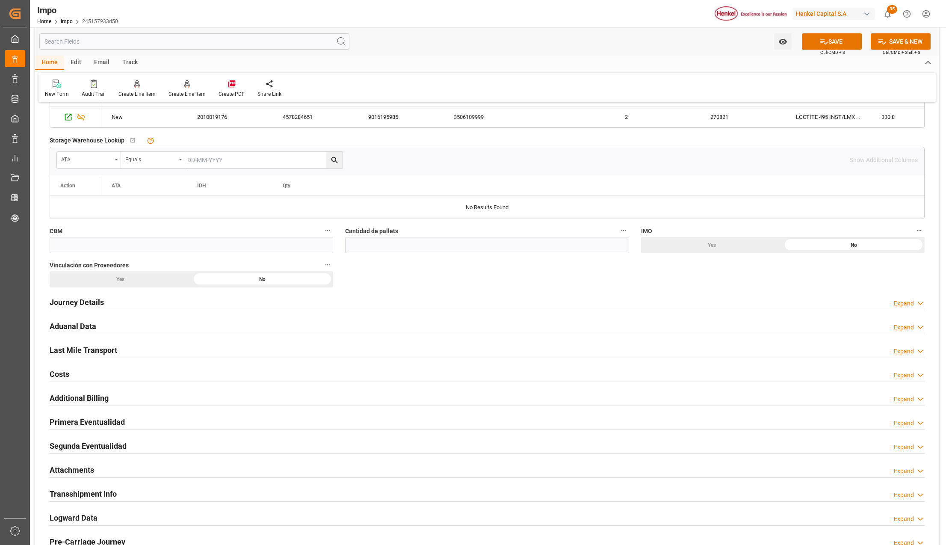
scroll to position [627, 0]
click at [69, 246] on input "text" at bounding box center [192, 244] width 284 height 16
click at [378, 240] on input "text" at bounding box center [487, 244] width 284 height 16
type input "15"
click at [161, 279] on div "Yes" at bounding box center [121, 278] width 142 height 16
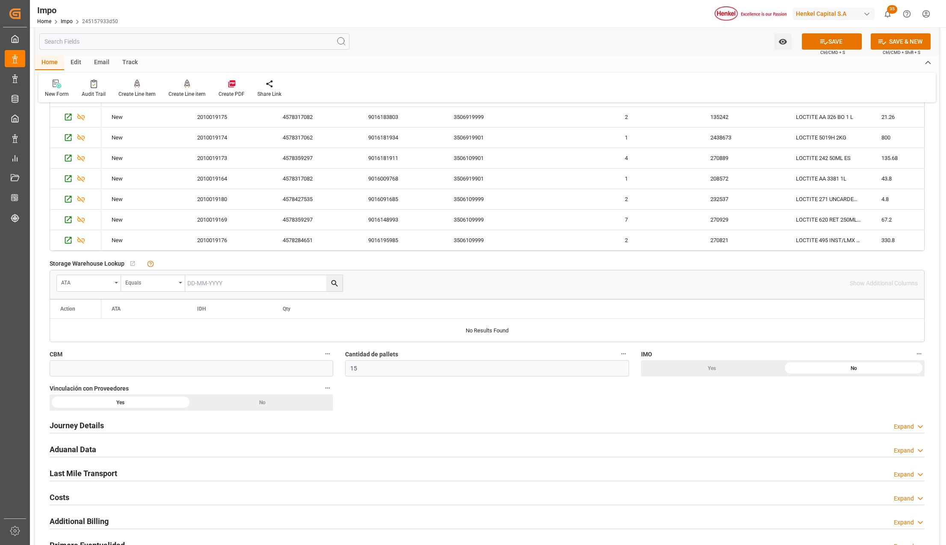
scroll to position [570, 0]
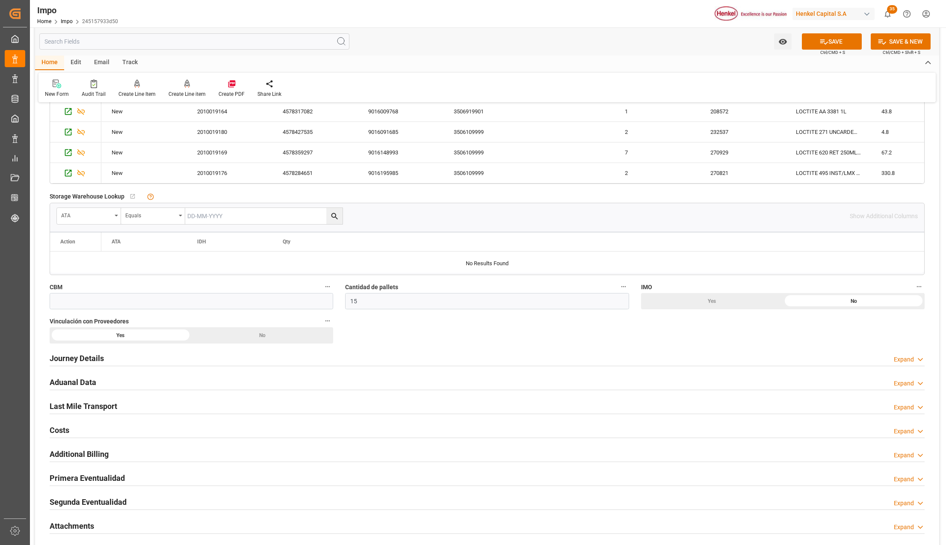
click at [134, 334] on div "Yes" at bounding box center [121, 335] width 142 height 16
click at [92, 355] on h2 "Journey Details" at bounding box center [77, 358] width 54 height 12
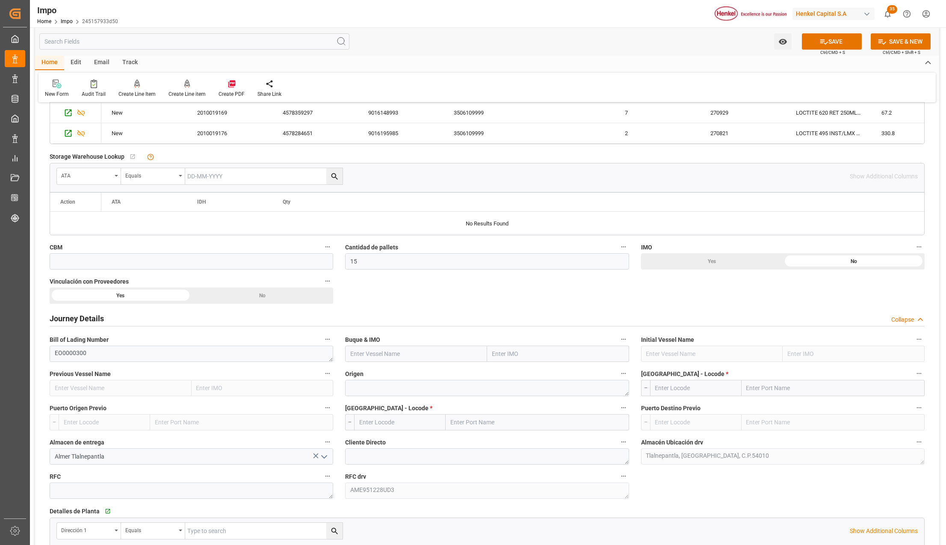
scroll to position [627, 0]
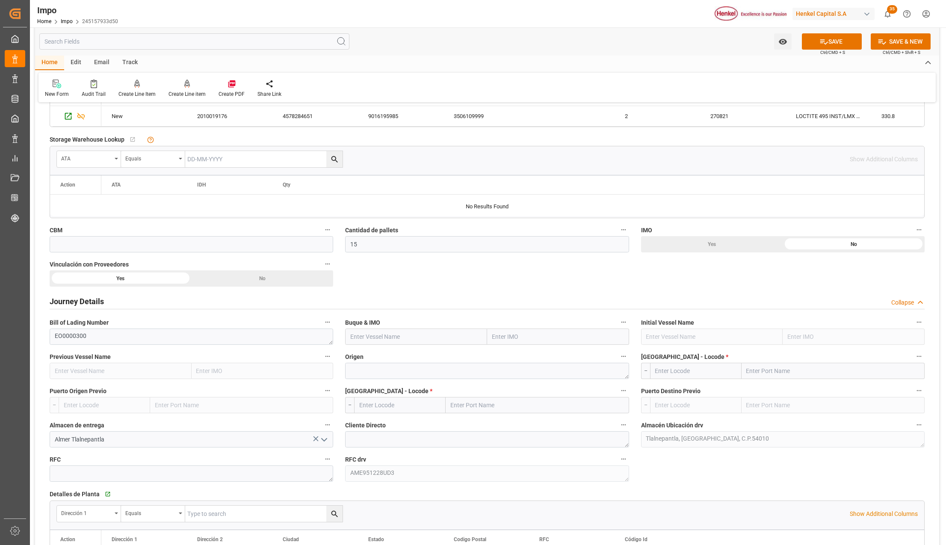
click at [507, 337] on input "text" at bounding box center [558, 337] width 142 height 16
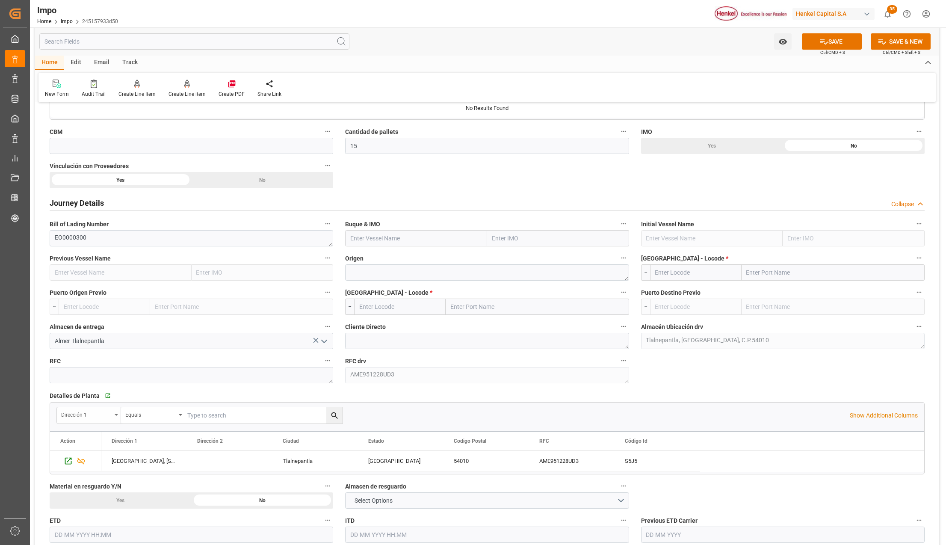
scroll to position [741, 0]
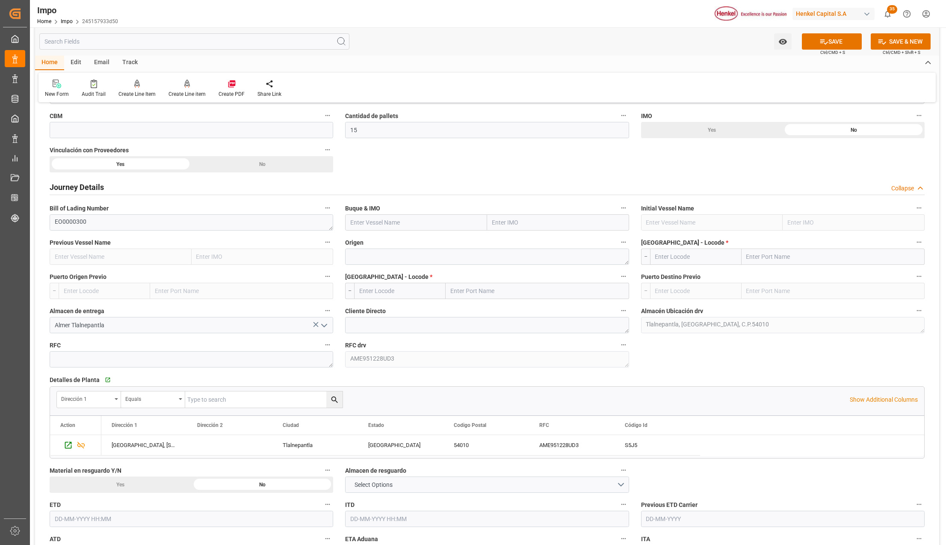
click at [545, 223] on input "text" at bounding box center [558, 222] width 142 height 16
paste input "SC MARIGOT"
type input "SC MARIGOT"
click at [518, 245] on span "9275115 - SC MARIGOT" at bounding box center [523, 241] width 61 height 7
type input "SC MARIGOT"
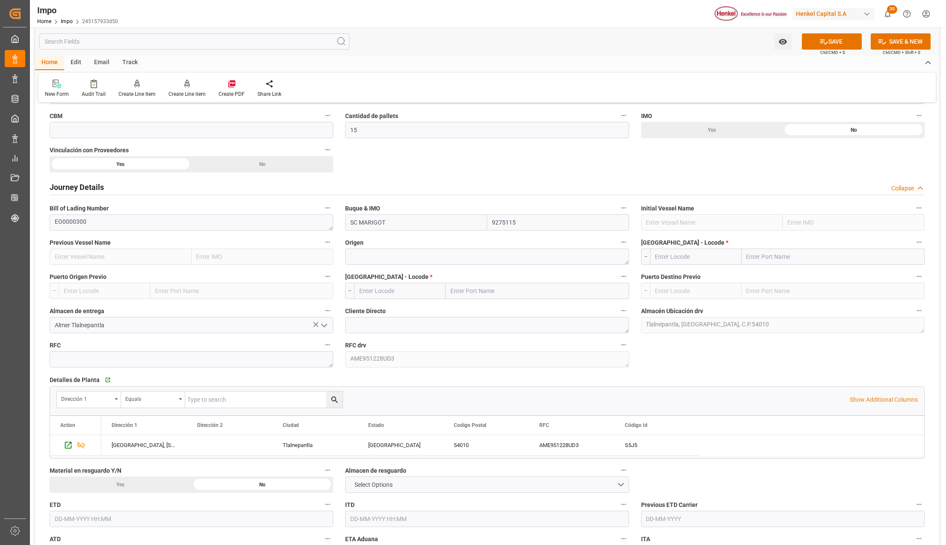
type input "9275115"
click at [387, 259] on textarea at bounding box center [487, 257] width 284 height 16
type textarea "PUERTO RICO"
click at [772, 248] on label "Puerto de Carga - Locode *" at bounding box center [783, 243] width 284 height 12
click at [914, 248] on button "Puerto de Carga - Locode *" at bounding box center [919, 242] width 11 height 11
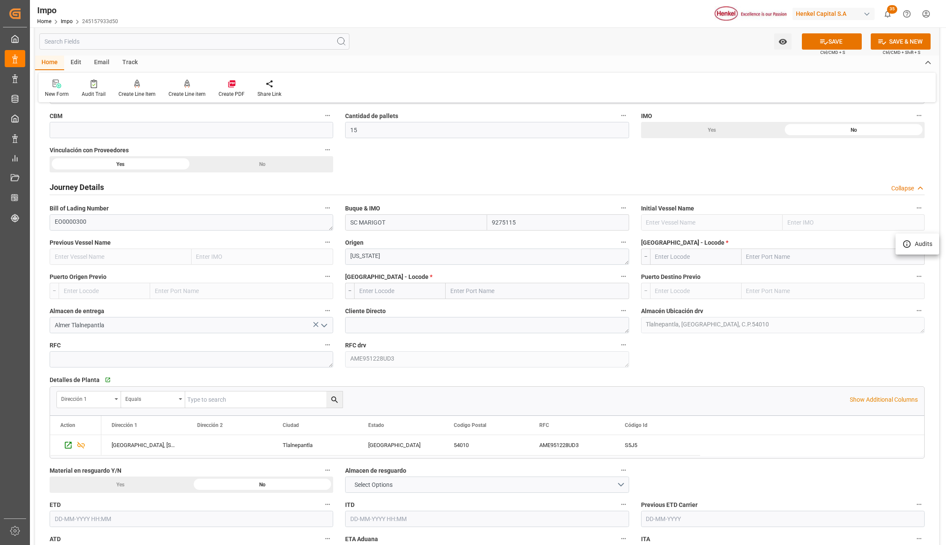
click at [772, 255] on div at bounding box center [473, 272] width 946 height 545
click at [763, 260] on input "text" at bounding box center [833, 257] width 183 height 16
type input "SAN JUAN"
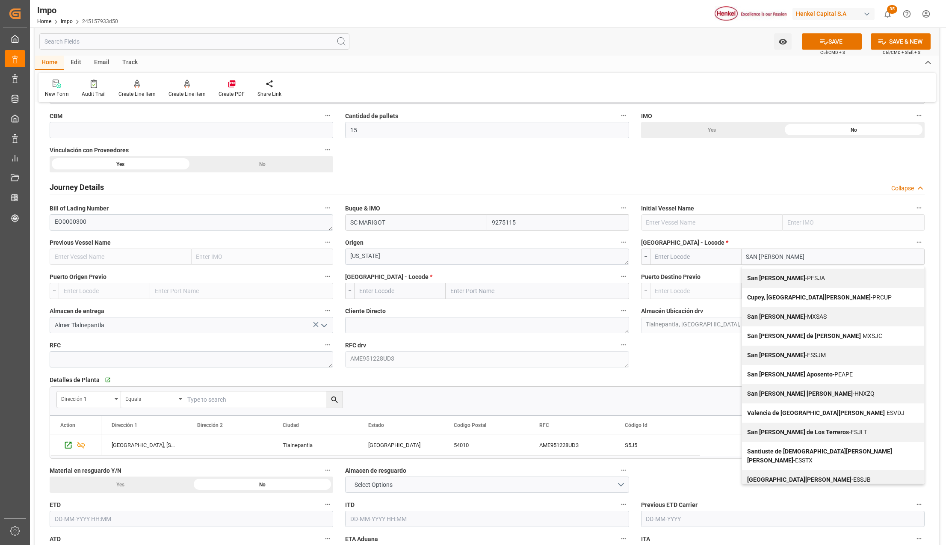
scroll to position [0, 0]
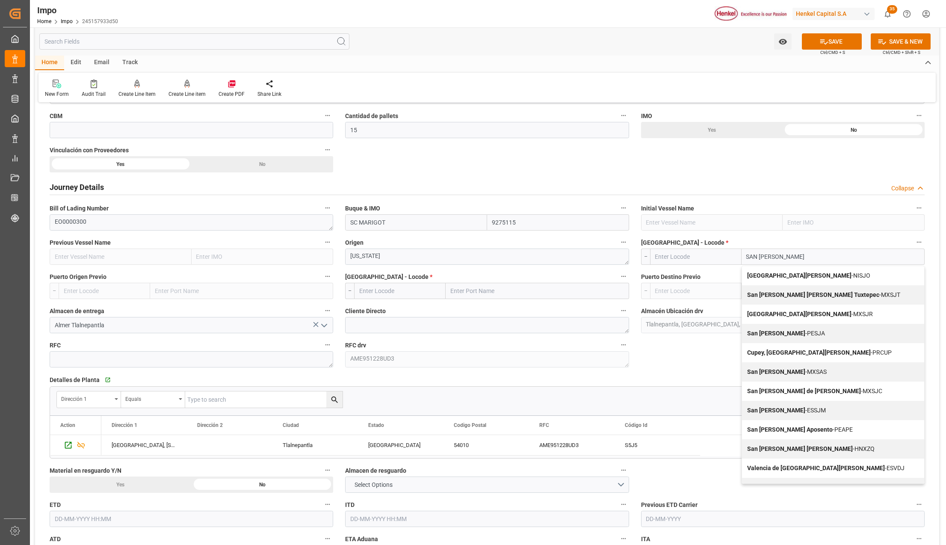
click at [802, 333] on div "San Juan - PESJA" at bounding box center [833, 333] width 182 height 19
type input "PESJA"
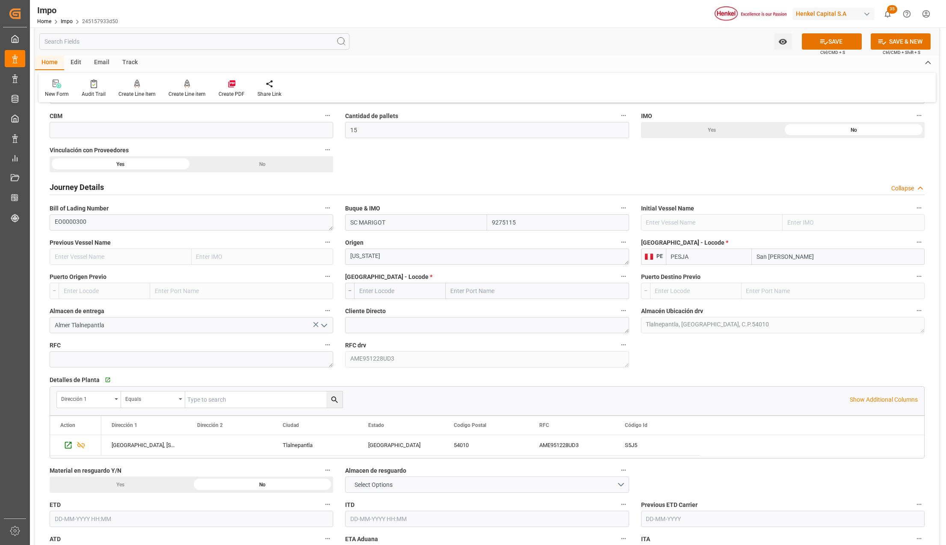
type input "San Juan"
click at [491, 294] on input "text" at bounding box center [537, 291] width 183 height 16
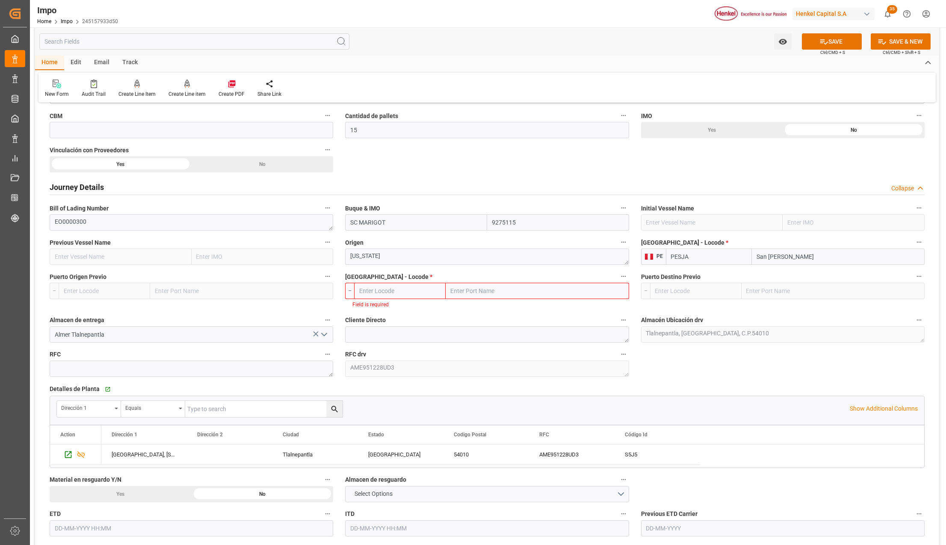
click at [468, 294] on input "text" at bounding box center [537, 291] width 183 height 16
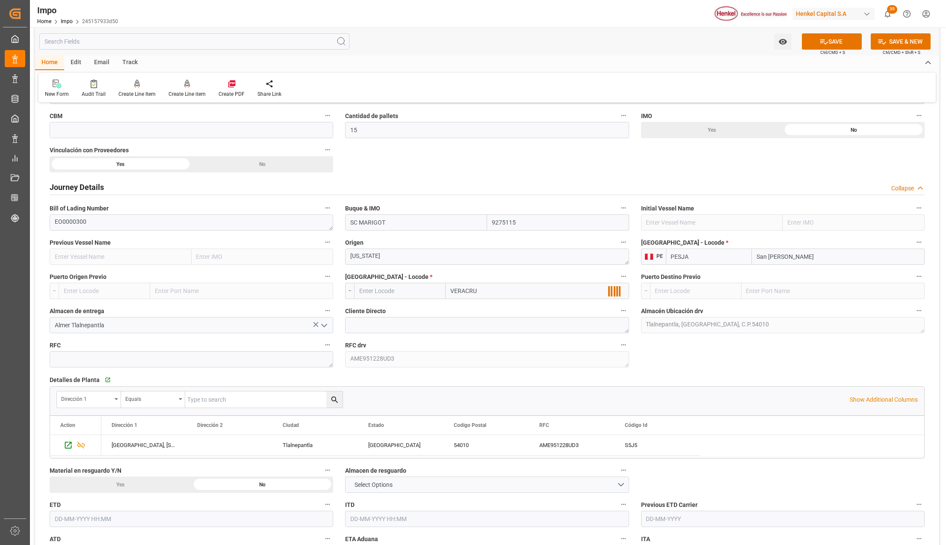
type input "VERACRUZ"
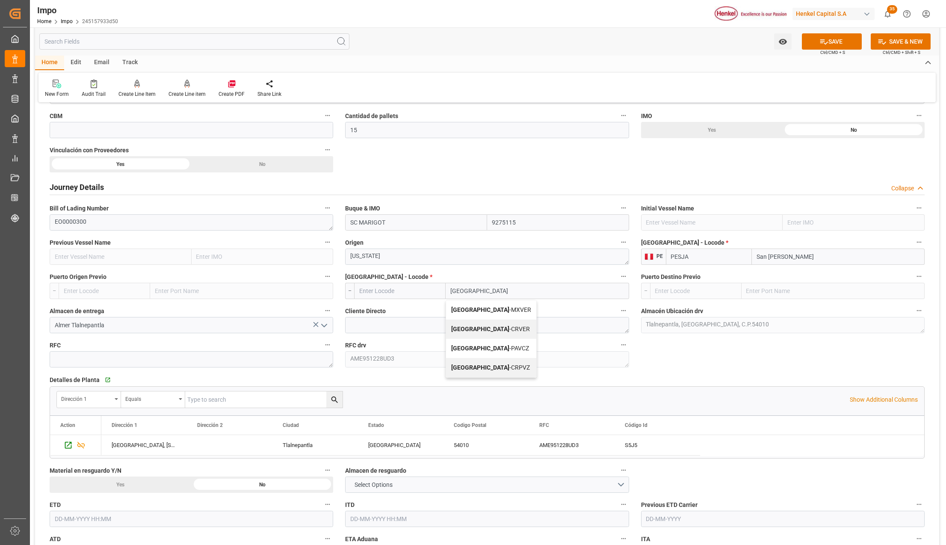
click at [497, 308] on span "Veracruz - MXVER" at bounding box center [491, 309] width 80 height 7
type input "MXVER"
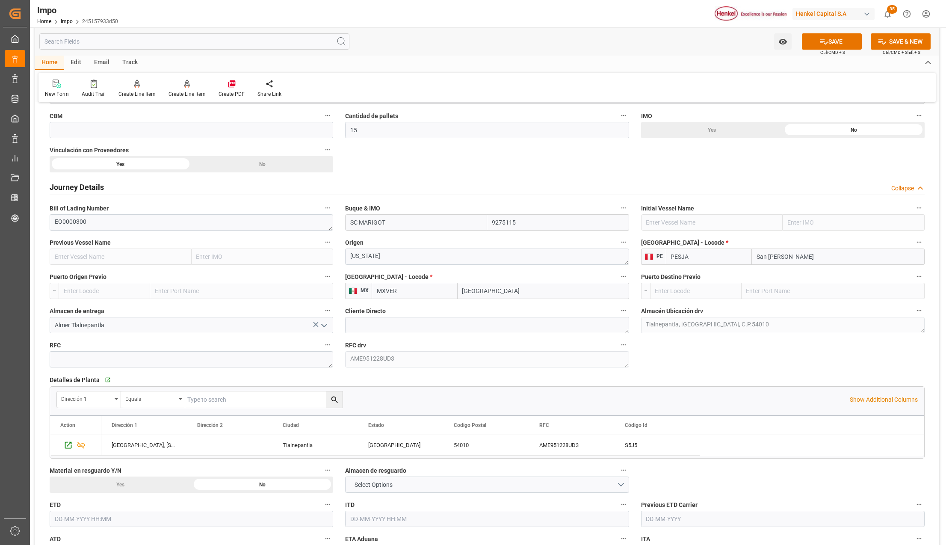
type input "Veracruz"
click at [717, 352] on div "Overview Collapse Status Importación Pendiente Revalidado Referencia Leschaco E…" at bounding box center [487, 149] width 904 height 1560
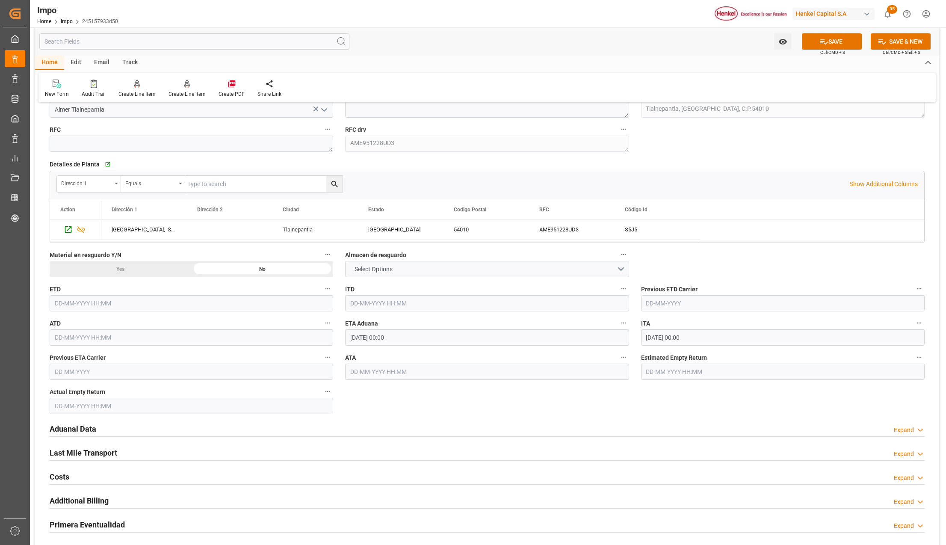
scroll to position [969, 0]
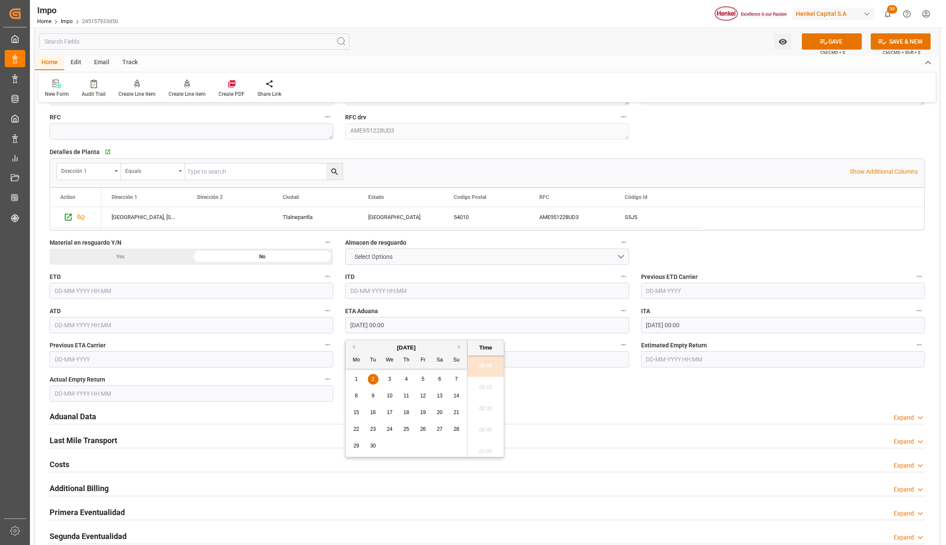
drag, startPoint x: 415, startPoint y: 333, endPoint x: 346, endPoint y: 327, distance: 68.7
click at [346, 327] on input "02-09-2025 00:00" at bounding box center [487, 325] width 284 height 16
type input "03-09-2025 00:00"
click at [71, 418] on h2 "Aduanal Data" at bounding box center [73, 417] width 47 height 12
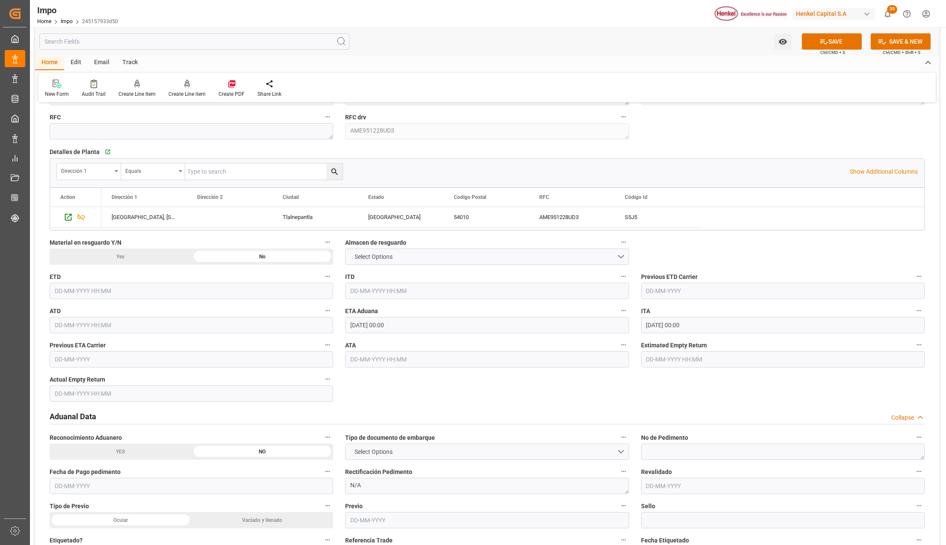
scroll to position [1083, 0]
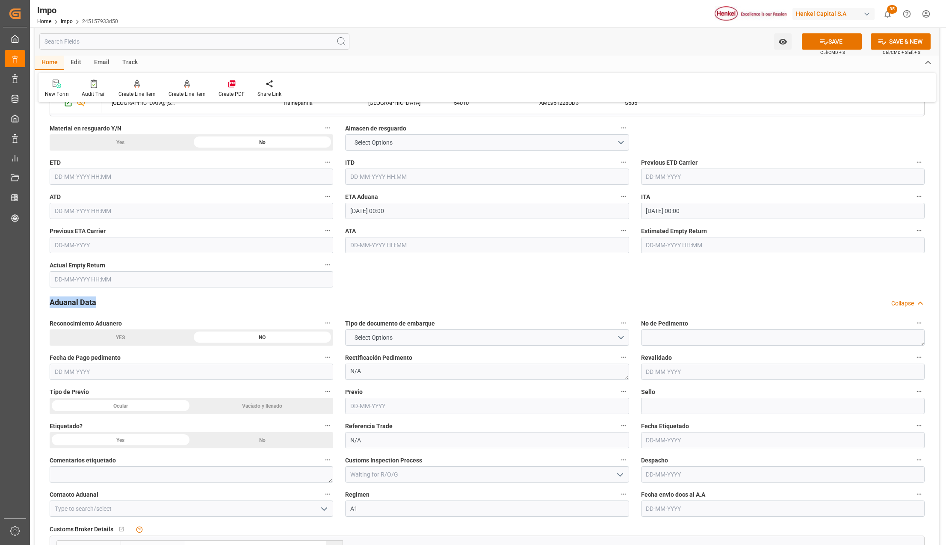
drag, startPoint x: 100, startPoint y: 303, endPoint x: 44, endPoint y: 306, distance: 55.7
click at [44, 306] on div "Aduanal Data Collapse" at bounding box center [487, 302] width 887 height 24
click at [619, 336] on button "Select Options" at bounding box center [487, 337] width 284 height 16
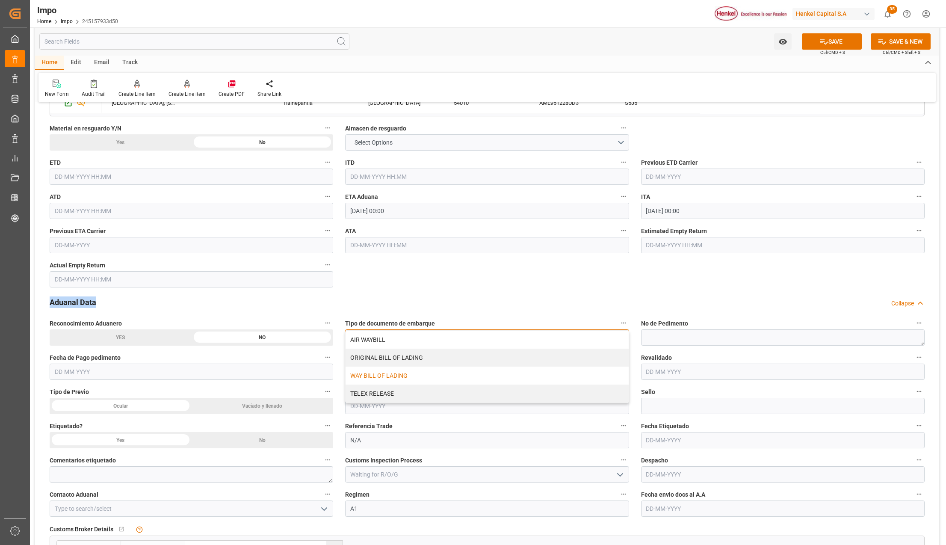
click at [379, 373] on div "WAY BILL OF LADING" at bounding box center [487, 376] width 283 height 18
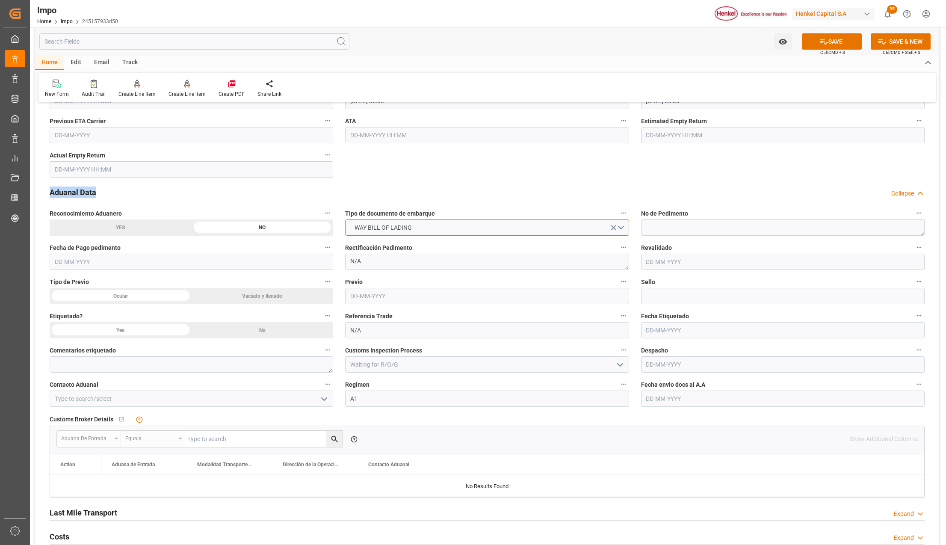
scroll to position [1255, 0]
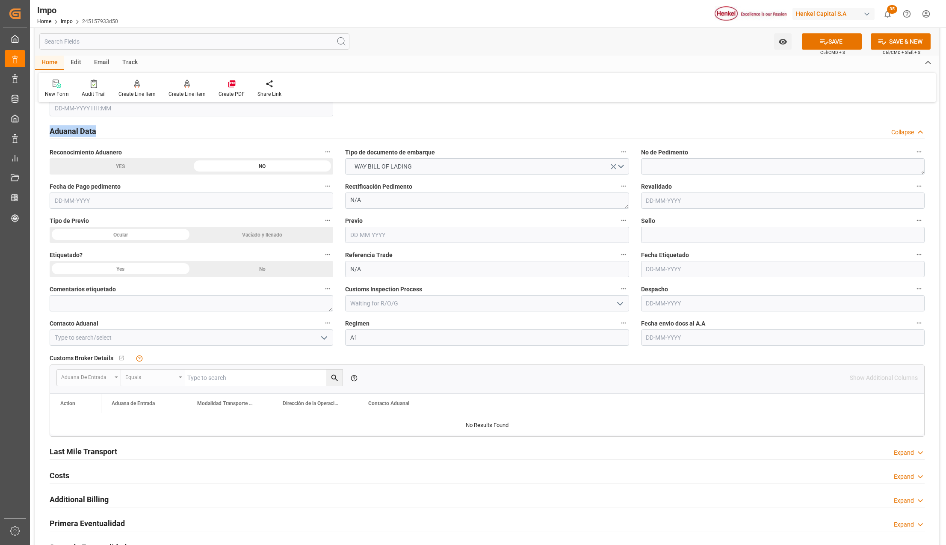
click at [651, 341] on input "text" at bounding box center [783, 337] width 284 height 16
click at [625, 163] on button "WAY BILL OF LADING" at bounding box center [487, 166] width 284 height 16
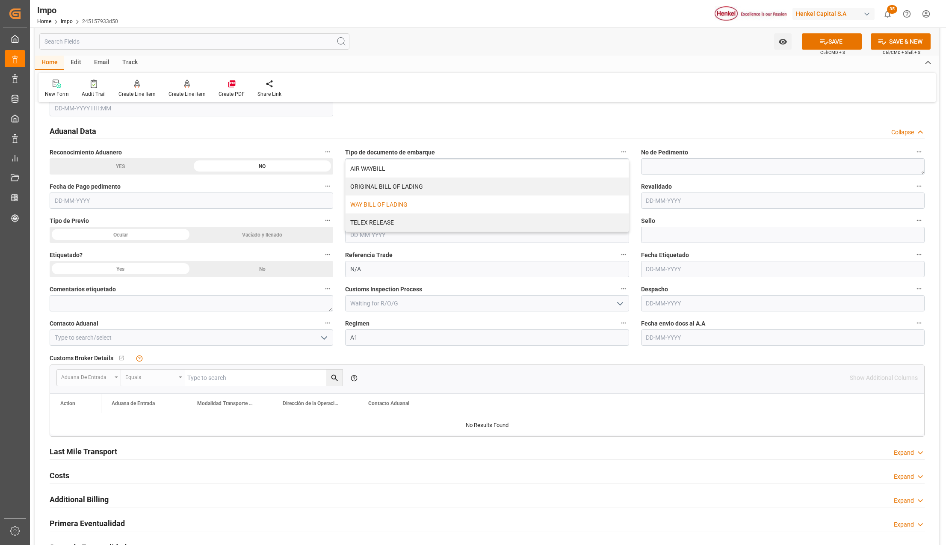
click at [473, 139] on div "Aduanal Data Collapse" at bounding box center [487, 130] width 875 height 16
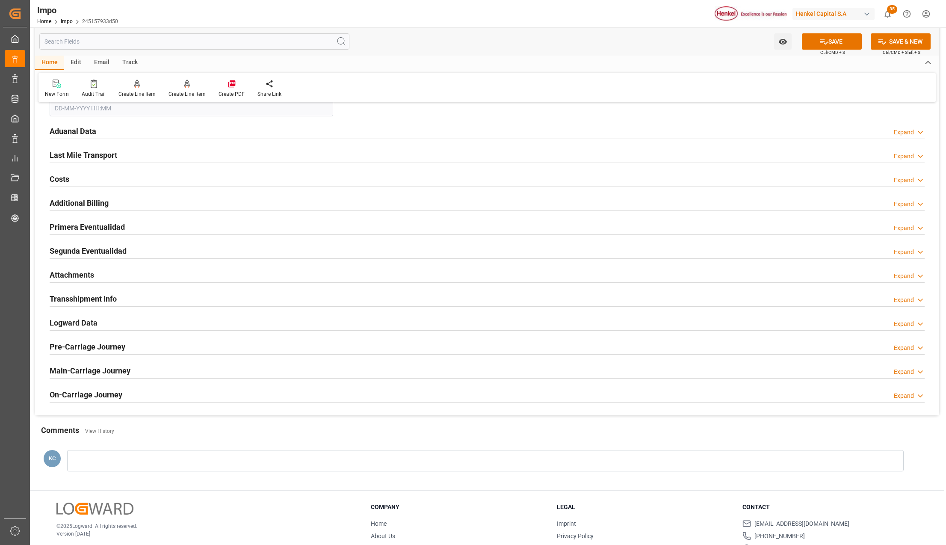
click at [79, 132] on h2 "Aduanal Data" at bounding box center [73, 131] width 47 height 12
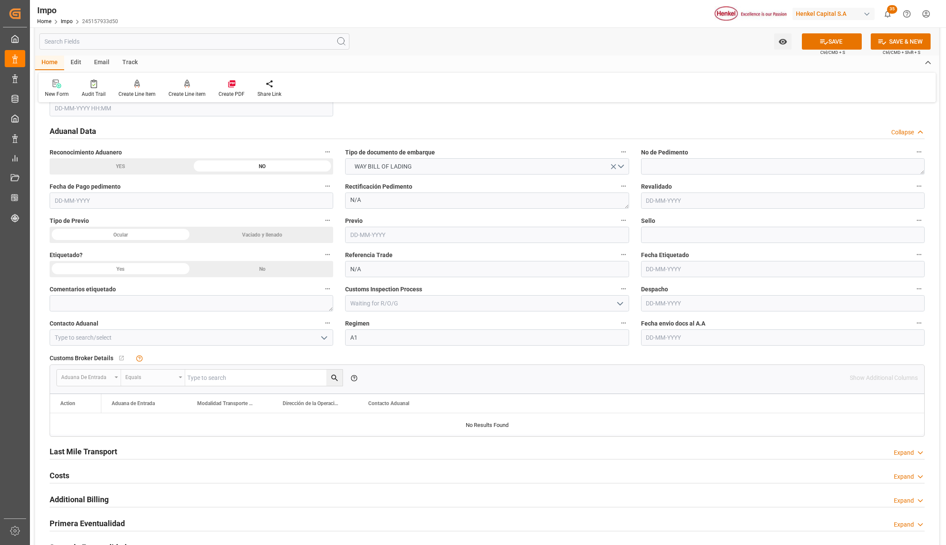
click at [323, 337] on icon "open menu" at bounding box center [324, 338] width 10 height 10
click at [70, 360] on div "ALFREDO SALINAS JACOBO" at bounding box center [191, 356] width 283 height 19
type input "ALFREDO SALINAS JACOBO"
click at [648, 334] on input "text" at bounding box center [783, 337] width 284 height 16
click at [704, 462] on div "28" at bounding box center [702, 459] width 11 height 10
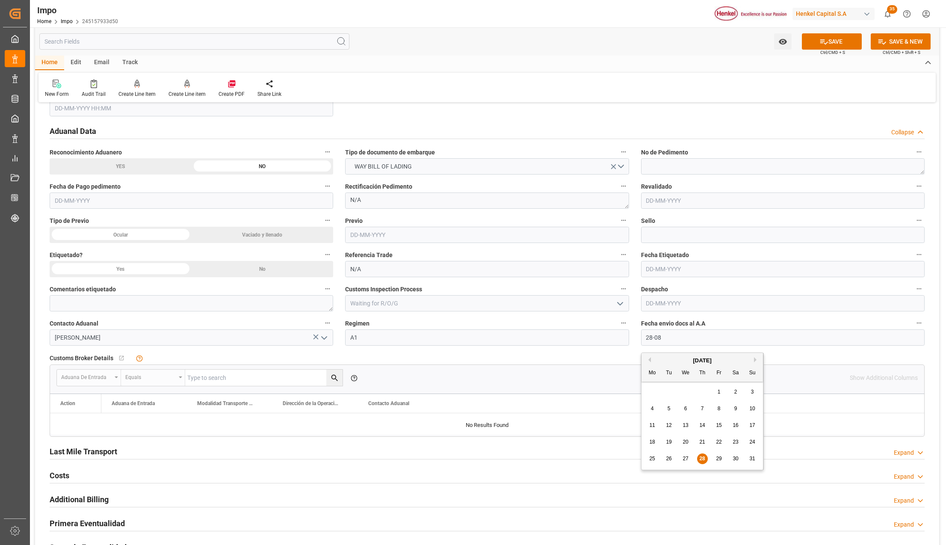
type input "28-08-2025"
click at [830, 45] on button "SAVE" at bounding box center [832, 41] width 60 height 16
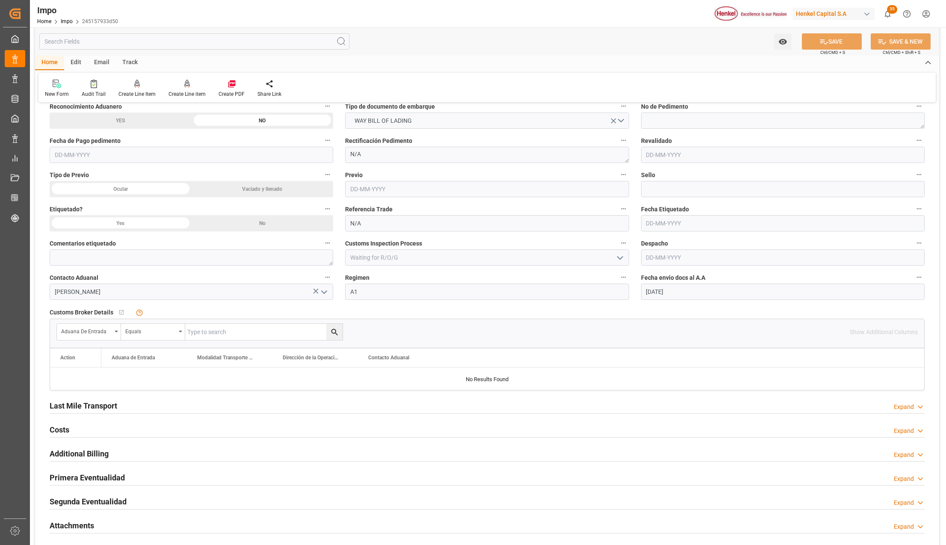
scroll to position [1483, 0]
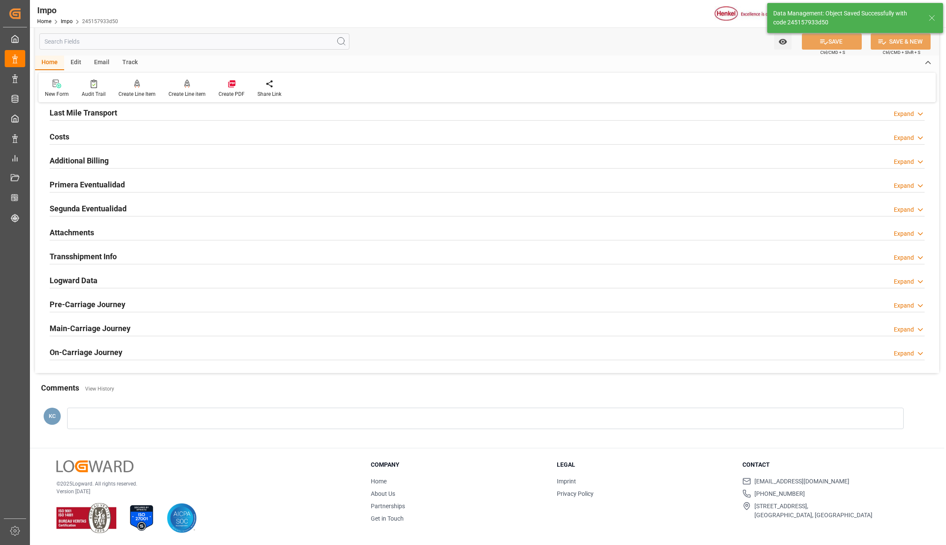
type textarea "AA"
type input "20"
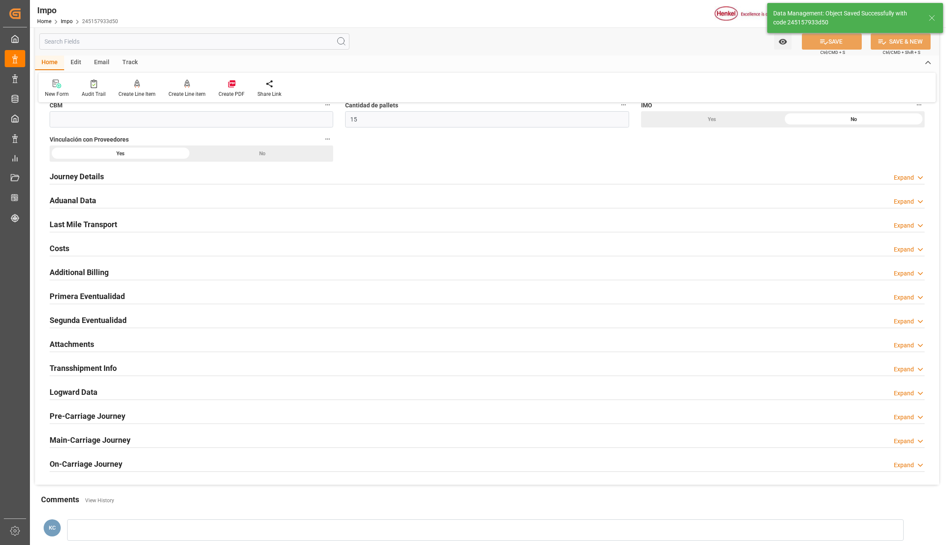
click at [84, 347] on h2 "Attachments" at bounding box center [72, 344] width 44 height 12
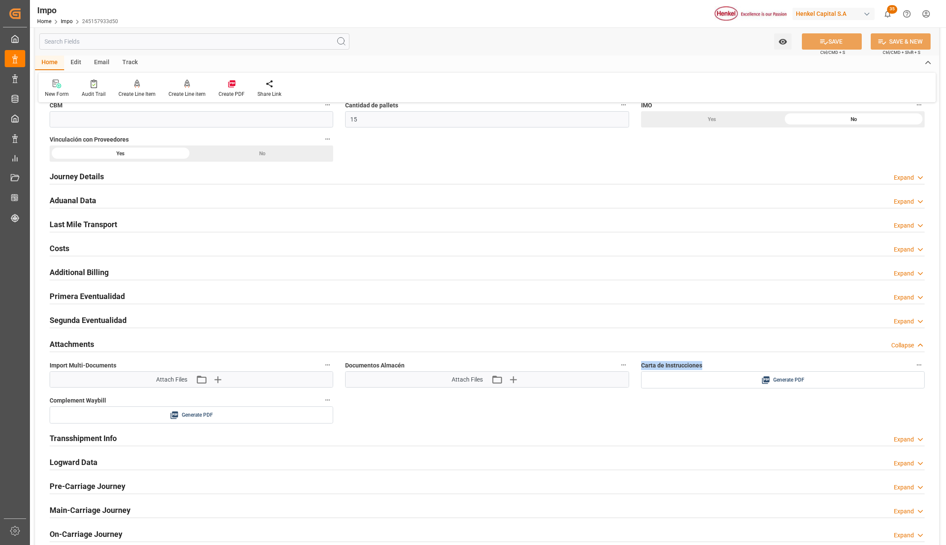
drag, startPoint x: 640, startPoint y: 368, endPoint x: 703, endPoint y: 370, distance: 63.4
click at [703, 370] on div "Carta de Instrucciones Generate PDF" at bounding box center [783, 373] width 296 height 35
click at [786, 382] on span "Generate PDF" at bounding box center [788, 380] width 31 height 11
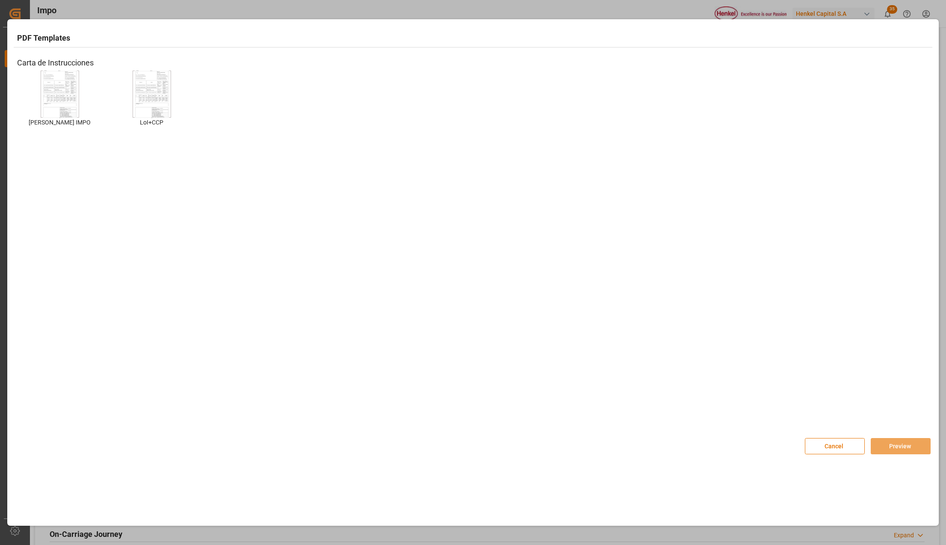
click at [77, 82] on div at bounding box center [60, 94] width 38 height 47
click at [882, 440] on button "Preview" at bounding box center [901, 446] width 60 height 16
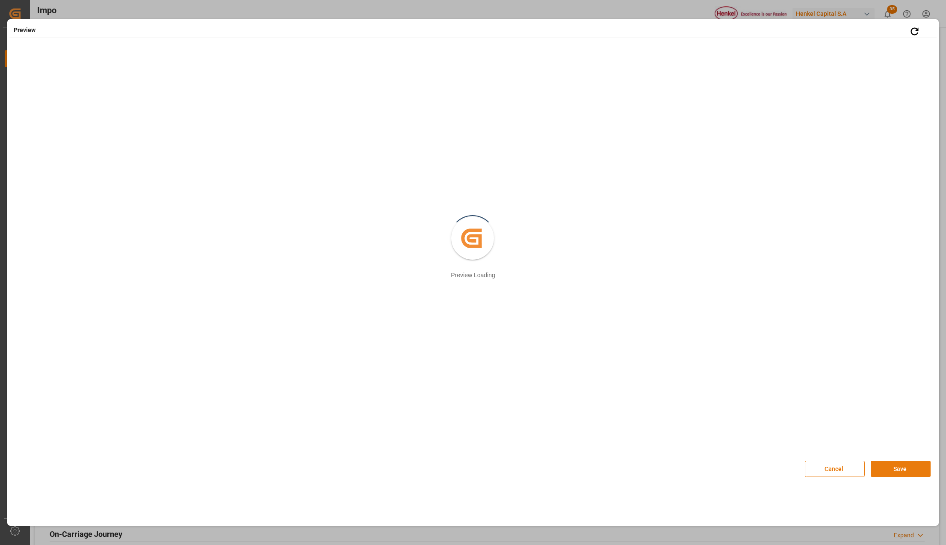
click at [900, 467] on button "Save" at bounding box center [901, 469] width 60 height 16
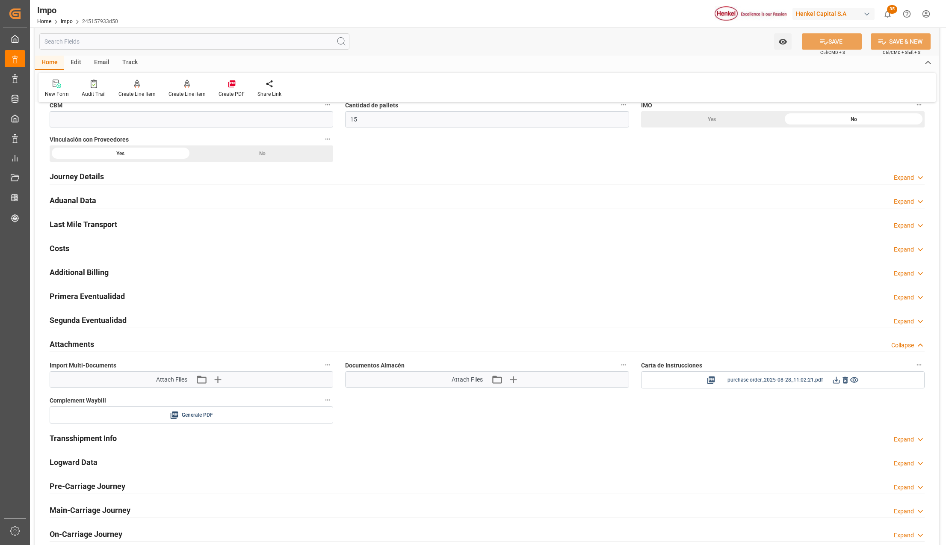
click at [844, 382] on icon at bounding box center [845, 380] width 5 height 7
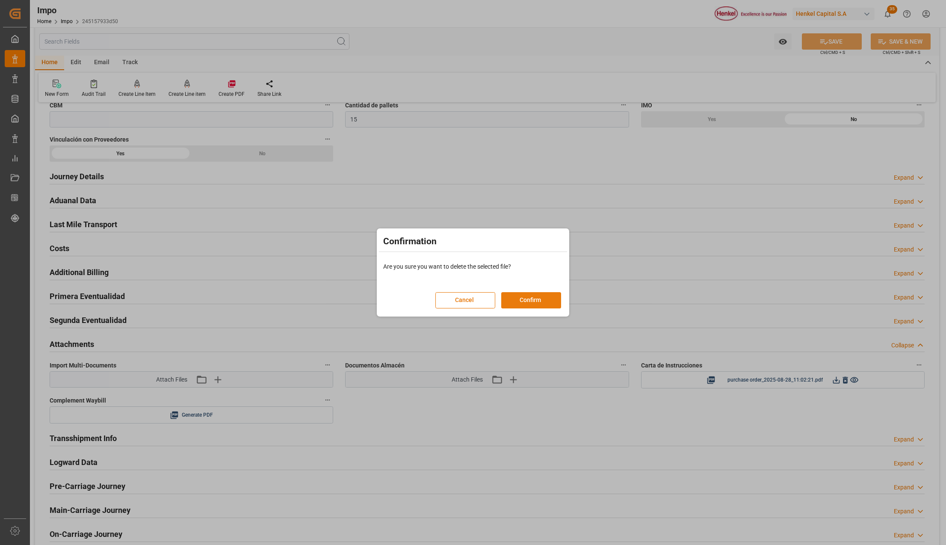
click at [538, 301] on button "Confirm" at bounding box center [531, 300] width 60 height 16
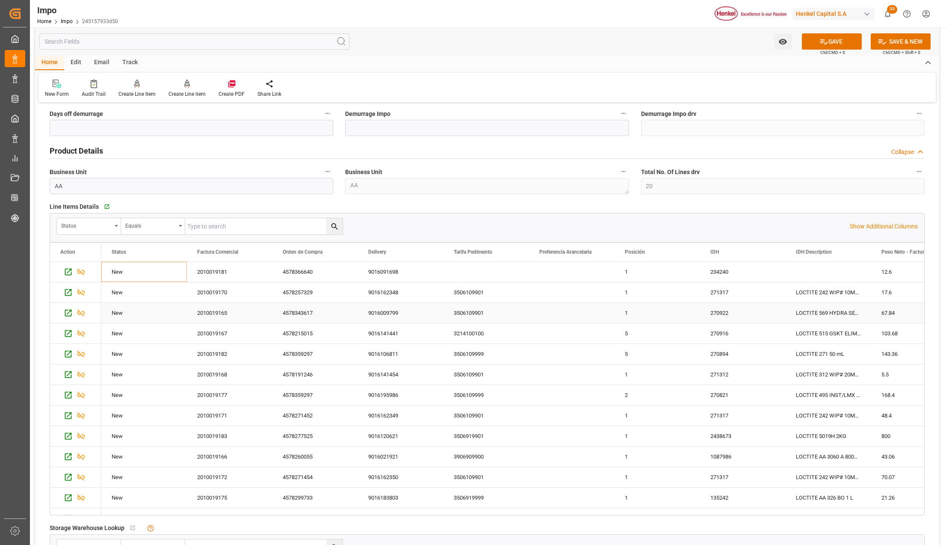
scroll to position [68, 0]
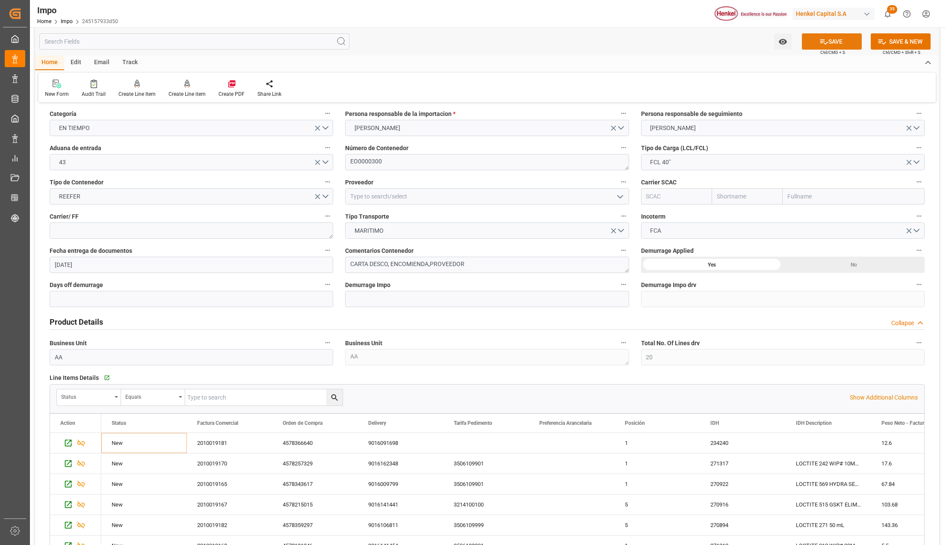
click at [837, 33] on button "SAVE" at bounding box center [832, 41] width 60 height 16
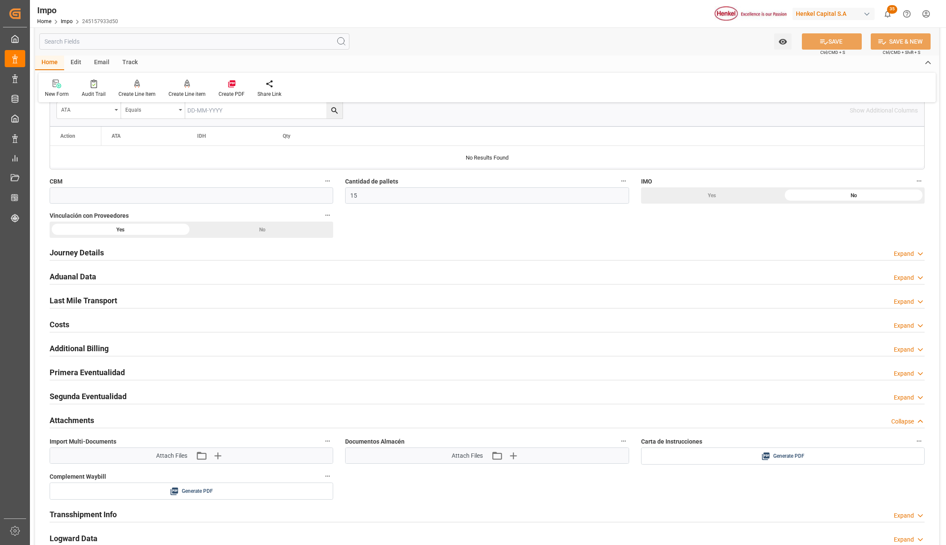
scroll to position [695, 0]
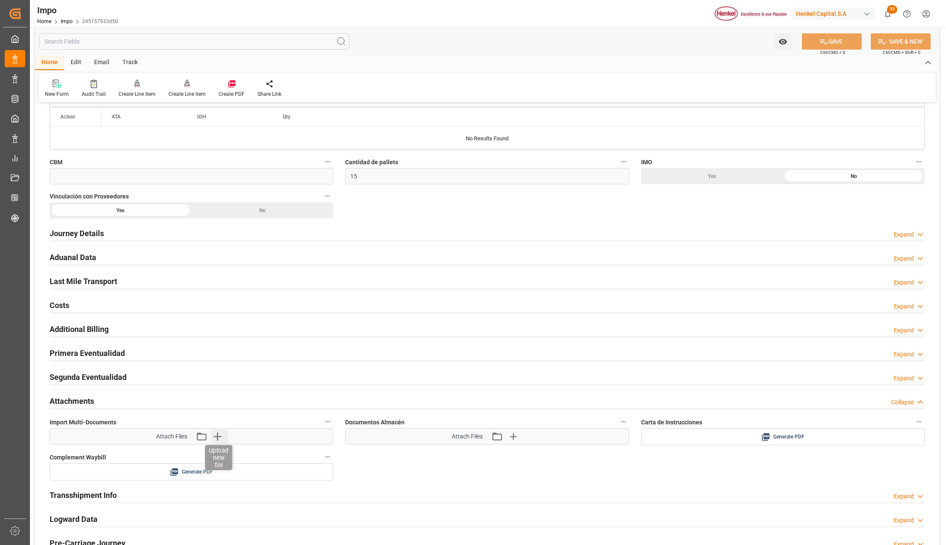
click at [214, 436] on icon "button" at bounding box center [217, 436] width 14 height 14
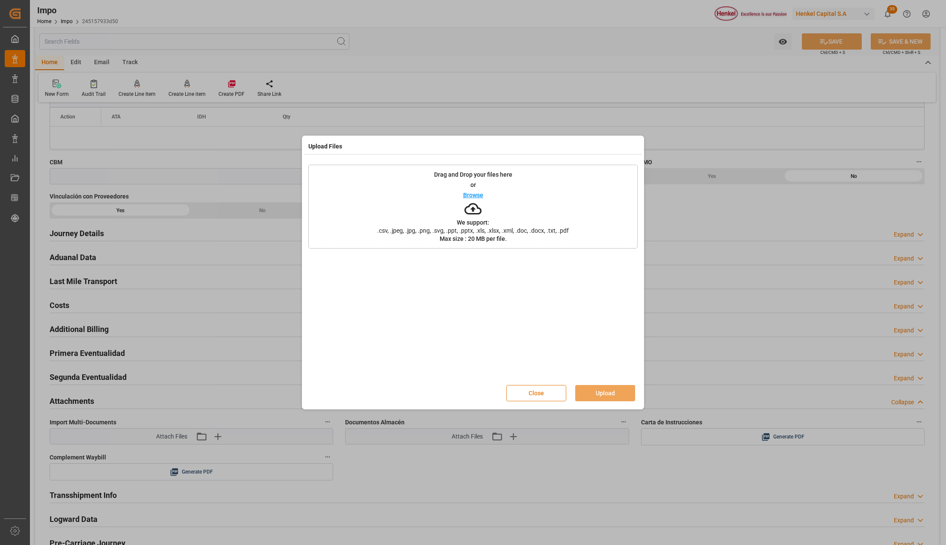
click at [524, 397] on button "Close" at bounding box center [536, 393] width 60 height 16
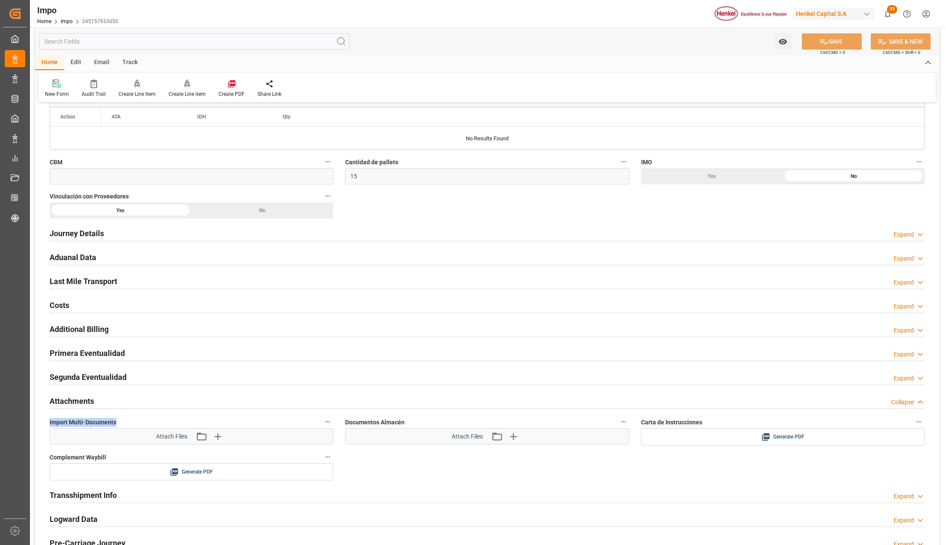
drag, startPoint x: 117, startPoint y: 424, endPoint x: 49, endPoint y: 428, distance: 68.1
click at [49, 428] on div "Import Multi-Documents Attach Files Attach existing file Upload new file" at bounding box center [192, 430] width 296 height 35
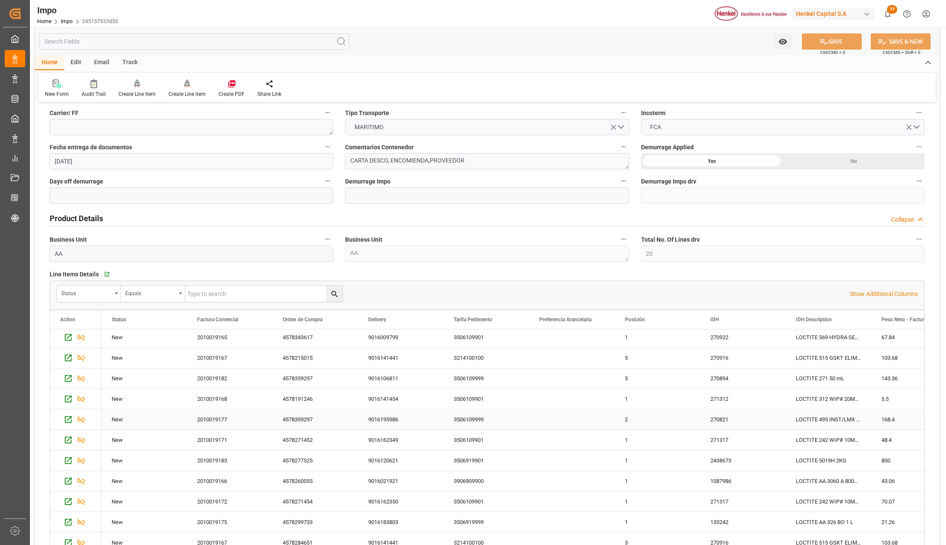
scroll to position [0, 0]
click at [733, 344] on div "234240" at bounding box center [743, 339] width 86 height 20
